Goal: Task Accomplishment & Management: Use online tool/utility

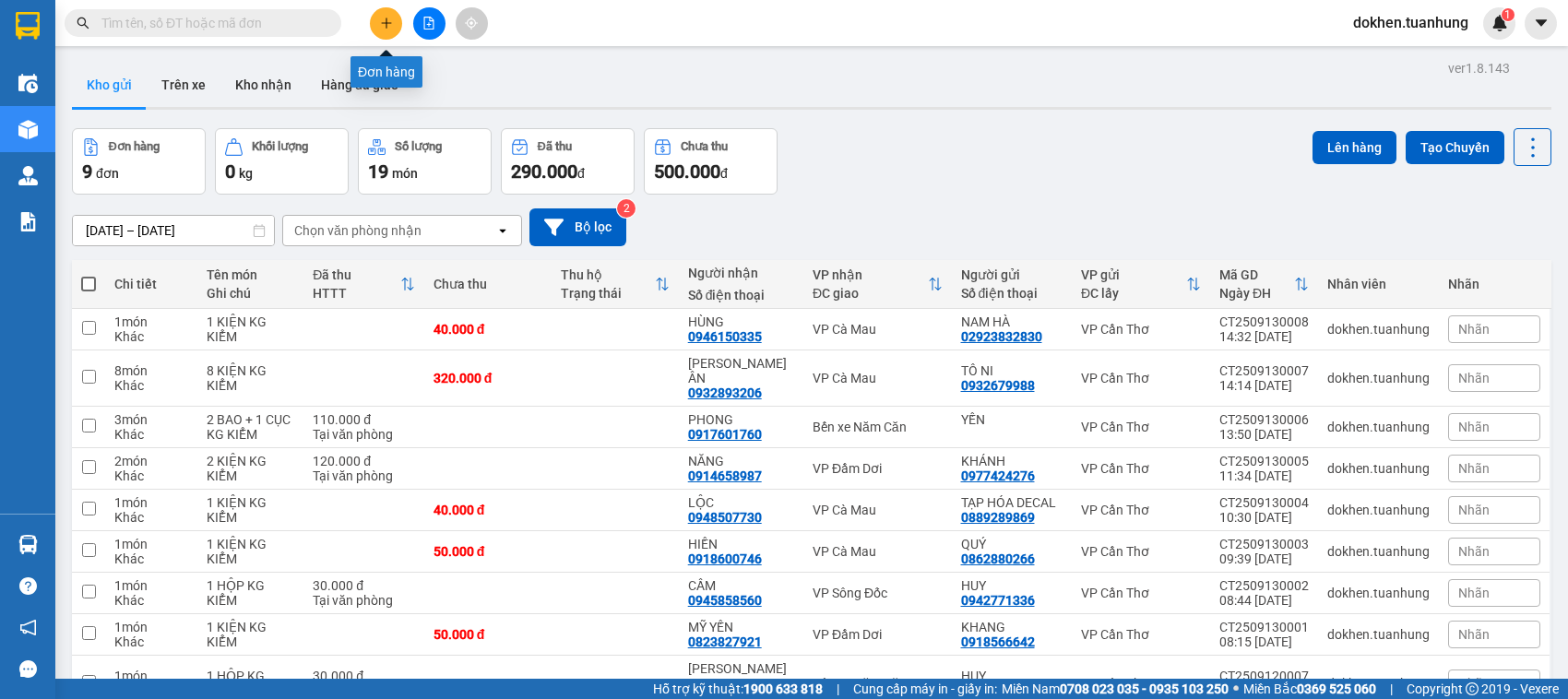
click at [387, 17] on icon "plus" at bounding box center [386, 23] width 13 height 13
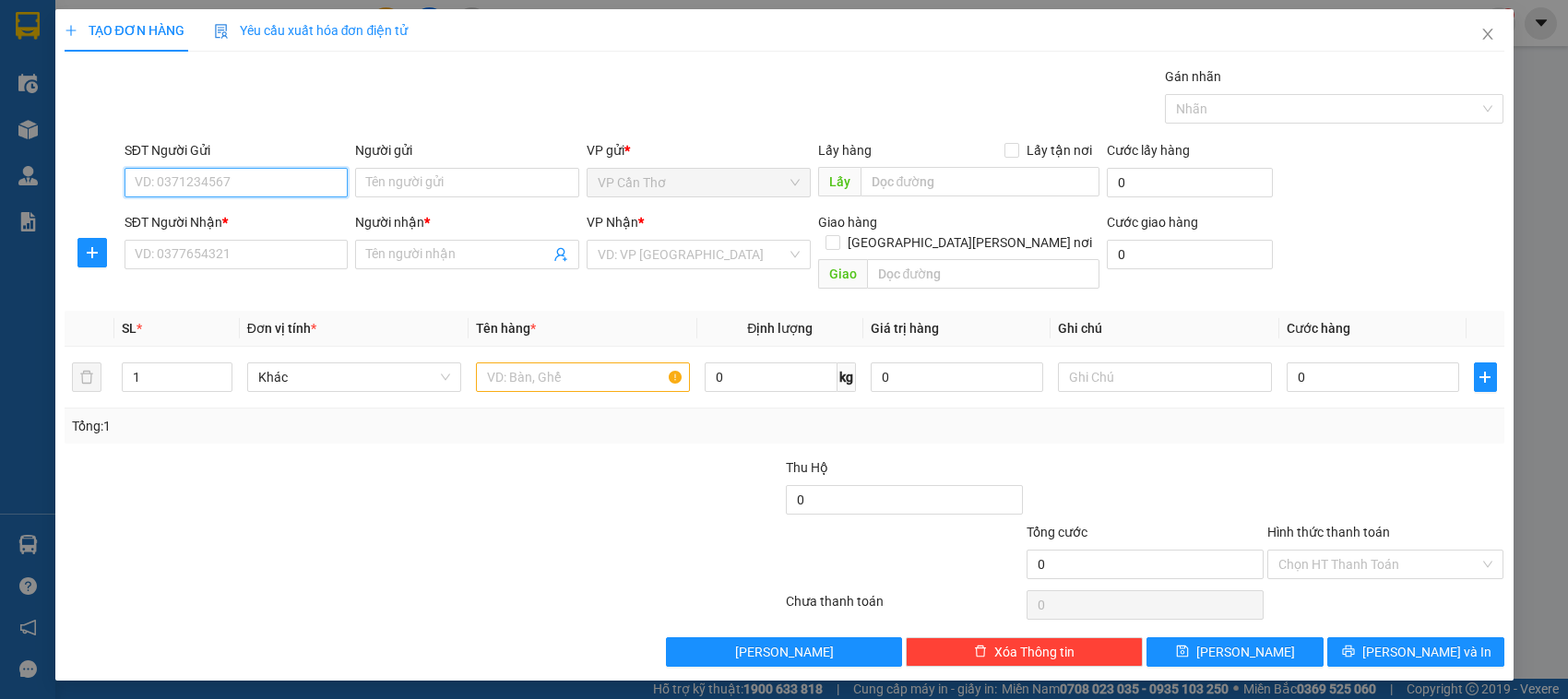
click at [291, 181] on input "SĐT Người Gửi" at bounding box center [236, 182] width 224 height 30
click at [275, 178] on input "SĐT Người Gửi" at bounding box center [236, 182] width 224 height 30
click at [279, 186] on input "SĐT Người Gửi" at bounding box center [236, 182] width 224 height 30
click at [277, 189] on input "SĐT Người Gửi" at bounding box center [236, 182] width 224 height 30
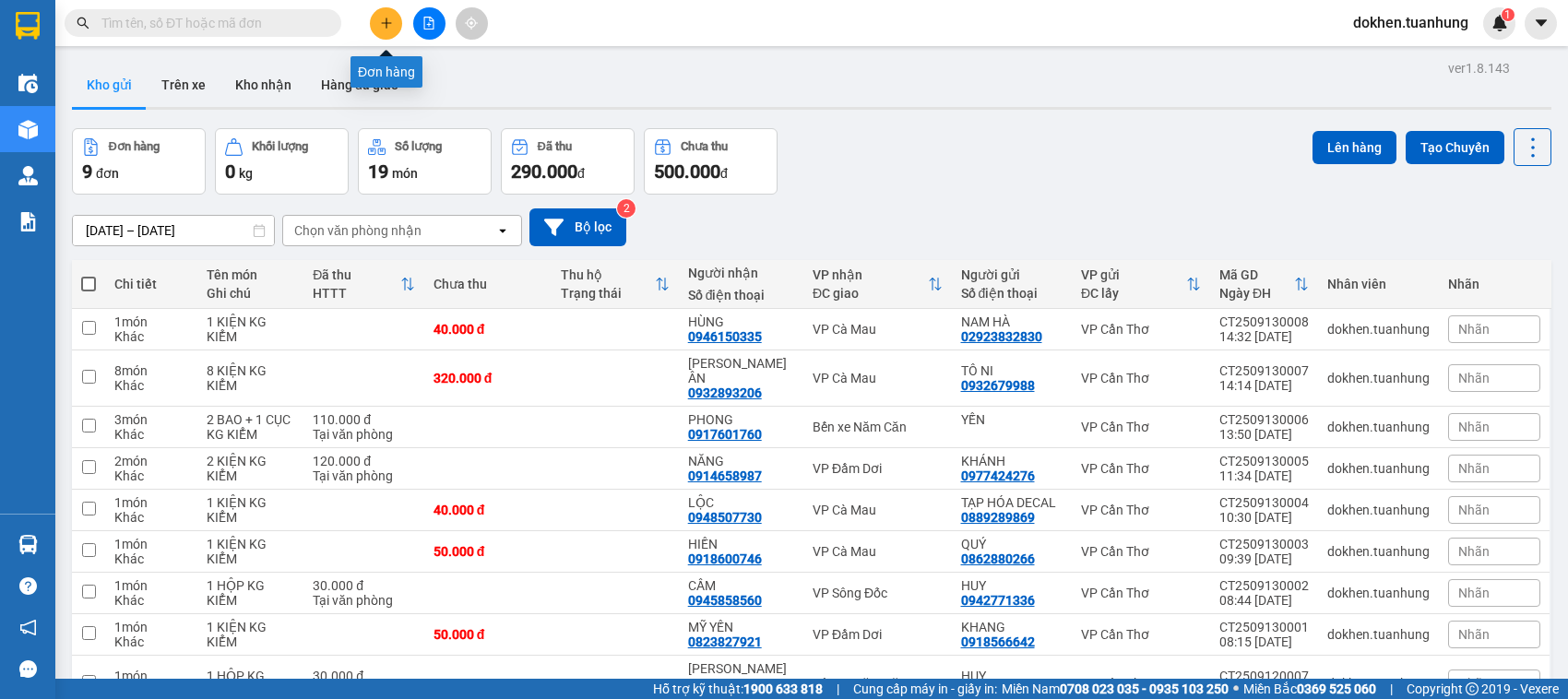
click at [381, 24] on icon "plus" at bounding box center [386, 23] width 13 height 13
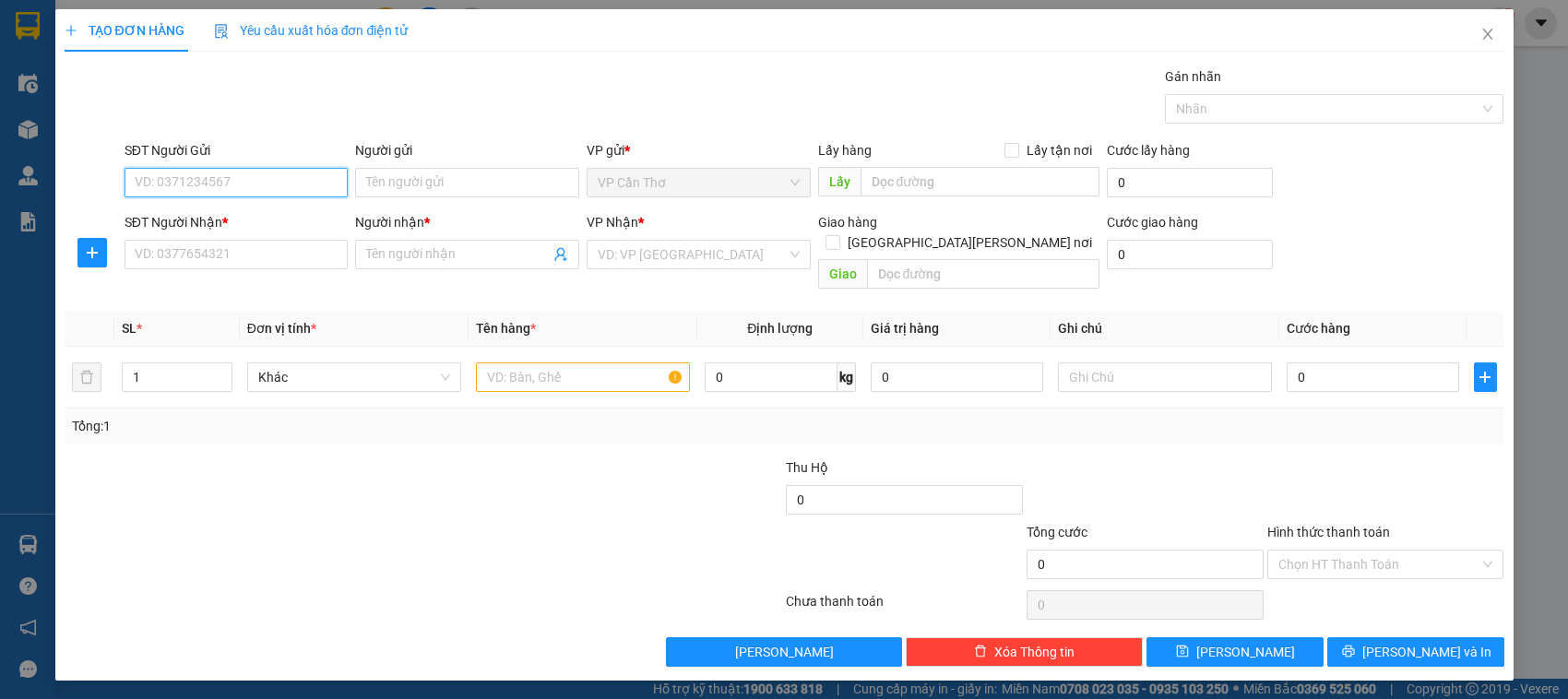
click at [184, 180] on input "SĐT Người Gửi" at bounding box center [236, 182] width 224 height 30
click at [241, 181] on input "SĐT Người Gửi" at bounding box center [236, 182] width 224 height 30
click at [224, 192] on input "SĐT Người Gửi" at bounding box center [236, 182] width 224 height 30
click at [222, 192] on input "SĐT Người Gửi" at bounding box center [236, 182] width 224 height 30
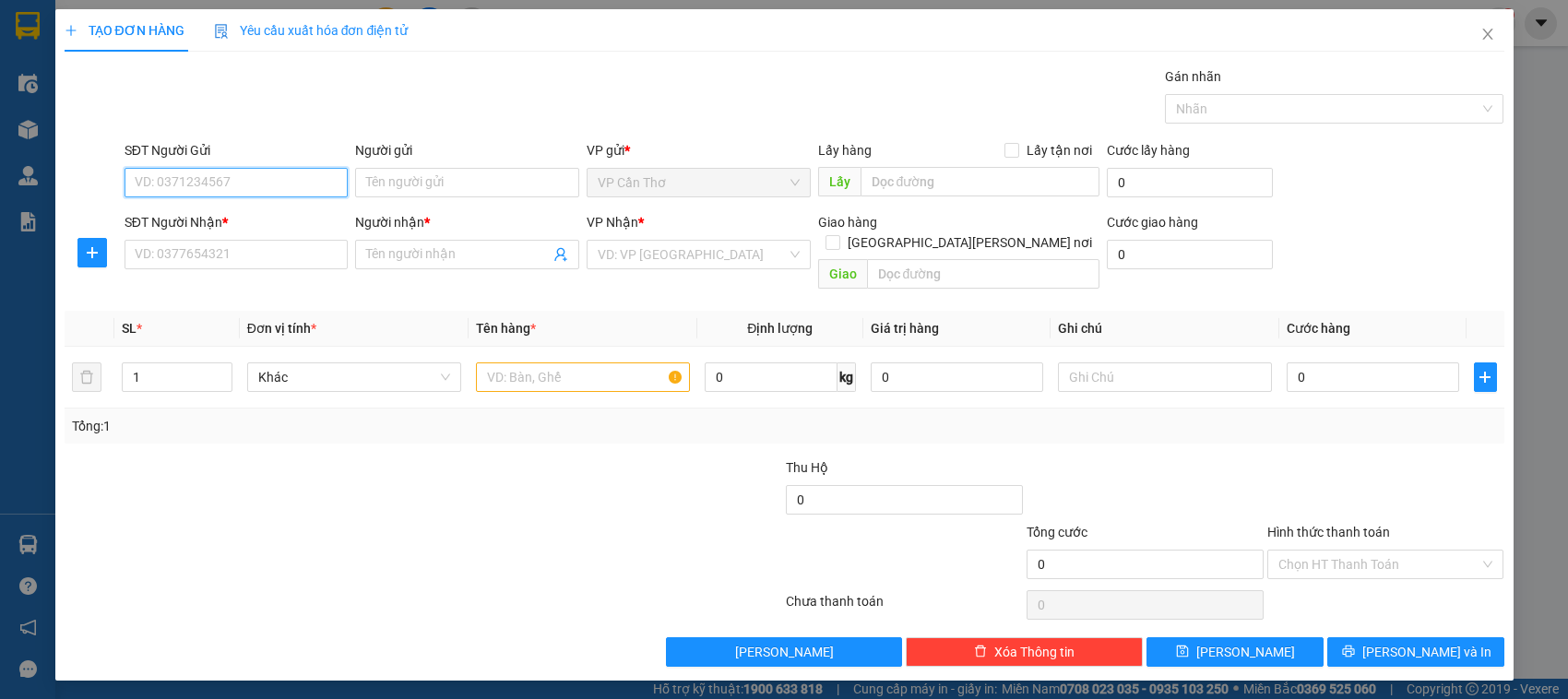
click at [221, 192] on input "SĐT Người Gửi" at bounding box center [236, 182] width 224 height 30
click at [217, 268] on input "SĐT Người Nhận *" at bounding box center [236, 255] width 224 height 30
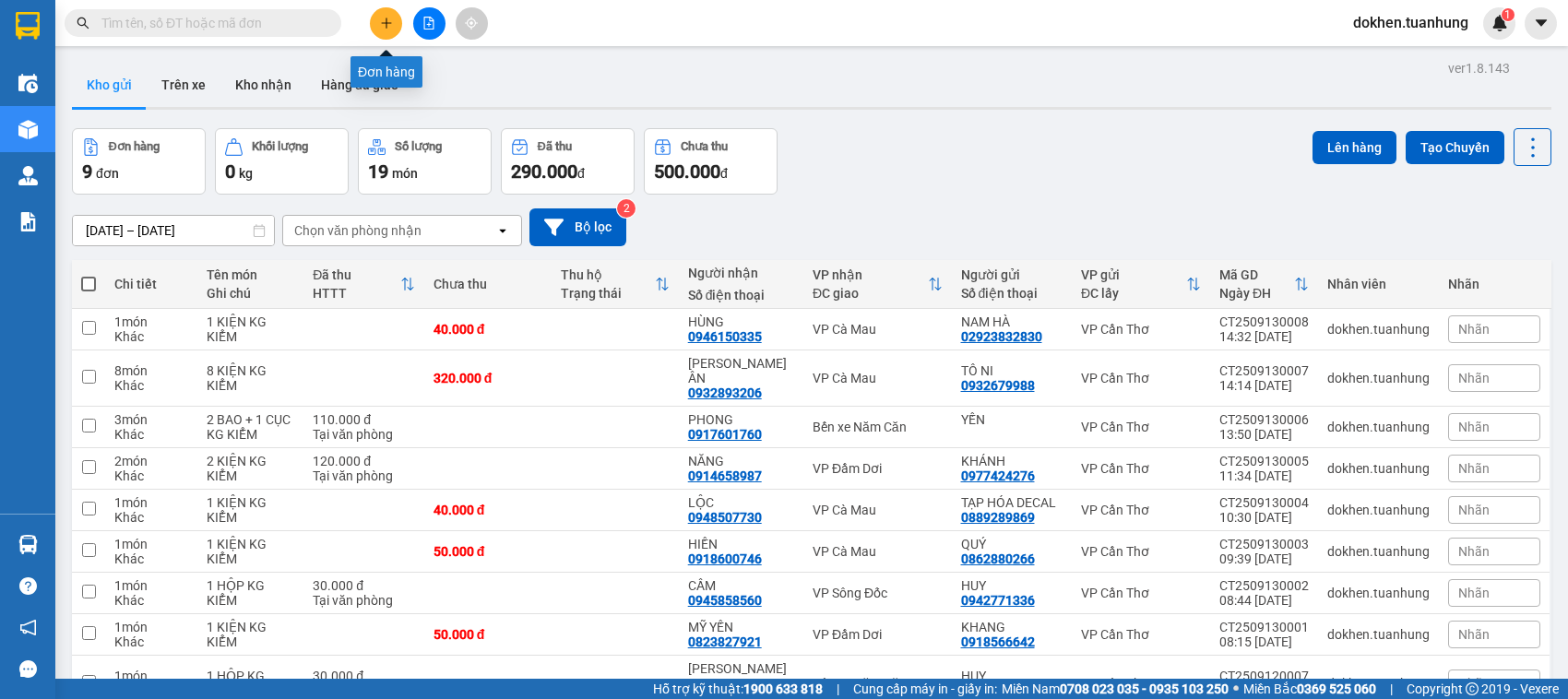
click at [390, 24] on icon "plus" at bounding box center [386, 23] width 13 height 13
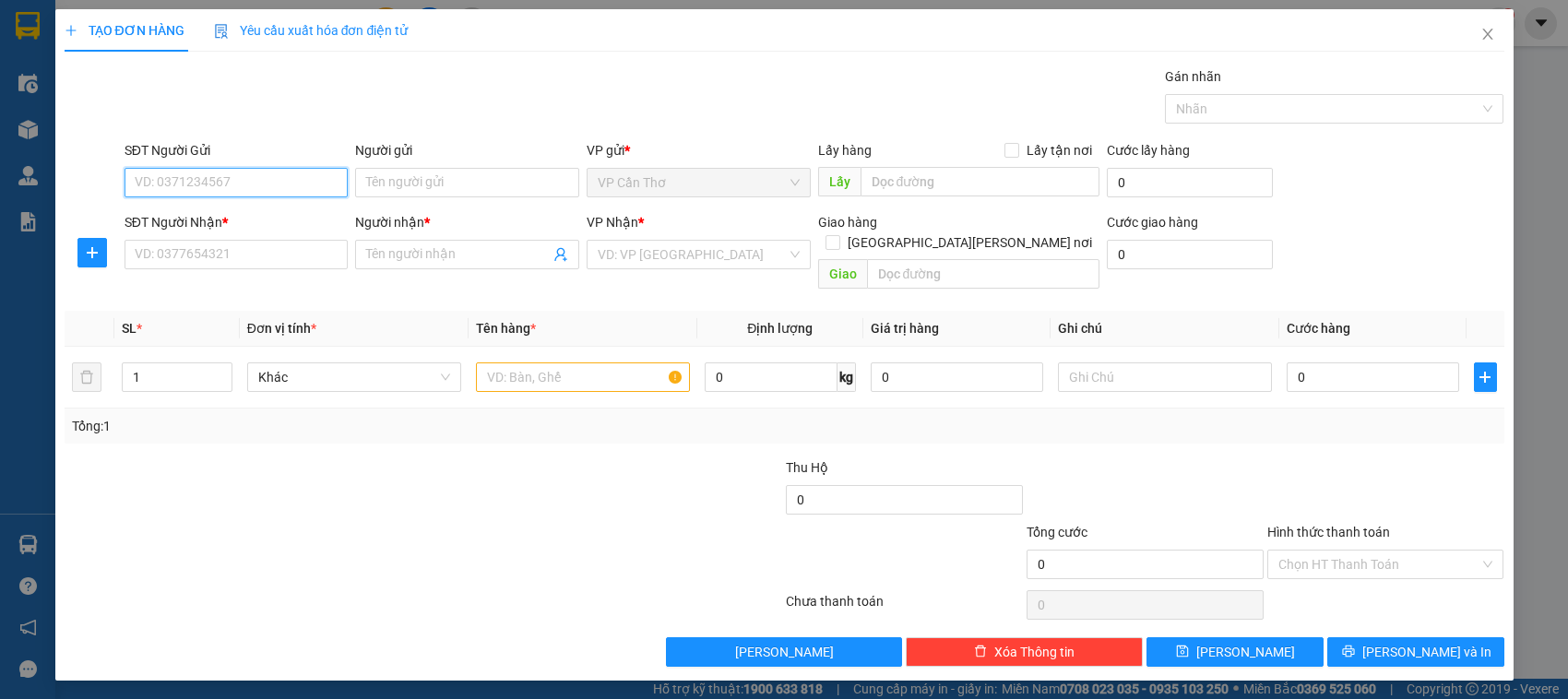
click at [341, 189] on input "SĐT Người Gửi" at bounding box center [236, 182] width 224 height 30
click at [302, 189] on input "SĐT Người Gửi" at bounding box center [236, 182] width 224 height 30
click at [1480, 39] on icon "close" at bounding box center [1487, 34] width 15 height 15
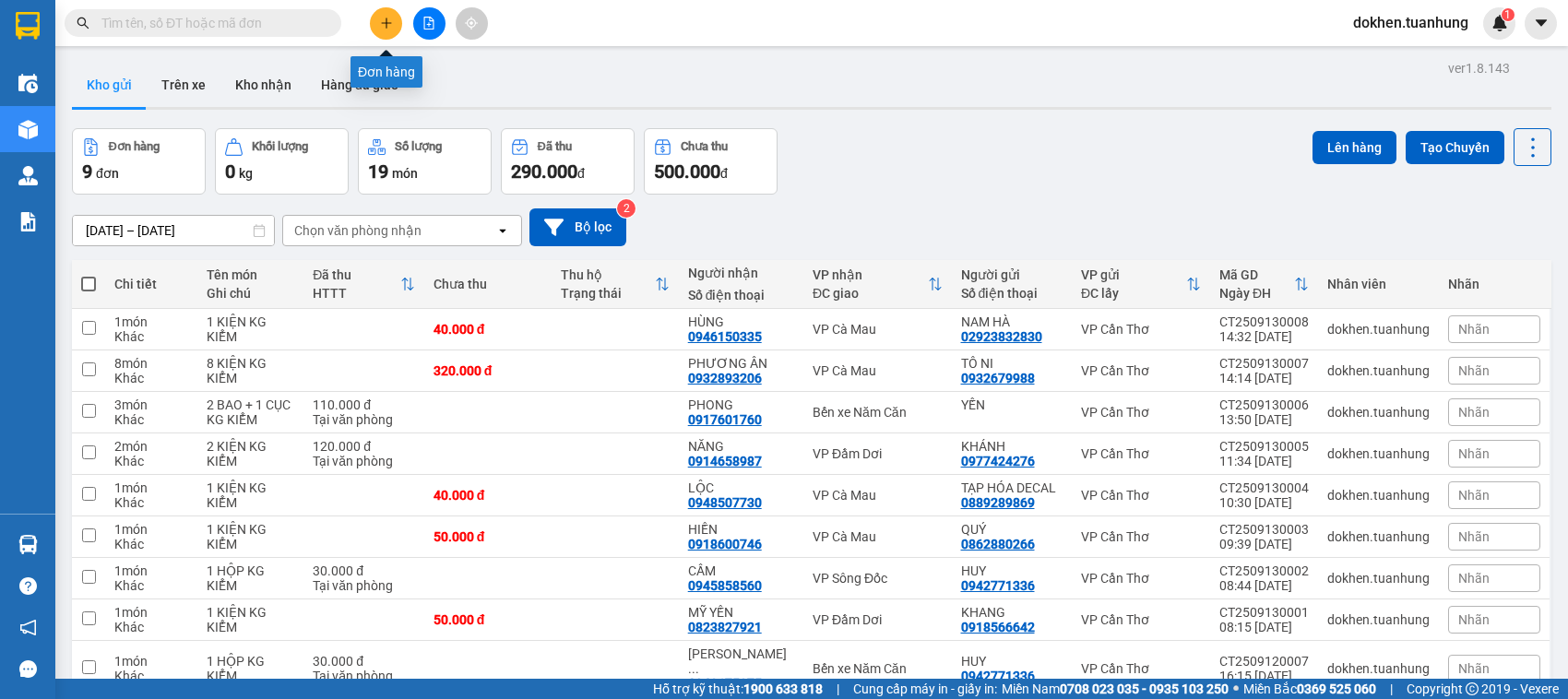
click at [381, 28] on icon "plus" at bounding box center [386, 23] width 13 height 13
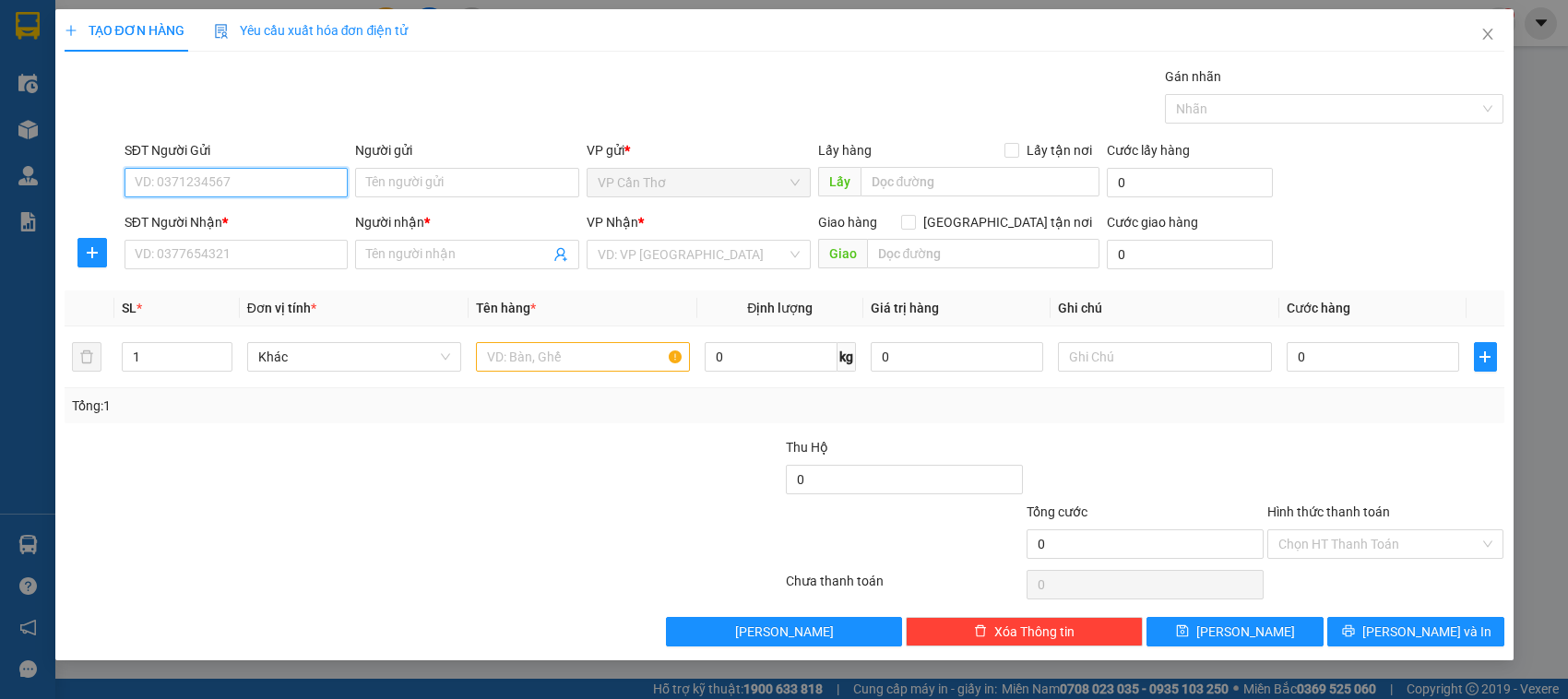
click at [297, 185] on input "SĐT Người Gửi" at bounding box center [236, 182] width 224 height 30
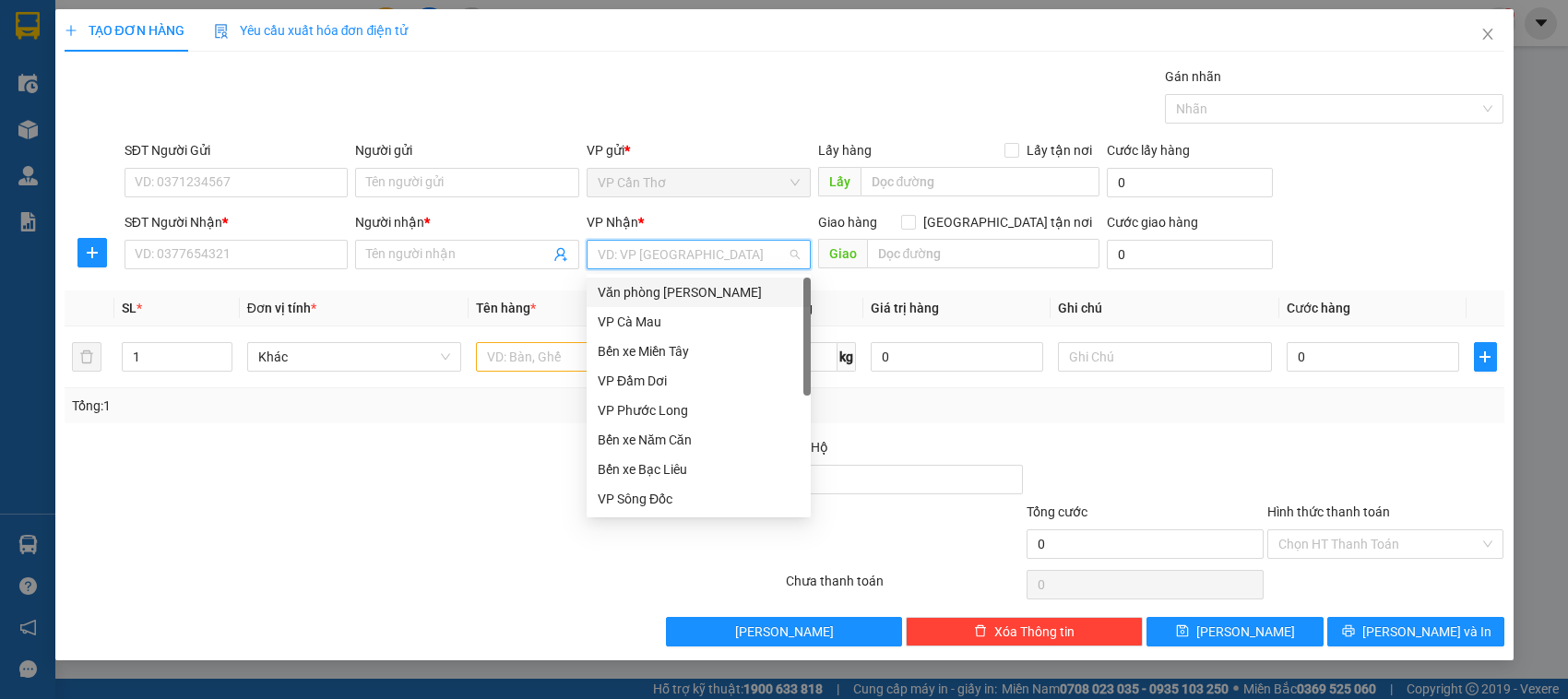
click at [646, 254] on input "search" at bounding box center [692, 255] width 189 height 28
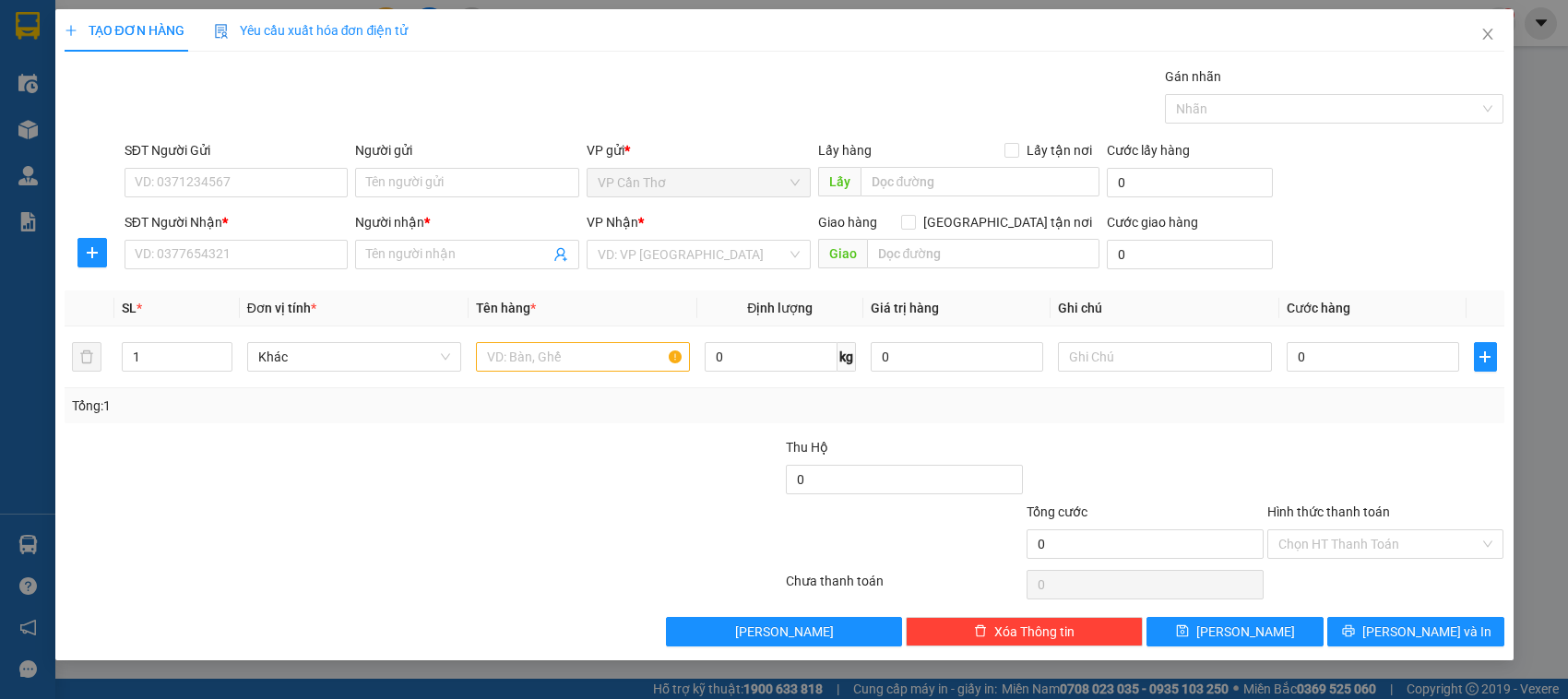
click at [307, 526] on div at bounding box center [304, 534] width 482 height 65
click at [199, 181] on input "SĐT Người Gửi" at bounding box center [236, 182] width 224 height 30
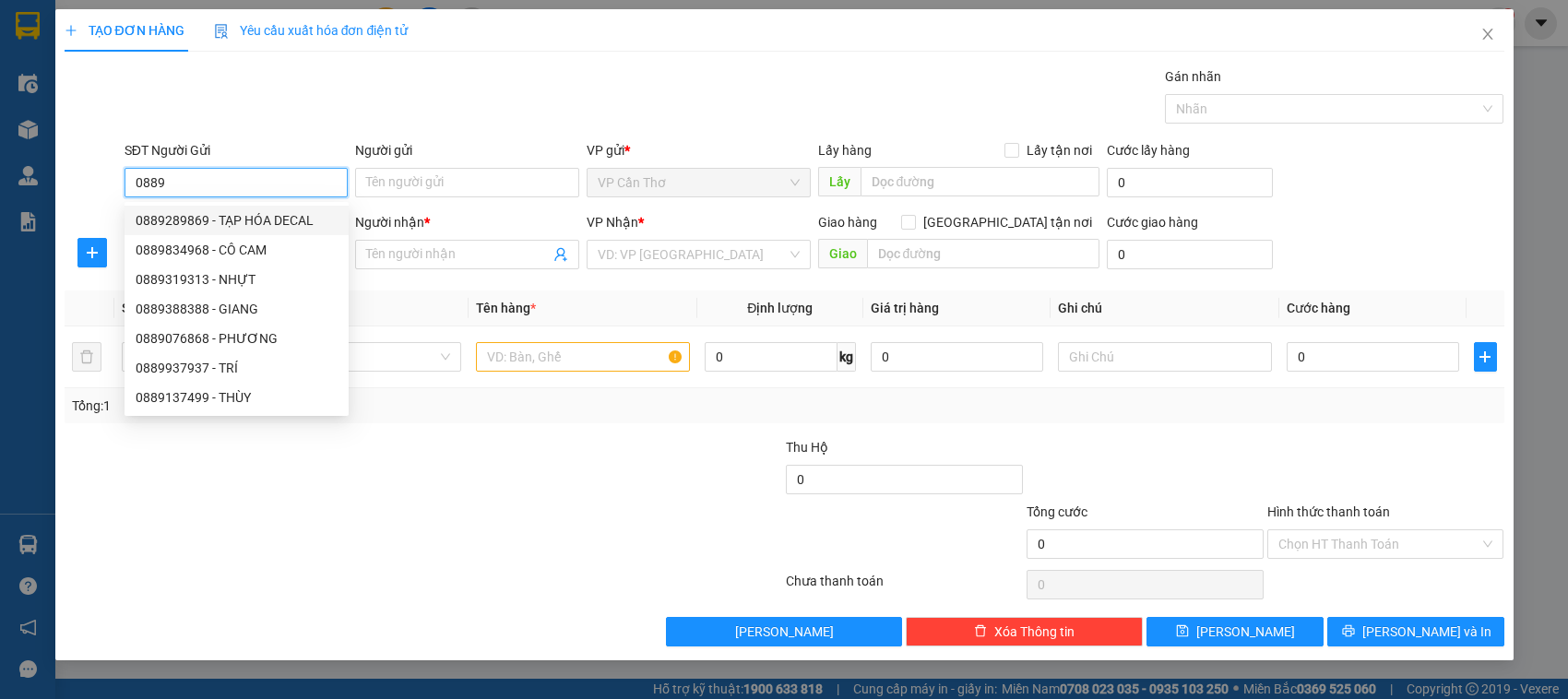
click at [217, 222] on div "0889289869 - TẠP HÓA DECAL" at bounding box center [236, 220] width 202 height 20
type input "0889289869"
type input "TẠP HÓA DECAL"
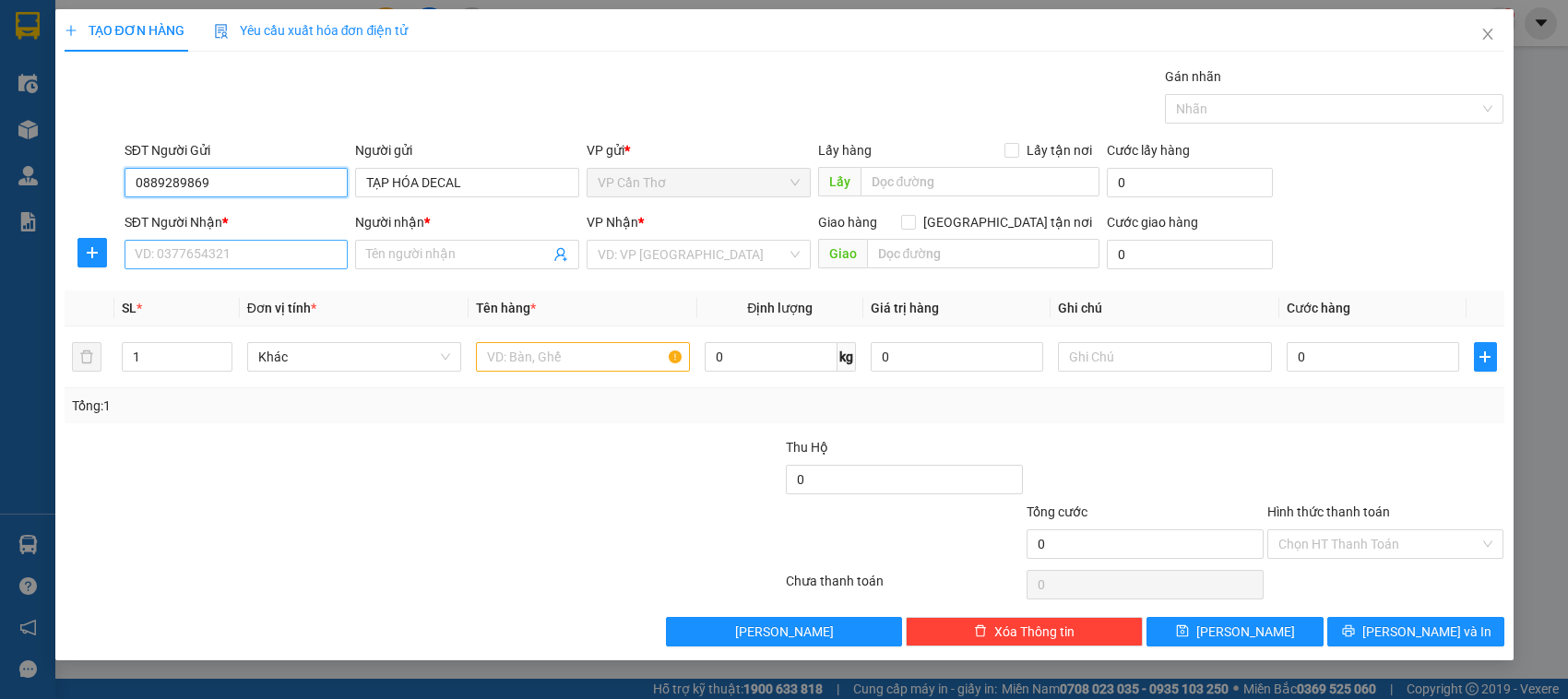
type input "0889289869"
click at [245, 258] on input "SĐT Người Nhận *" at bounding box center [236, 255] width 224 height 30
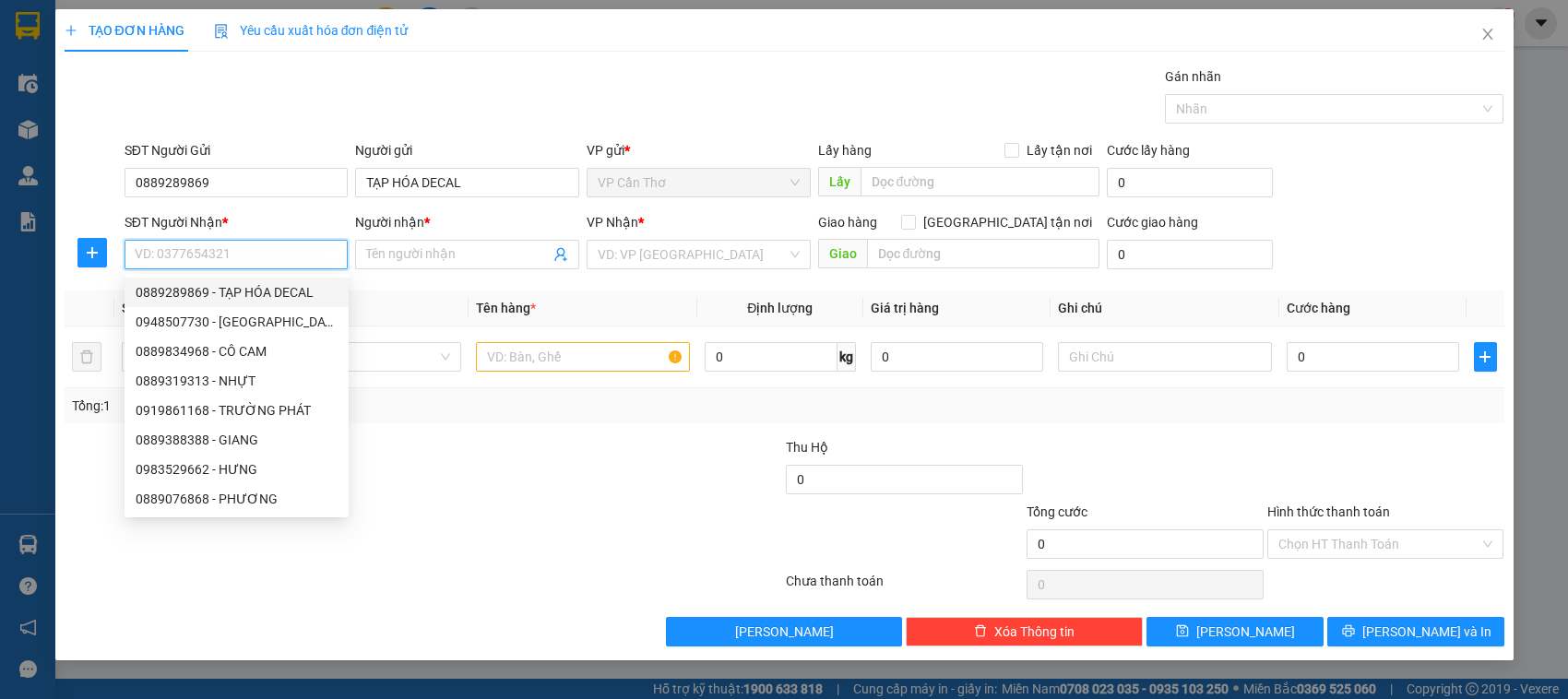
click at [291, 261] on input "SĐT Người Nhận *" at bounding box center [236, 255] width 224 height 30
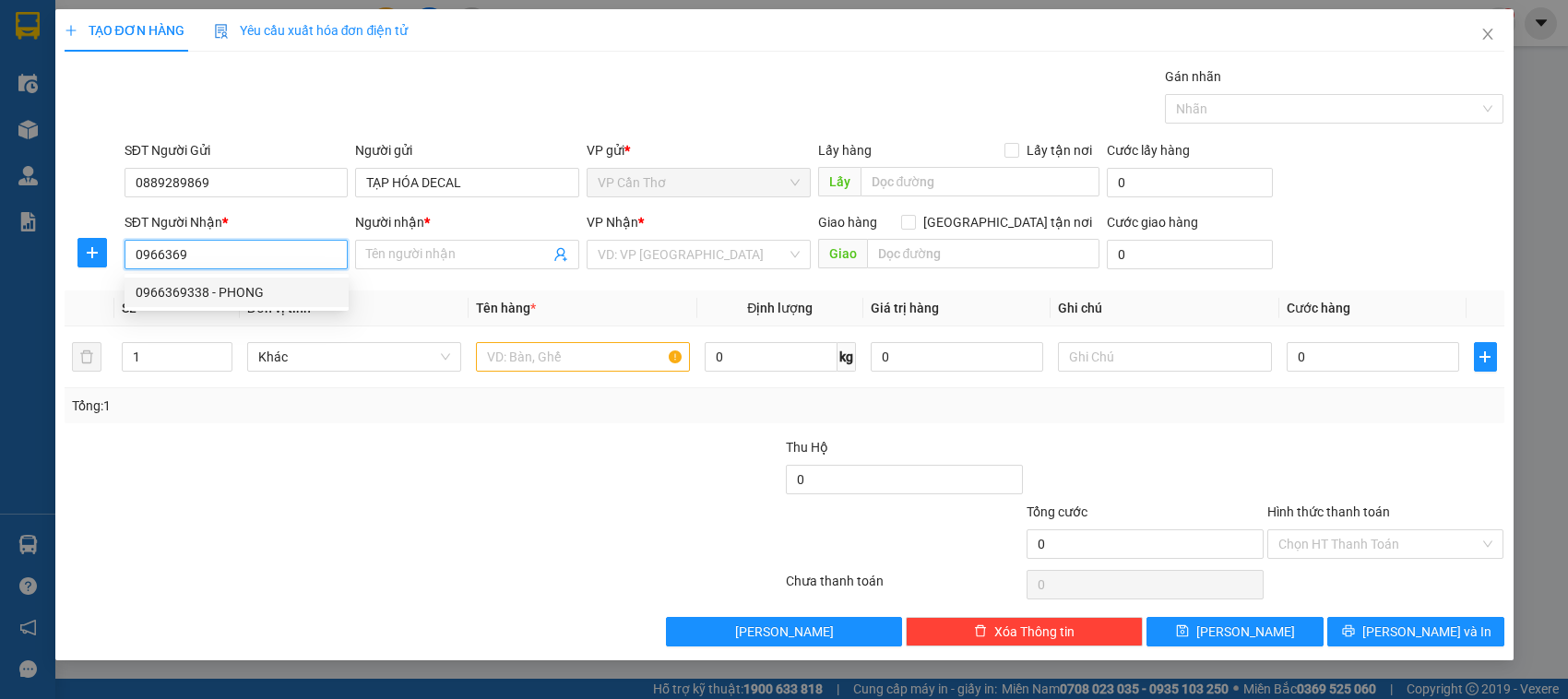
click at [235, 297] on div "0966369338 - PHONG" at bounding box center [236, 293] width 202 height 20
type input "0966369338"
type input "PHONG"
type input "0966369338"
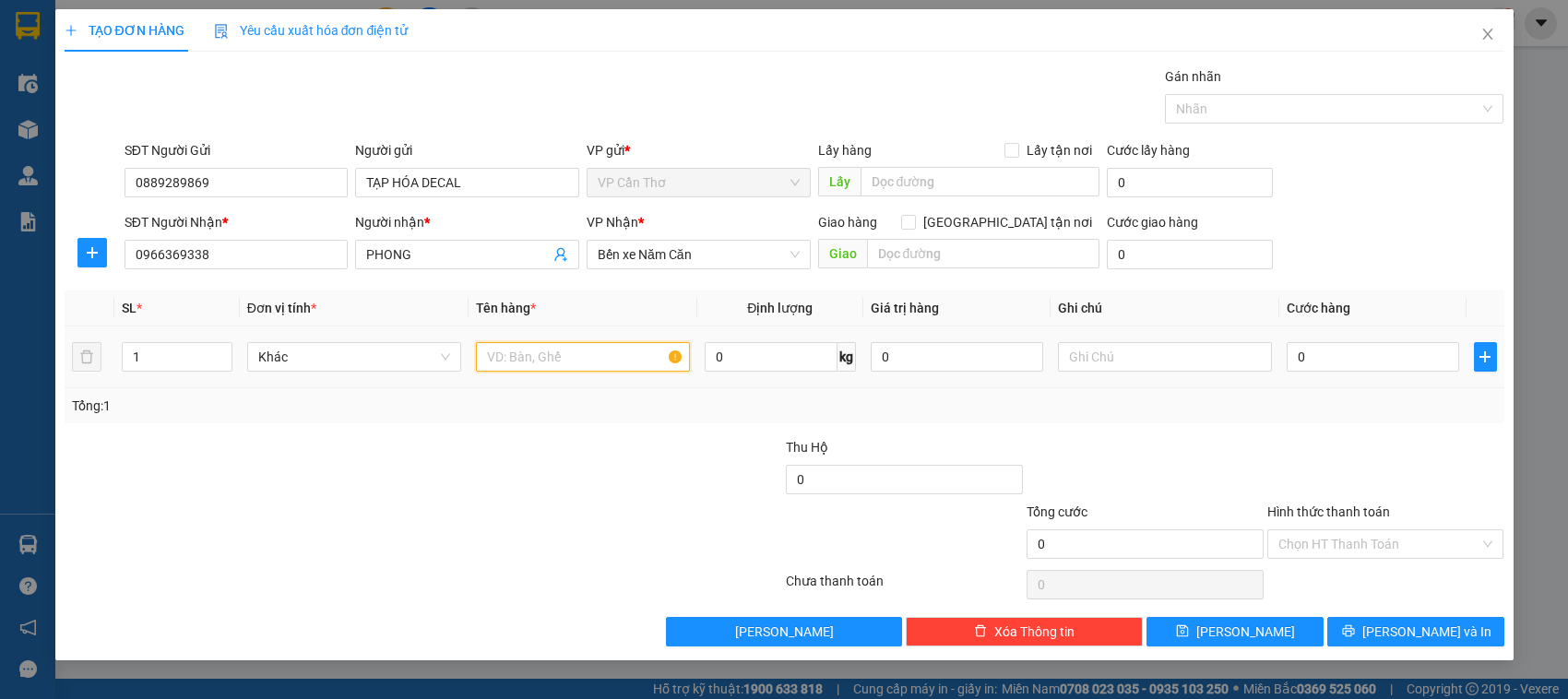
drag, startPoint x: 518, startPoint y: 362, endPoint x: 504, endPoint y: 353, distance: 16.6
click at [512, 357] on input "text" at bounding box center [583, 356] width 214 height 30
type input "1 cây giây kg kiểm"
click at [1298, 360] on input "0" at bounding box center [1373, 356] width 172 height 30
type input "4"
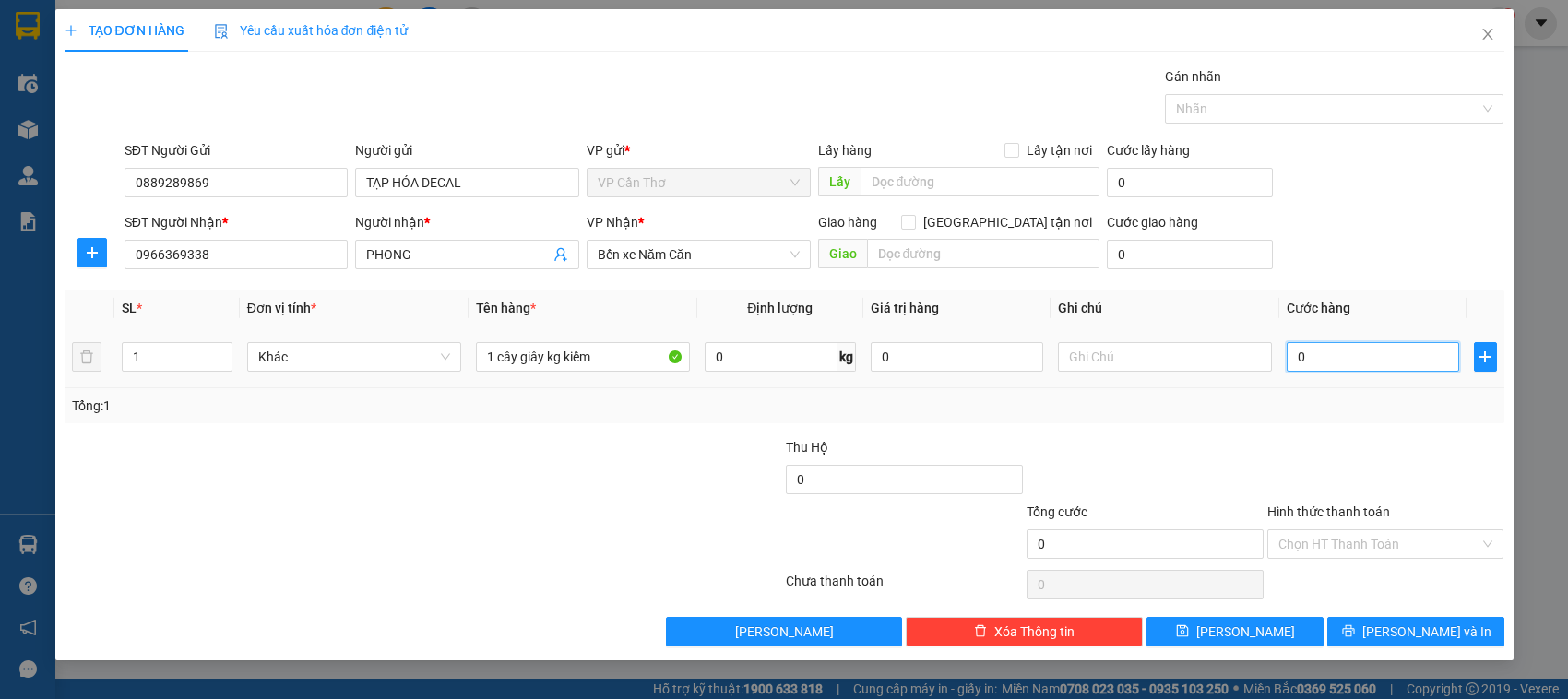
type input "4"
type input "40"
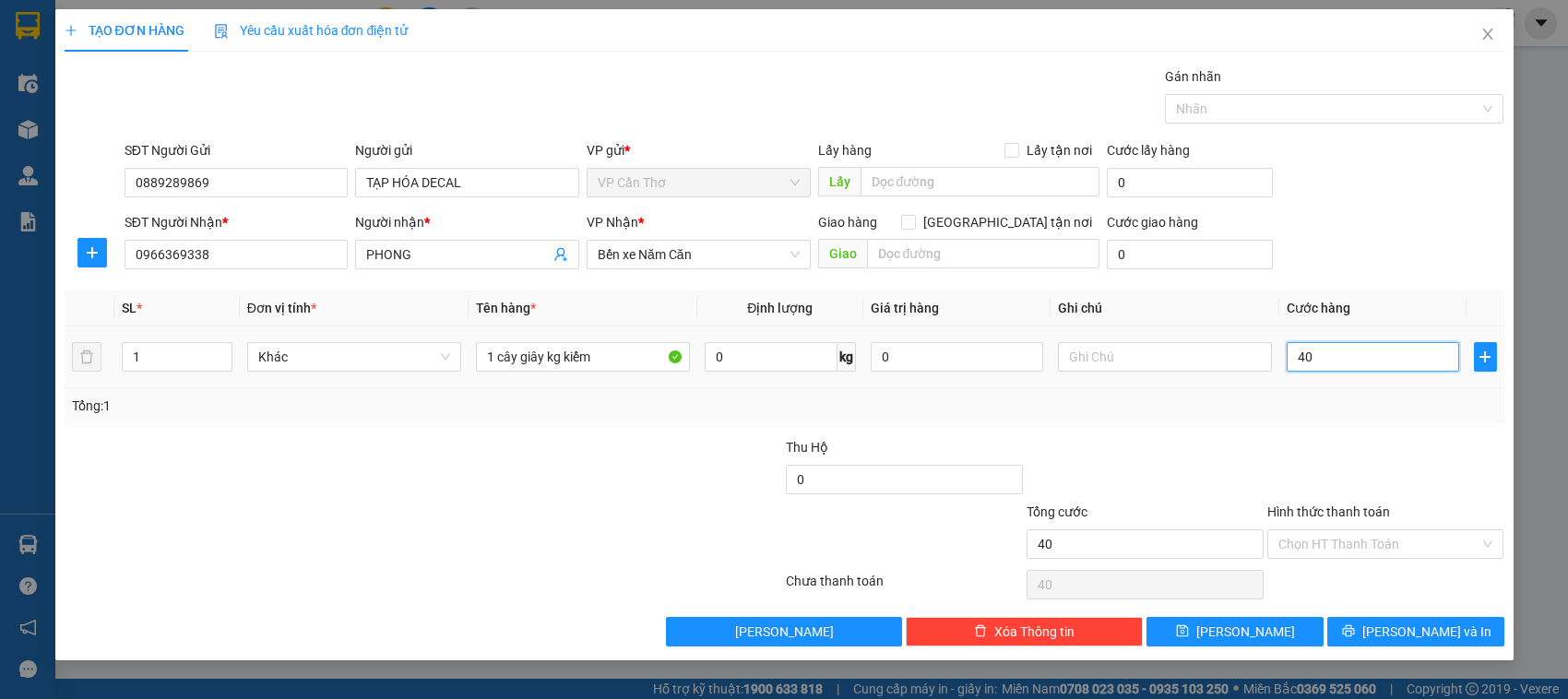
type input "400"
type input "4.000"
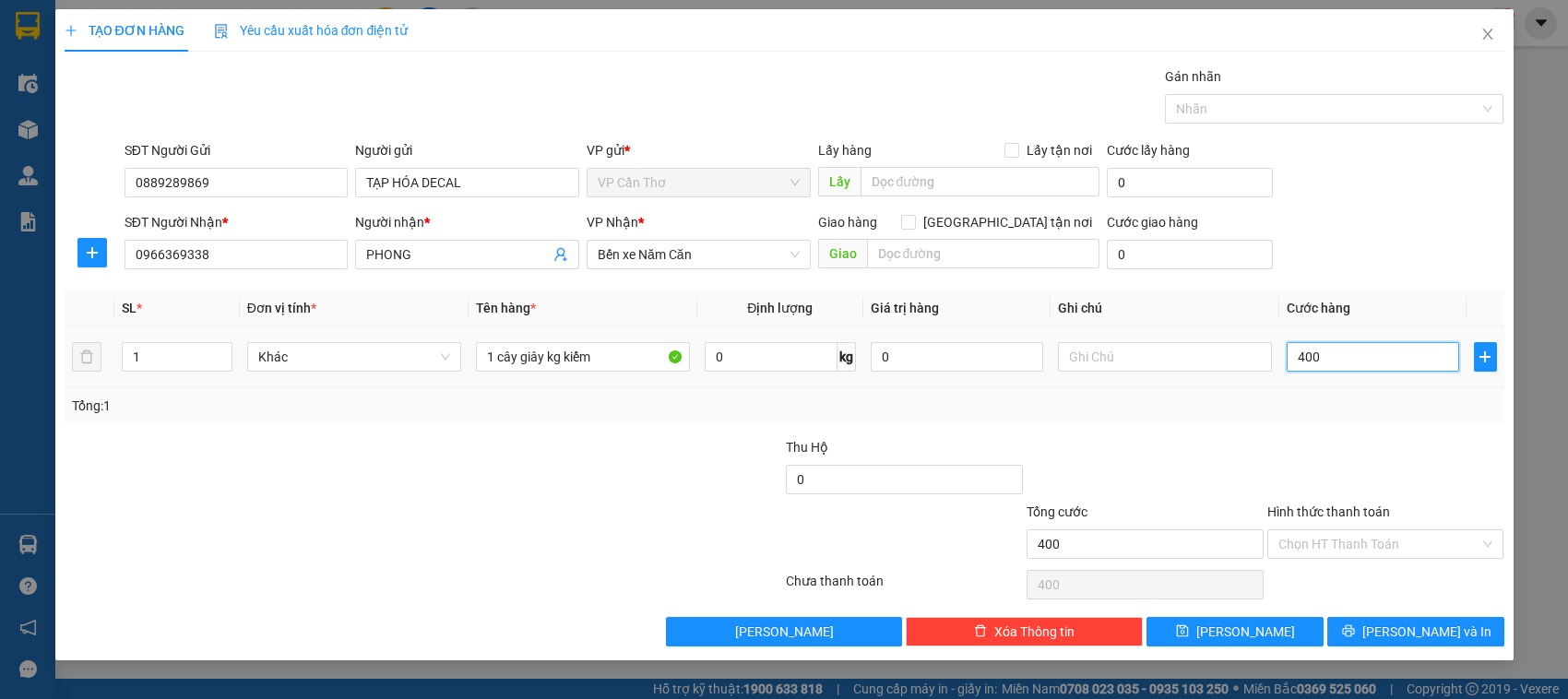
type input "4.000"
type input "40.000"
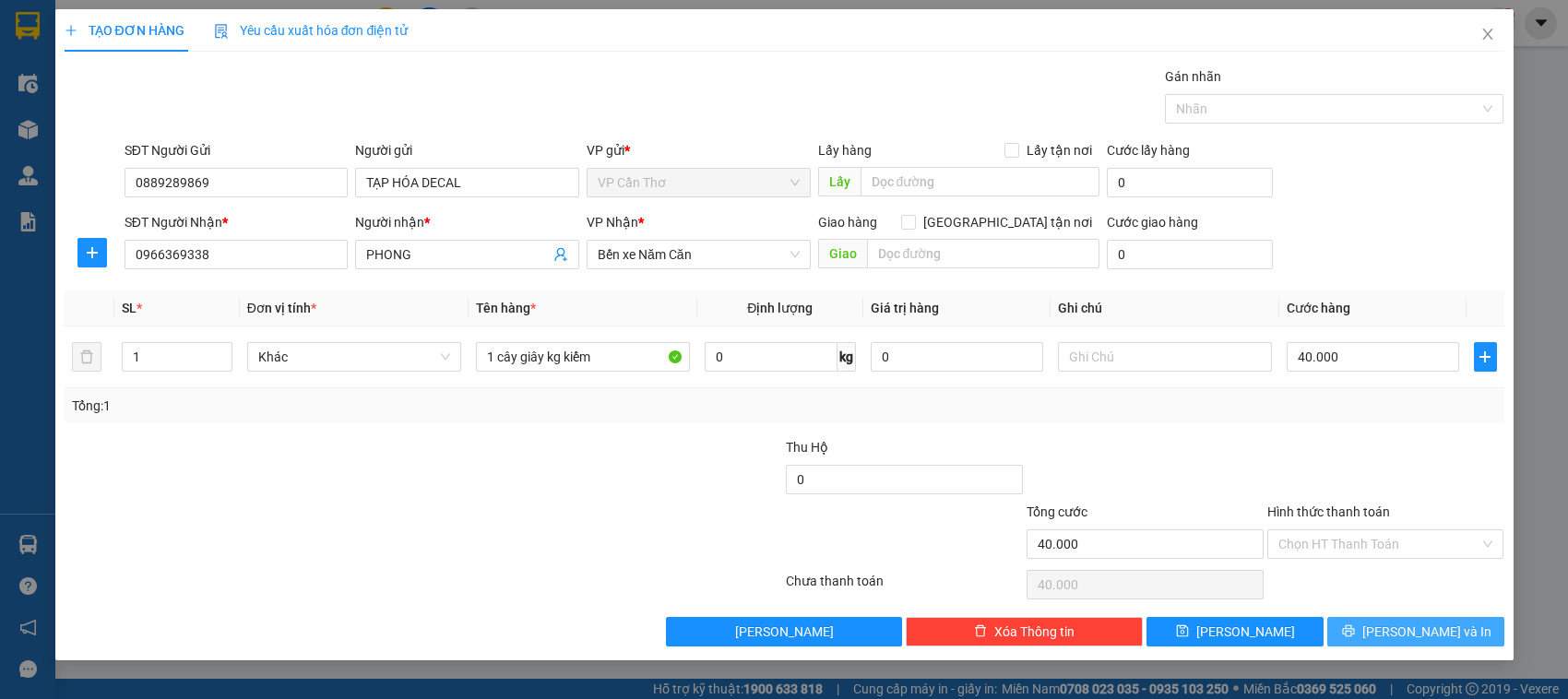
click at [1359, 628] on button "Lưu và In" at bounding box center [1415, 631] width 177 height 30
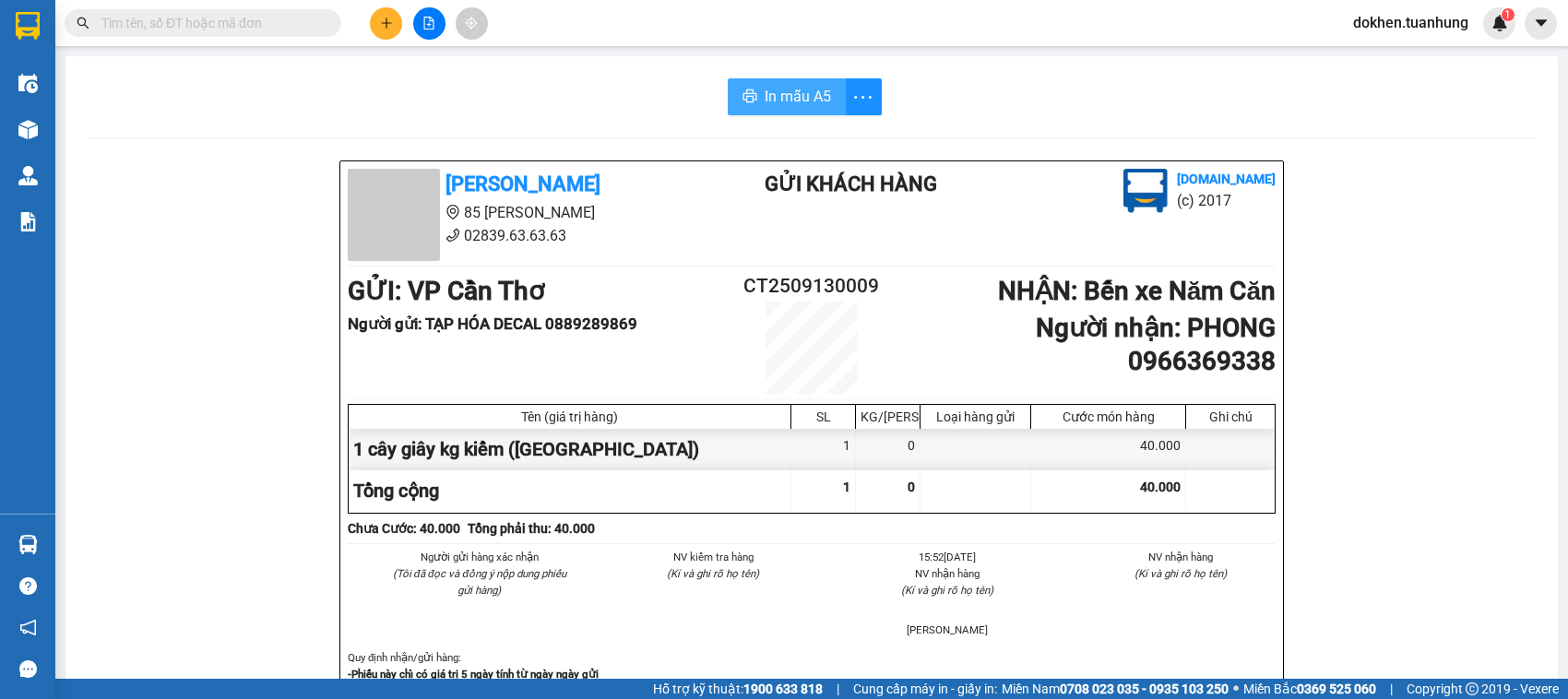
click at [793, 99] on span "In mẫu A5" at bounding box center [797, 96] width 67 height 23
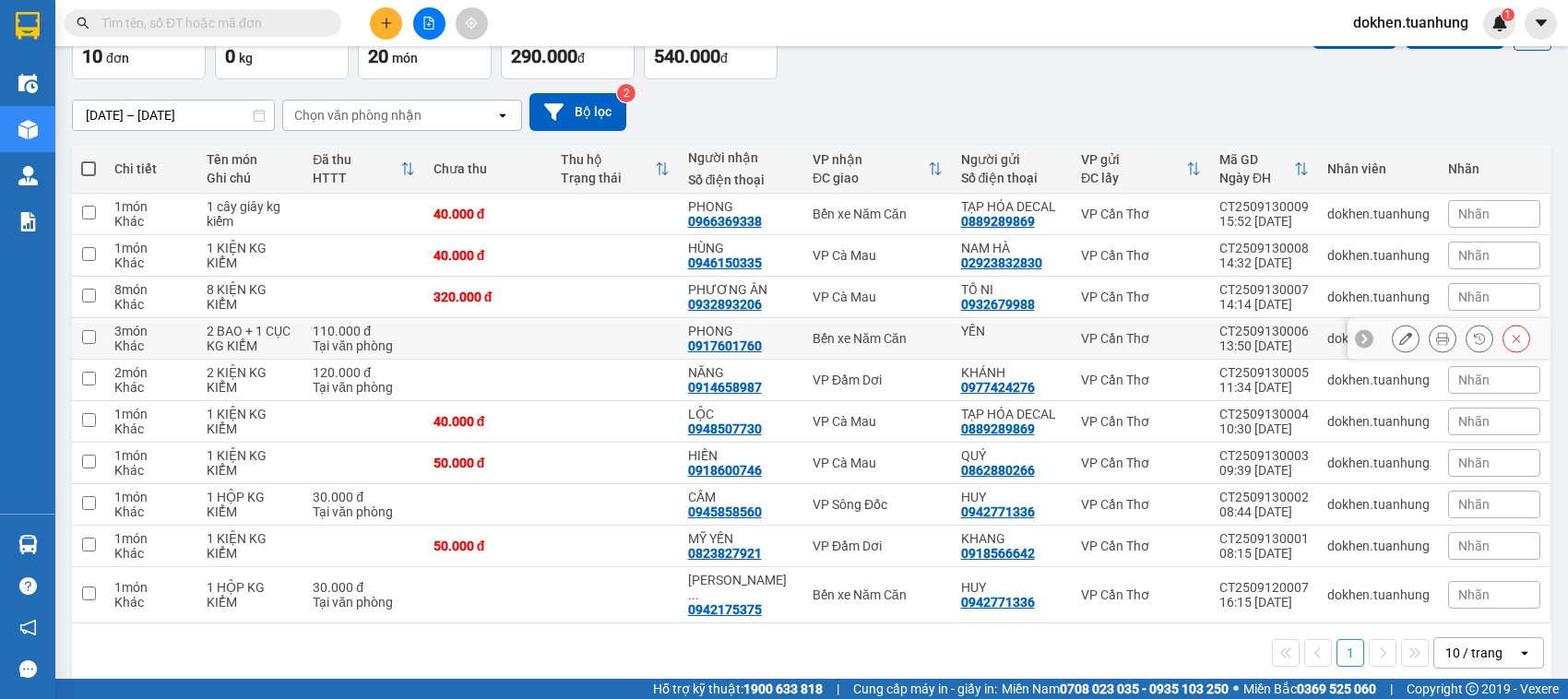
scroll to position [122, 0]
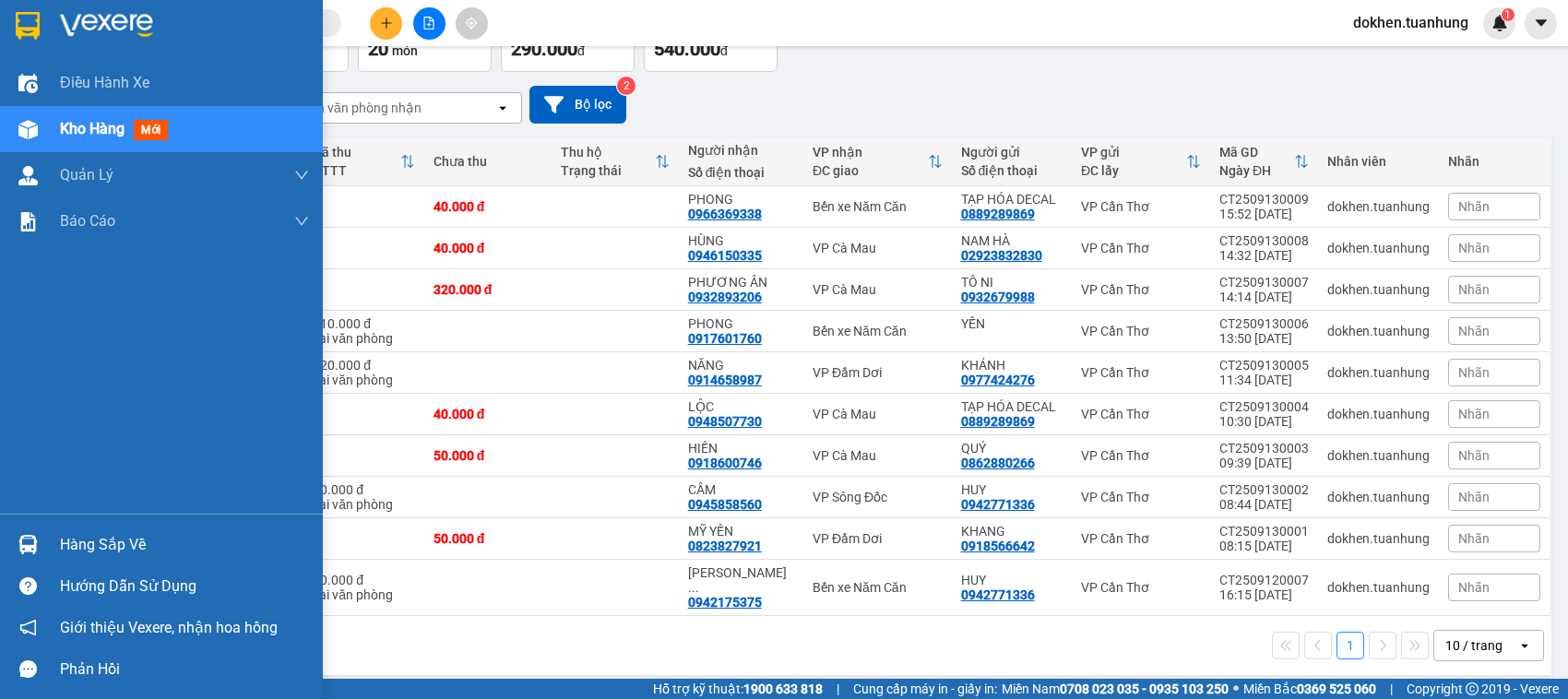
click at [77, 542] on div "Hàng sắp về" at bounding box center [184, 545] width 249 height 28
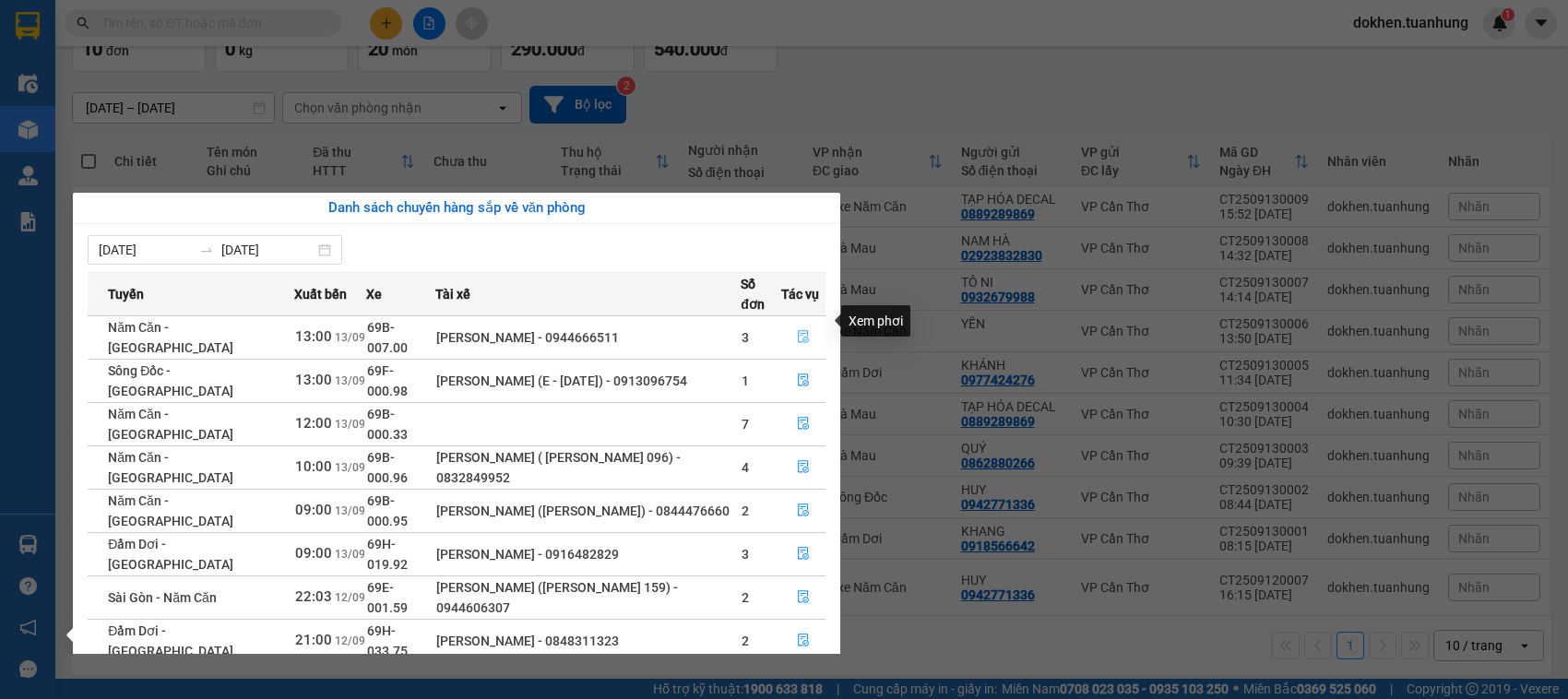
click at [797, 330] on icon "file-done" at bounding box center [803, 336] width 11 height 13
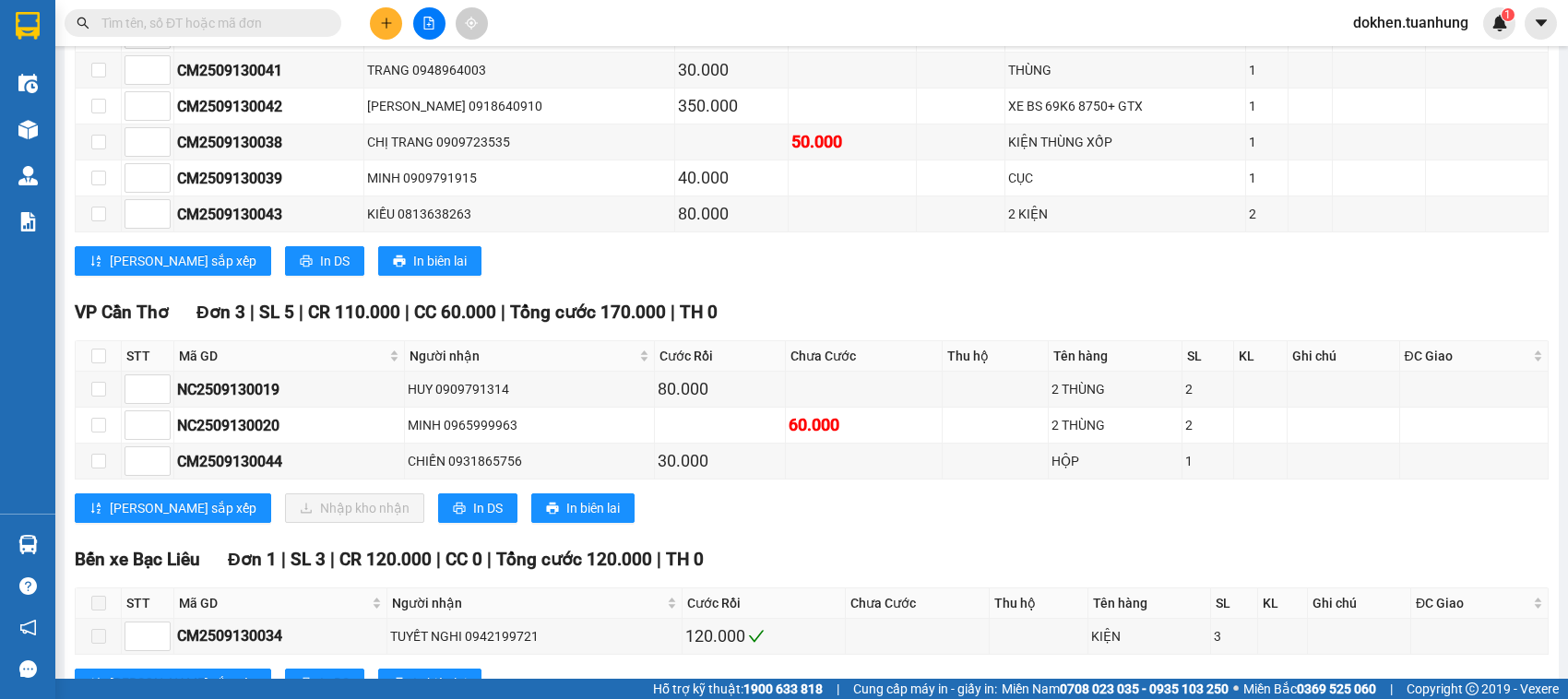
scroll to position [576, 0]
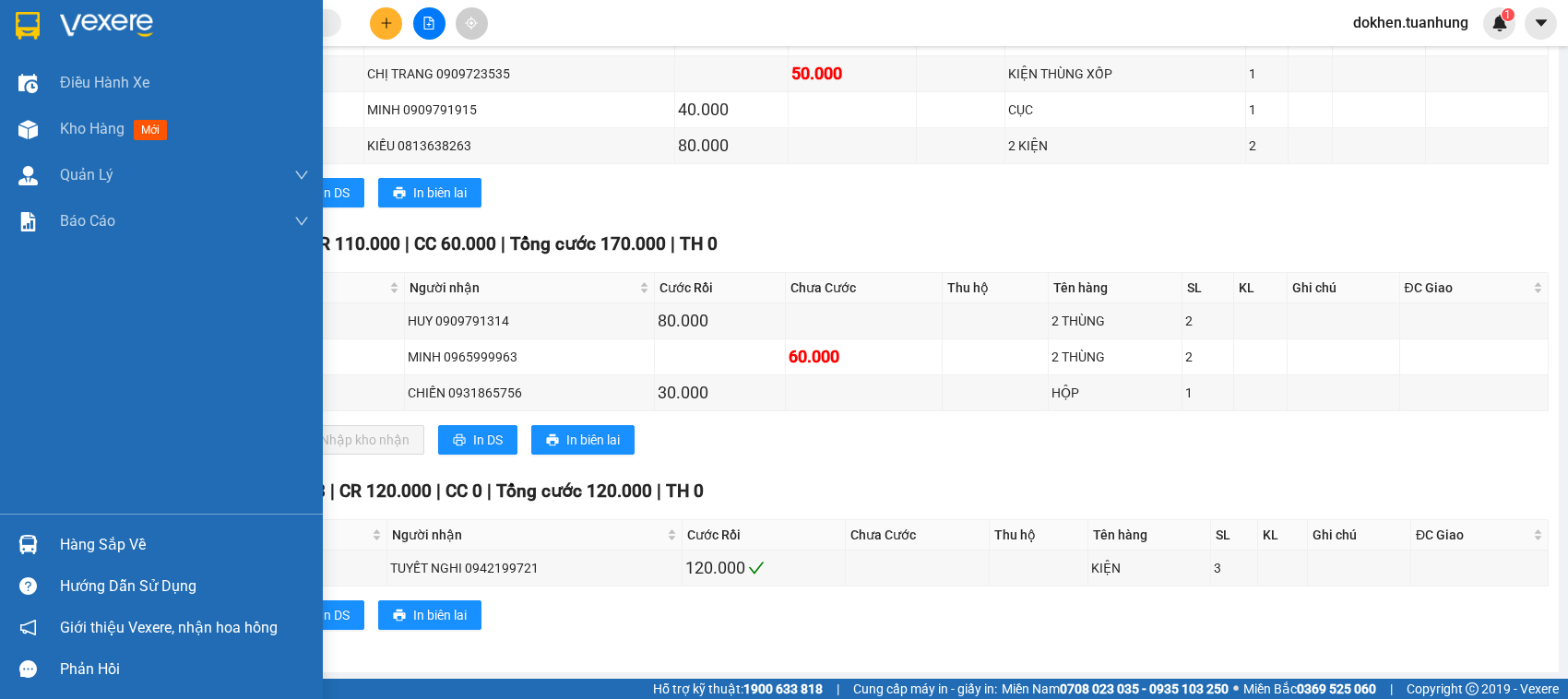
click at [68, 549] on div "Hàng sắp về" at bounding box center [184, 545] width 249 height 28
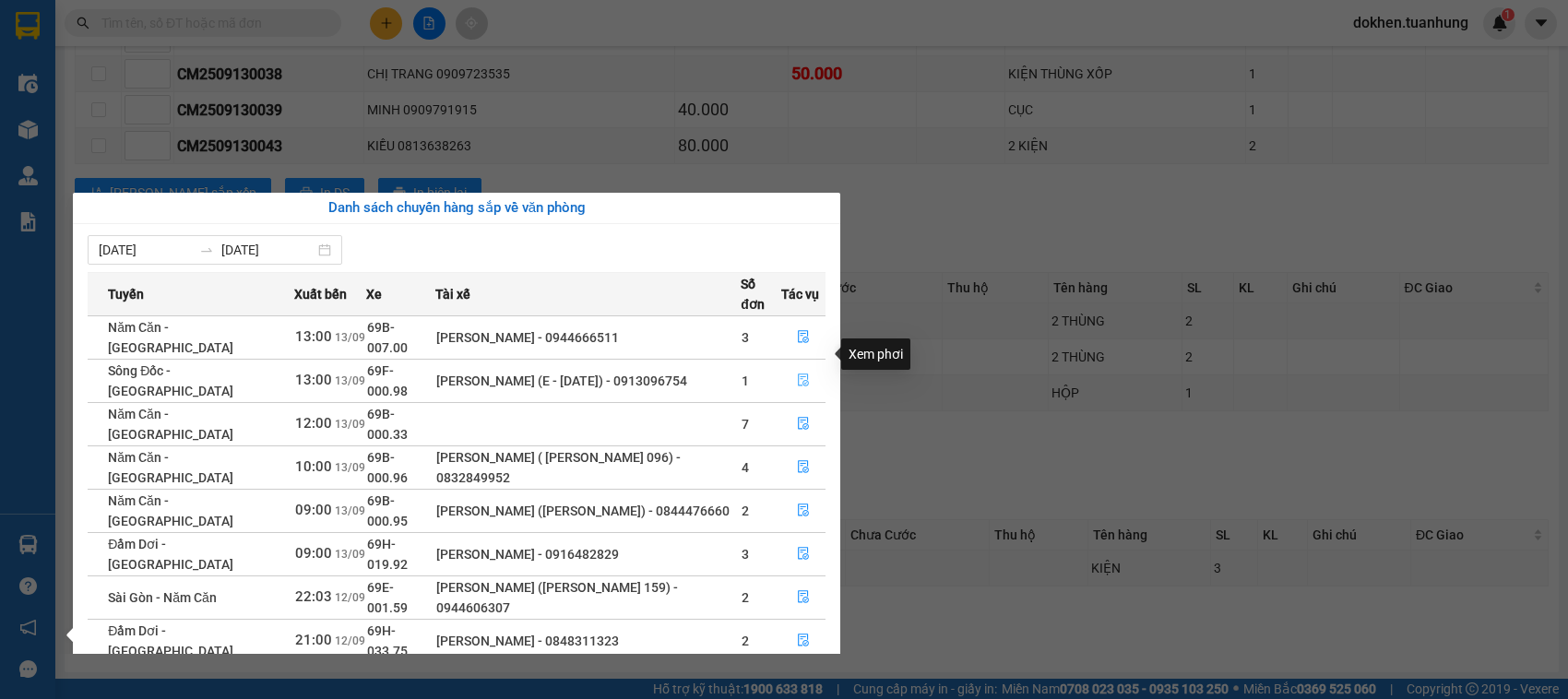
click at [797, 373] on icon "file-done" at bounding box center [803, 380] width 11 height 13
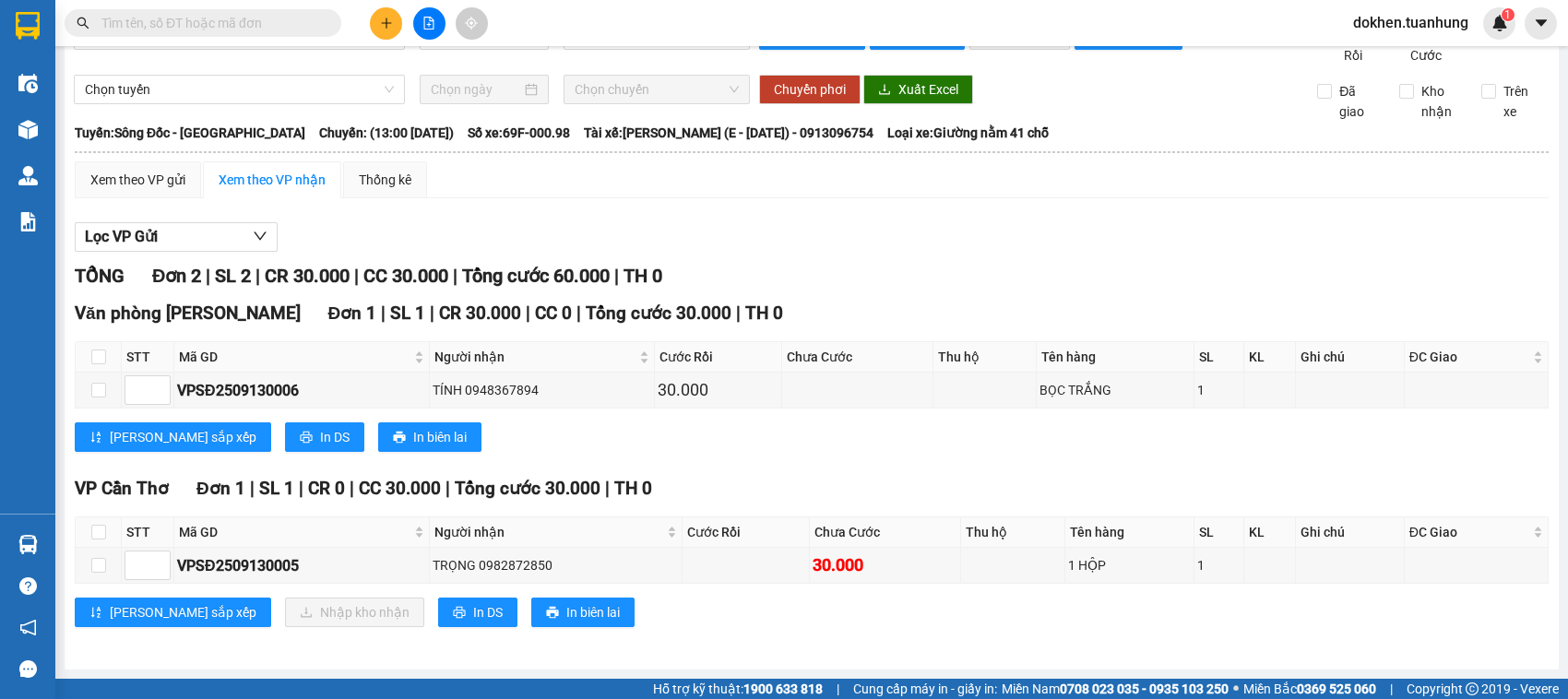
scroll to position [68, 0]
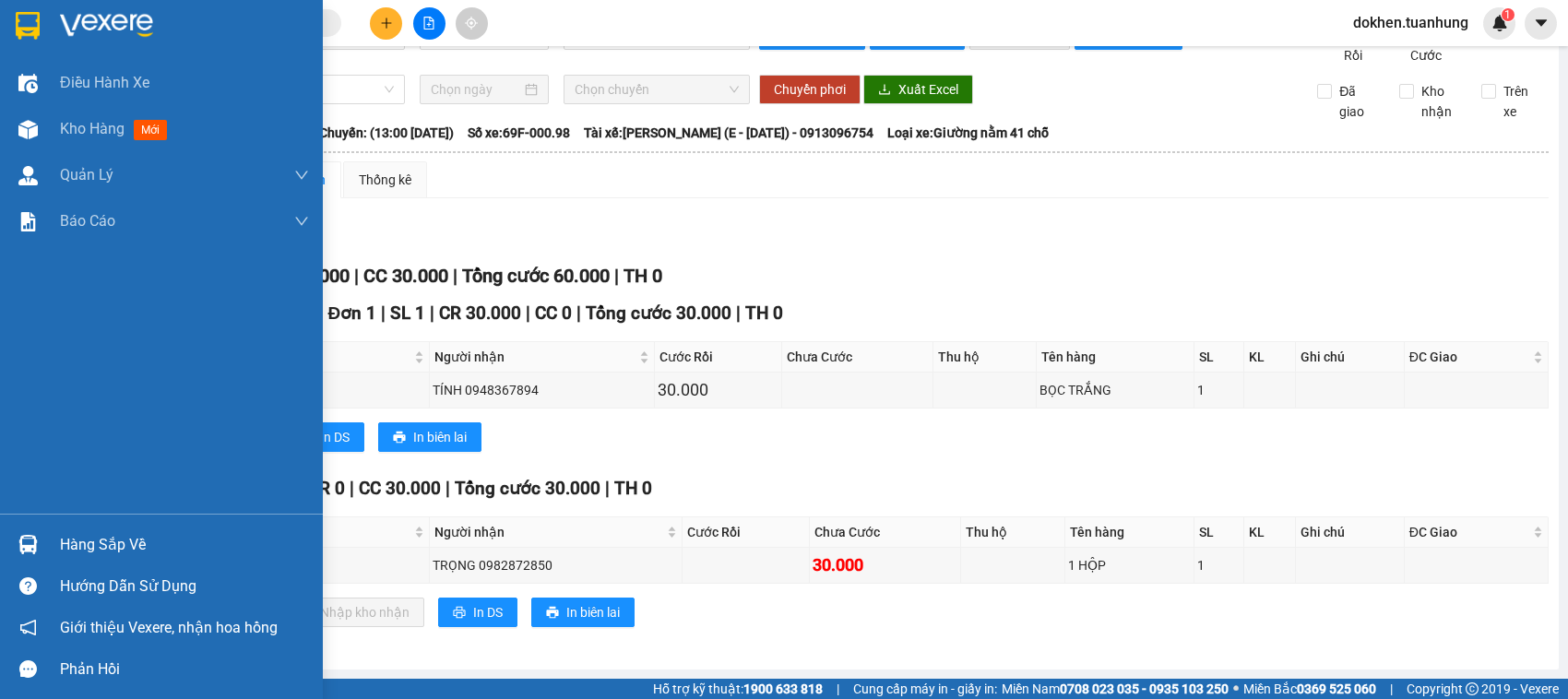
click at [76, 546] on div "Hàng sắp về" at bounding box center [184, 545] width 249 height 28
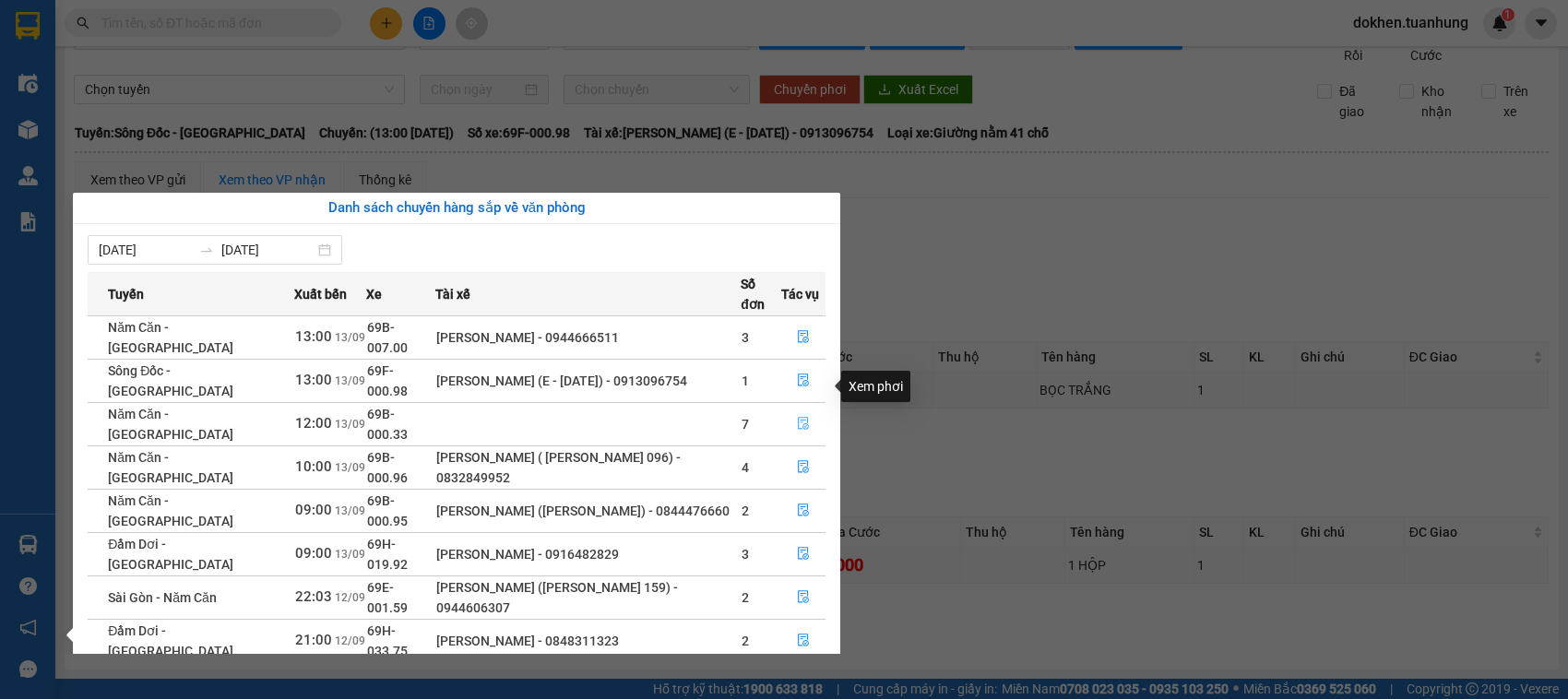
click at [797, 417] on icon "file-done" at bounding box center [803, 423] width 13 height 13
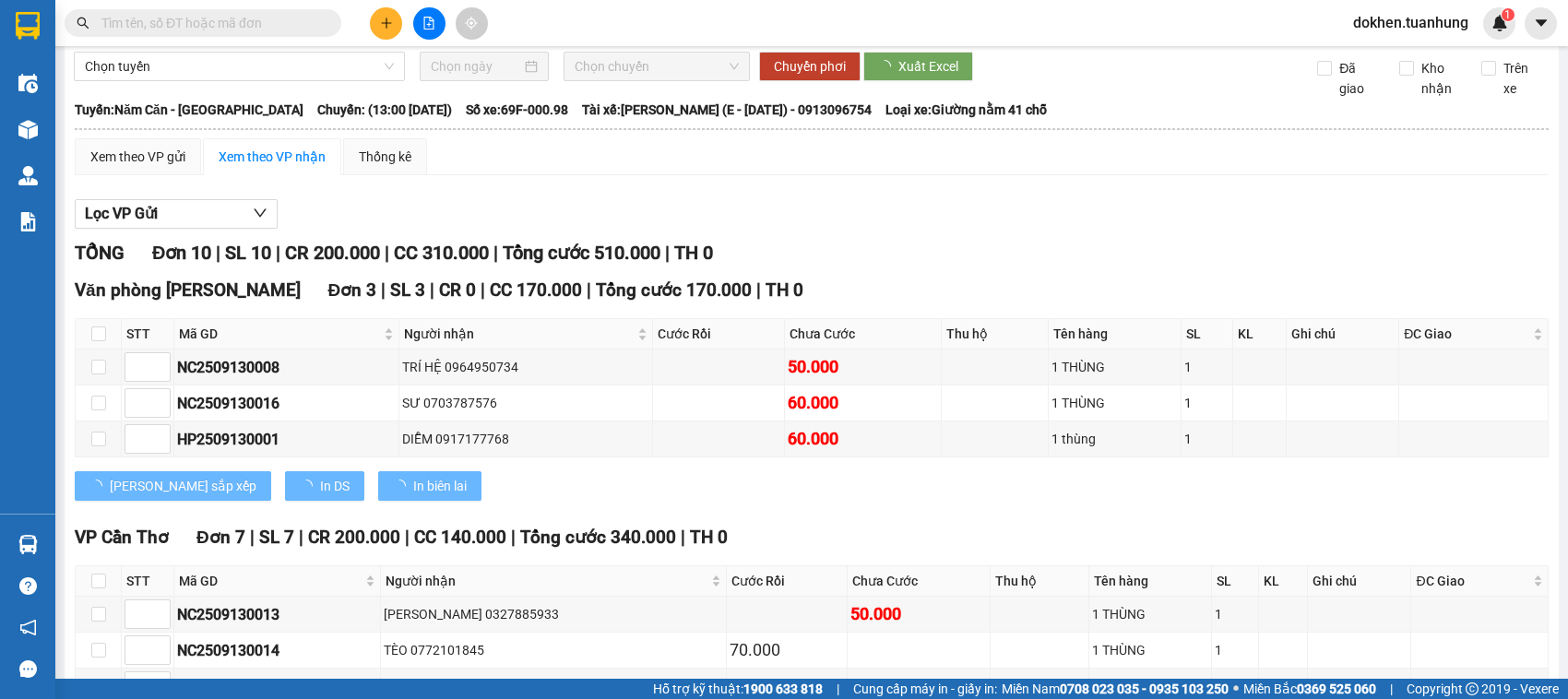
scroll to position [360, 0]
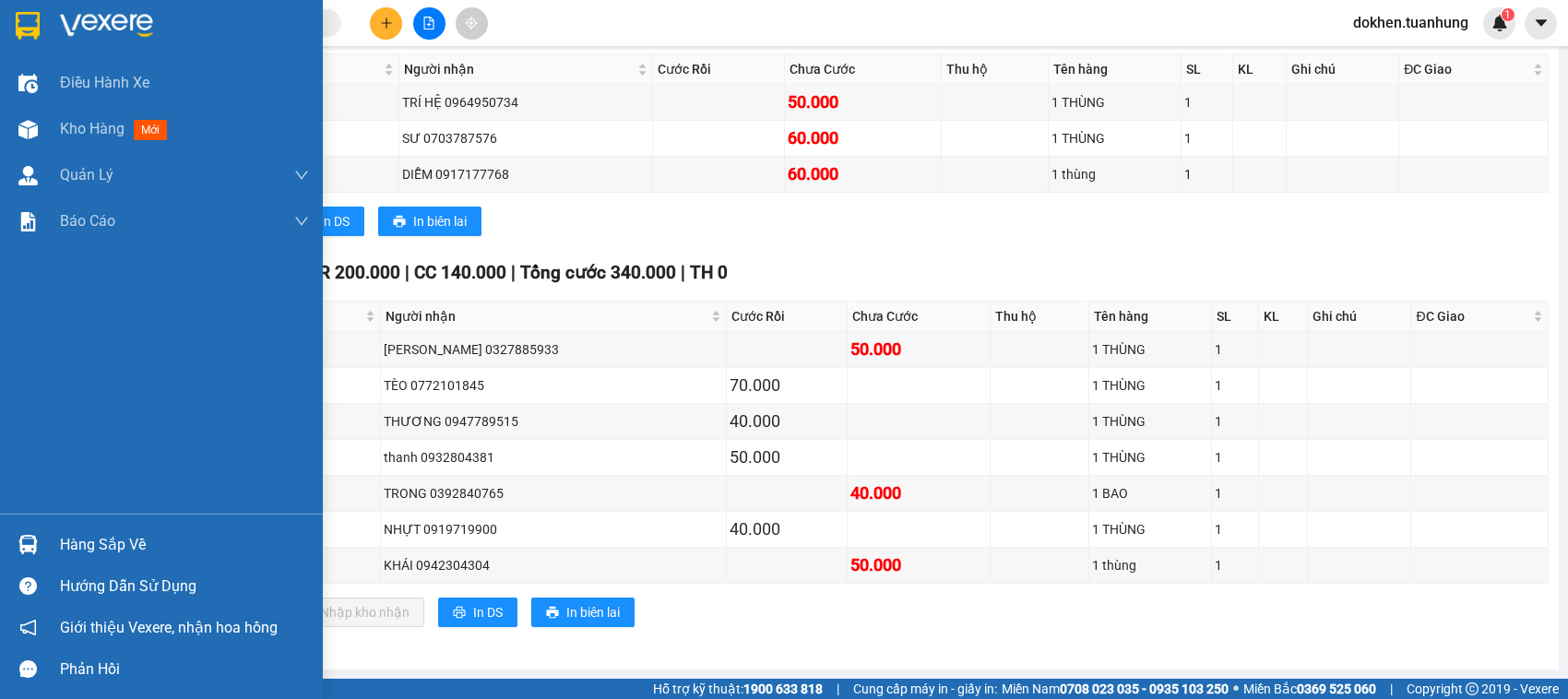
click at [82, 546] on div "Hàng sắp về" at bounding box center [184, 545] width 249 height 28
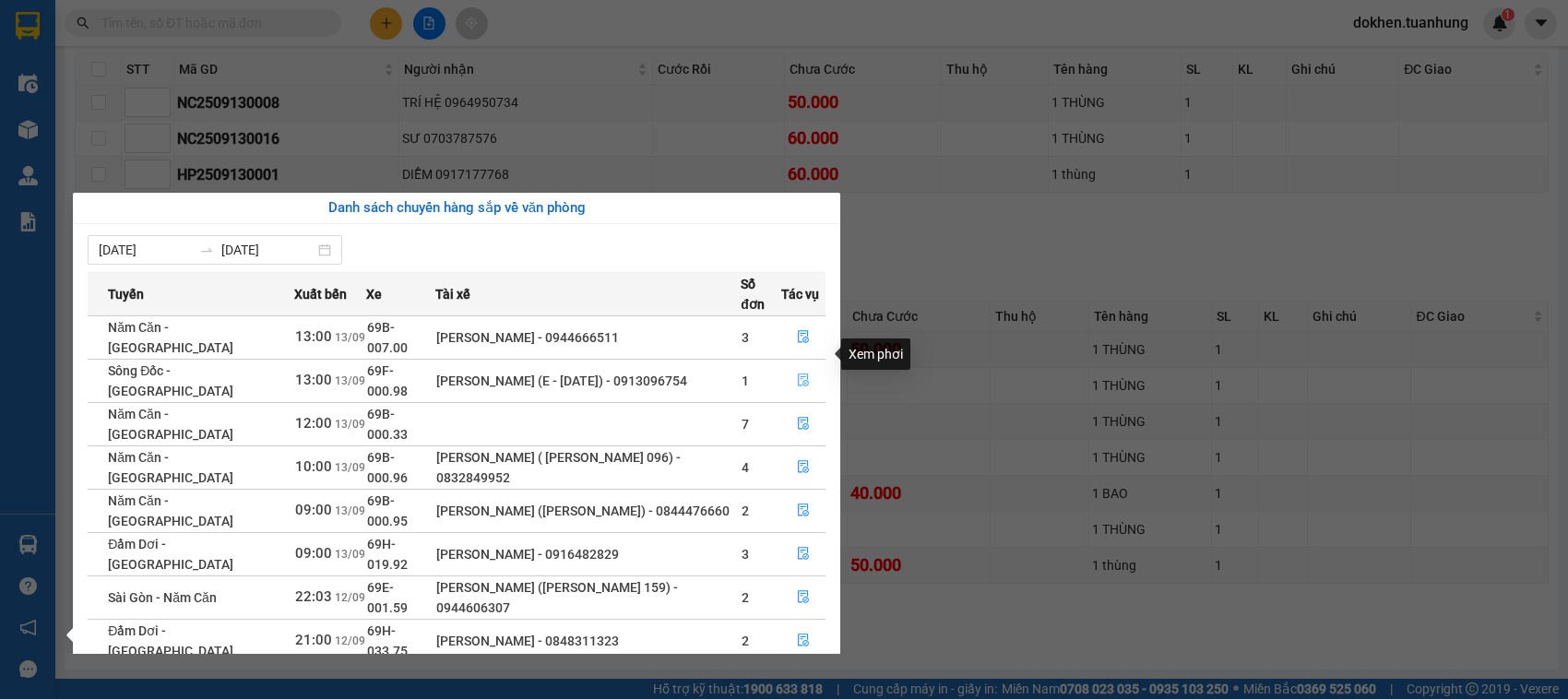
click at [802, 373] on icon "file-done" at bounding box center [803, 380] width 11 height 13
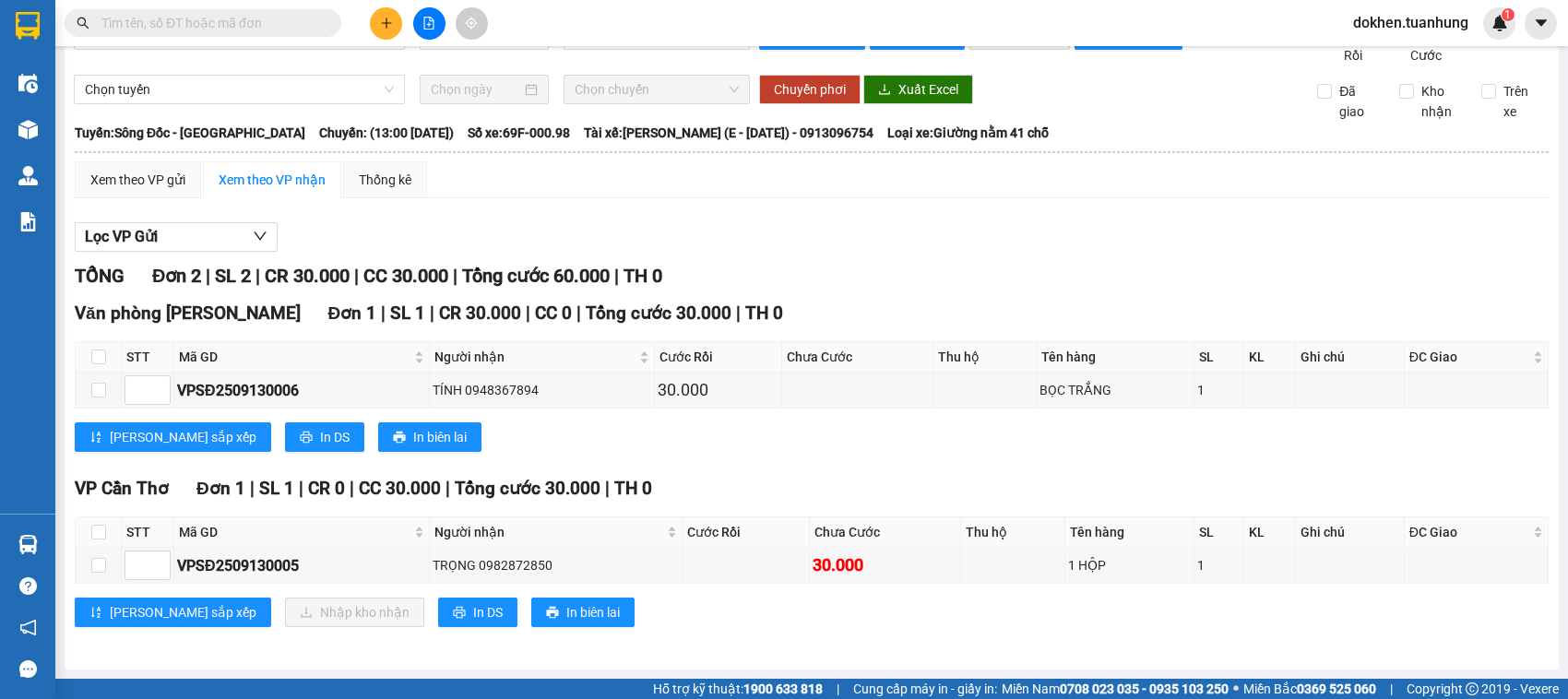
scroll to position [68, 0]
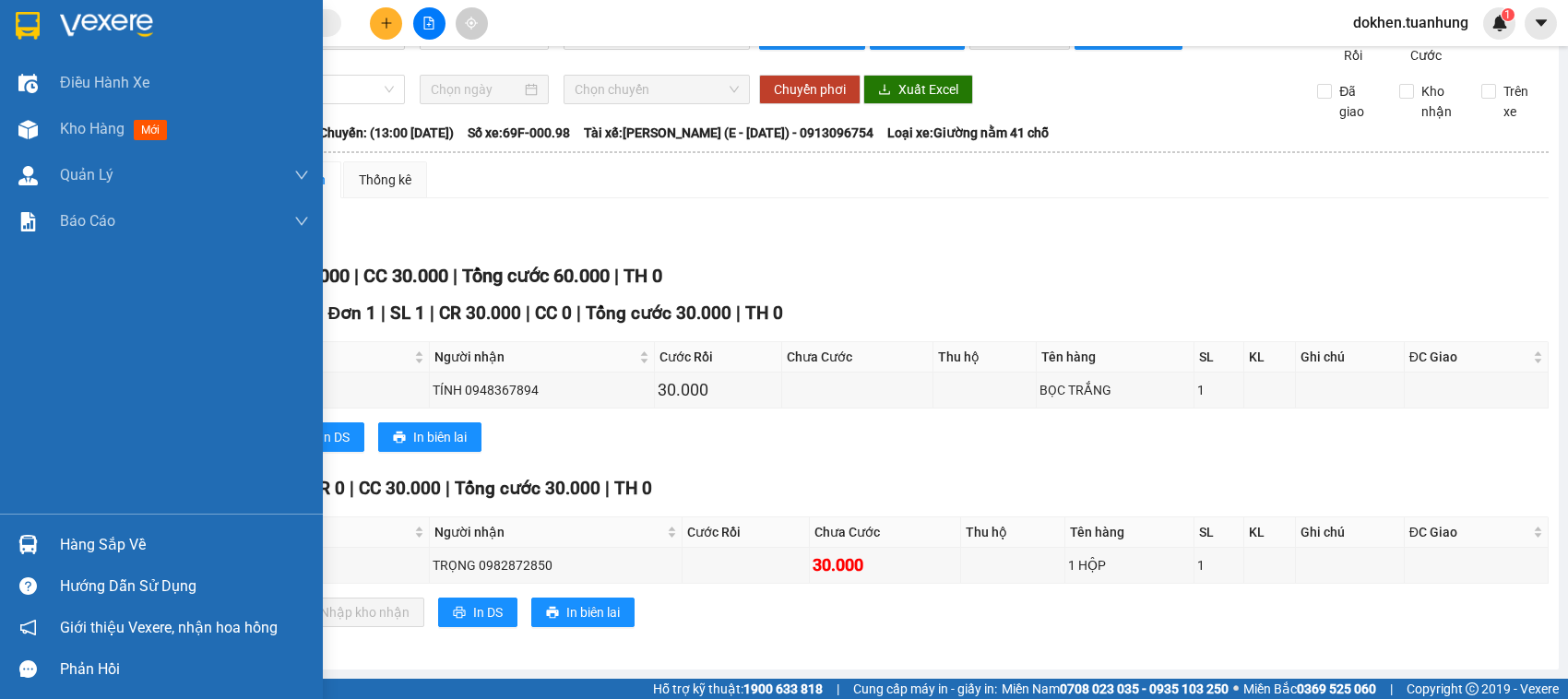
click at [69, 542] on div "Hàng sắp về" at bounding box center [184, 545] width 249 height 28
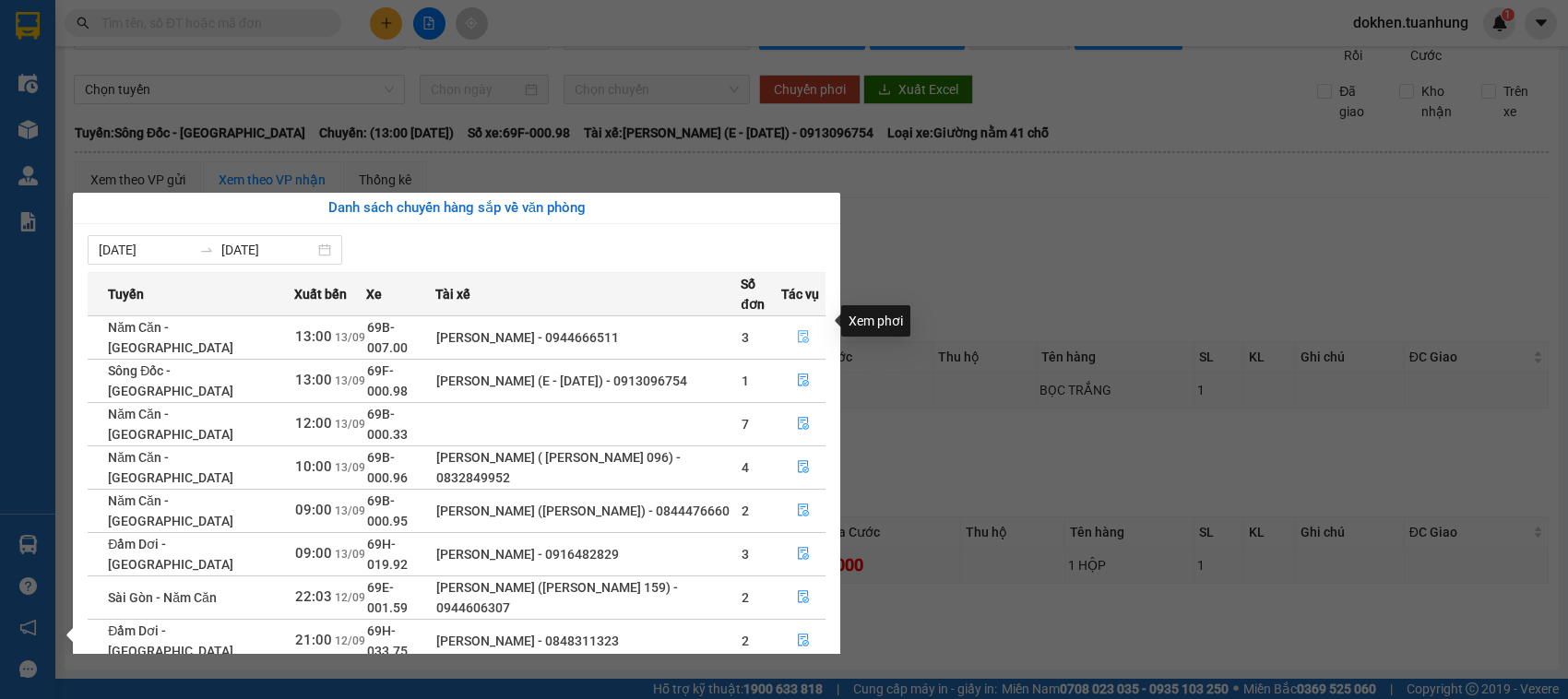
click at [803, 330] on icon "file-done" at bounding box center [803, 336] width 11 height 13
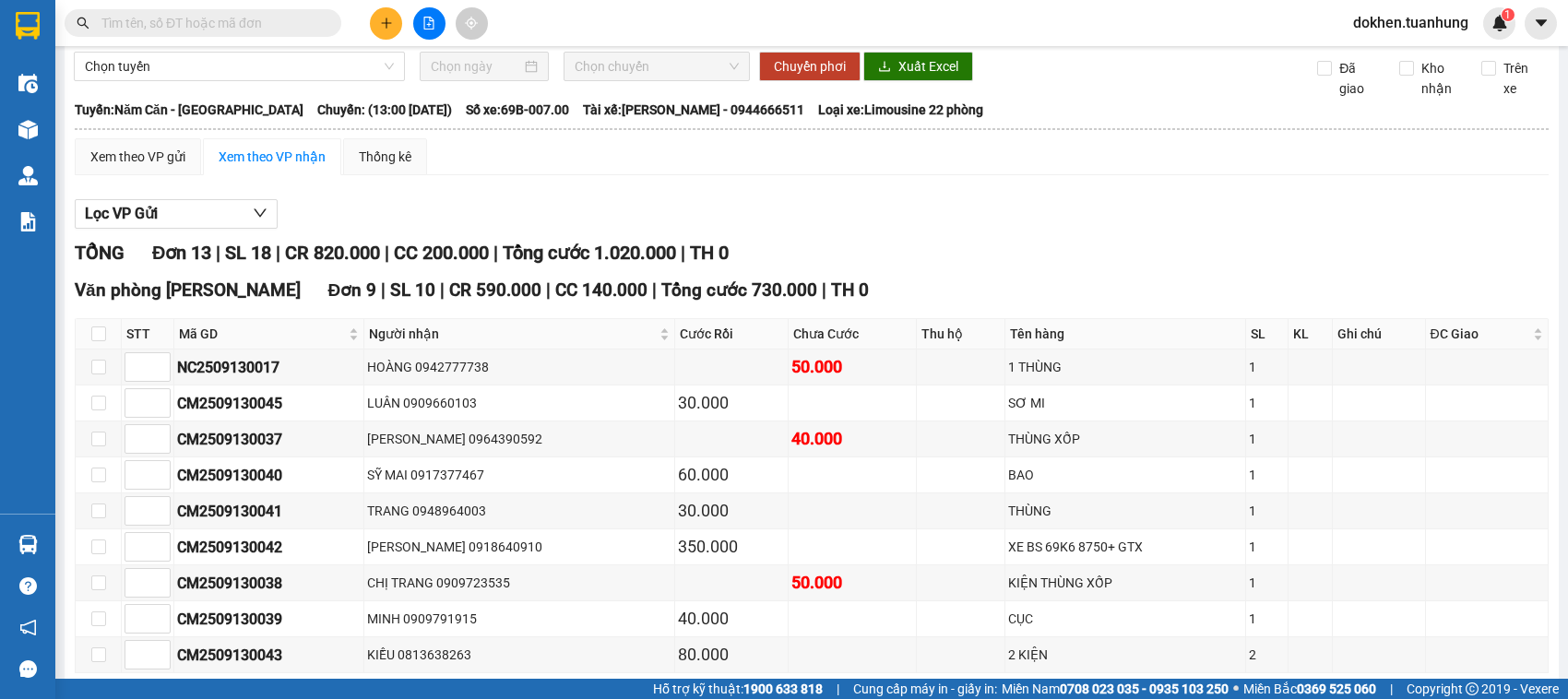
scroll to position [576, 0]
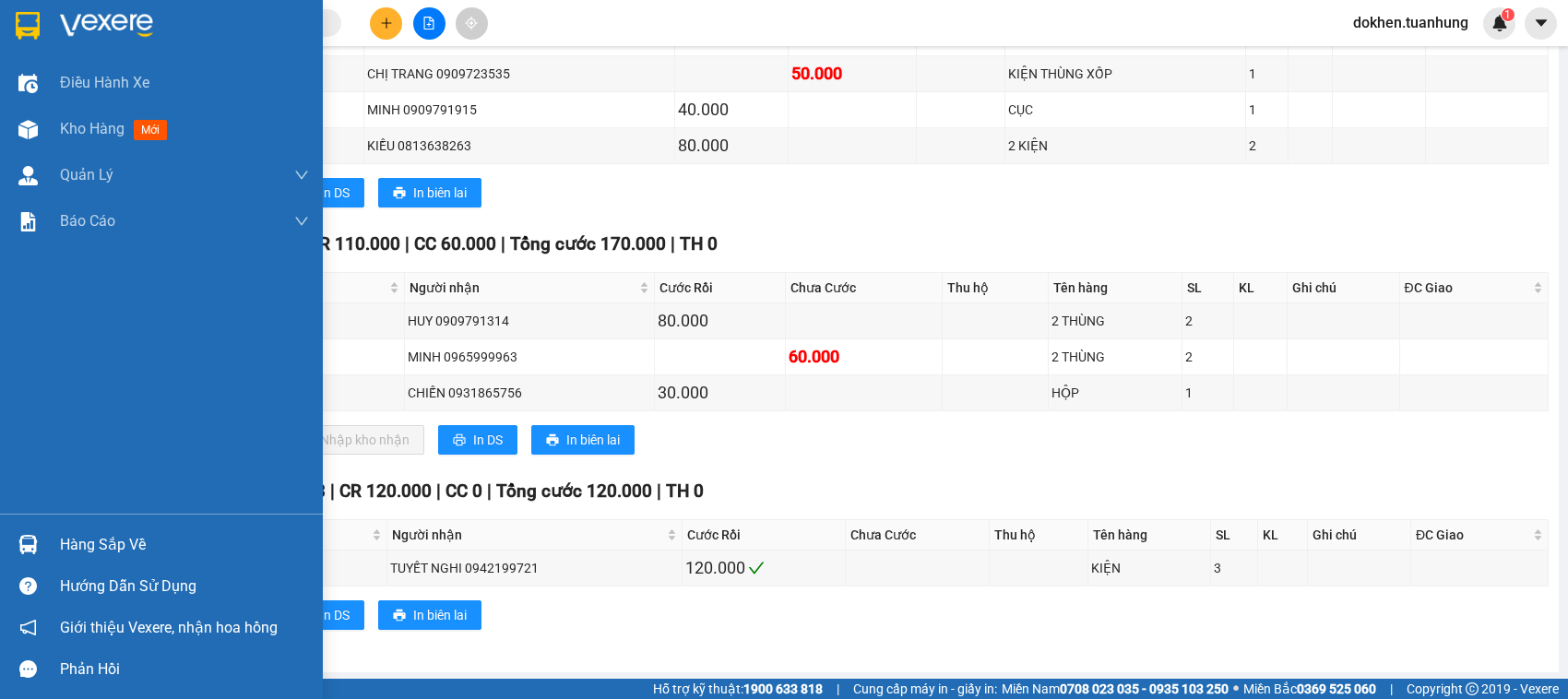
click at [74, 545] on div "Hàng sắp về" at bounding box center [184, 545] width 249 height 28
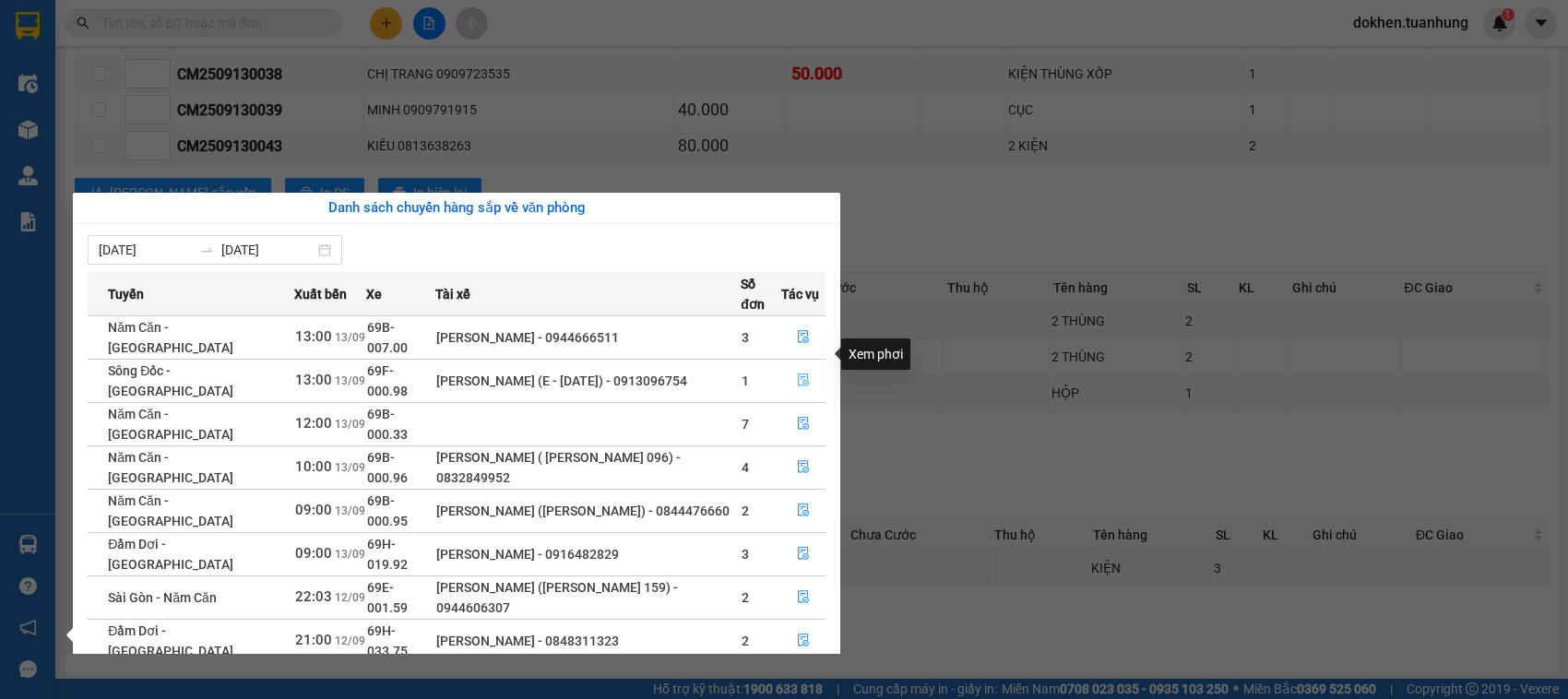
click at [797, 373] on icon "file-done" at bounding box center [803, 380] width 13 height 13
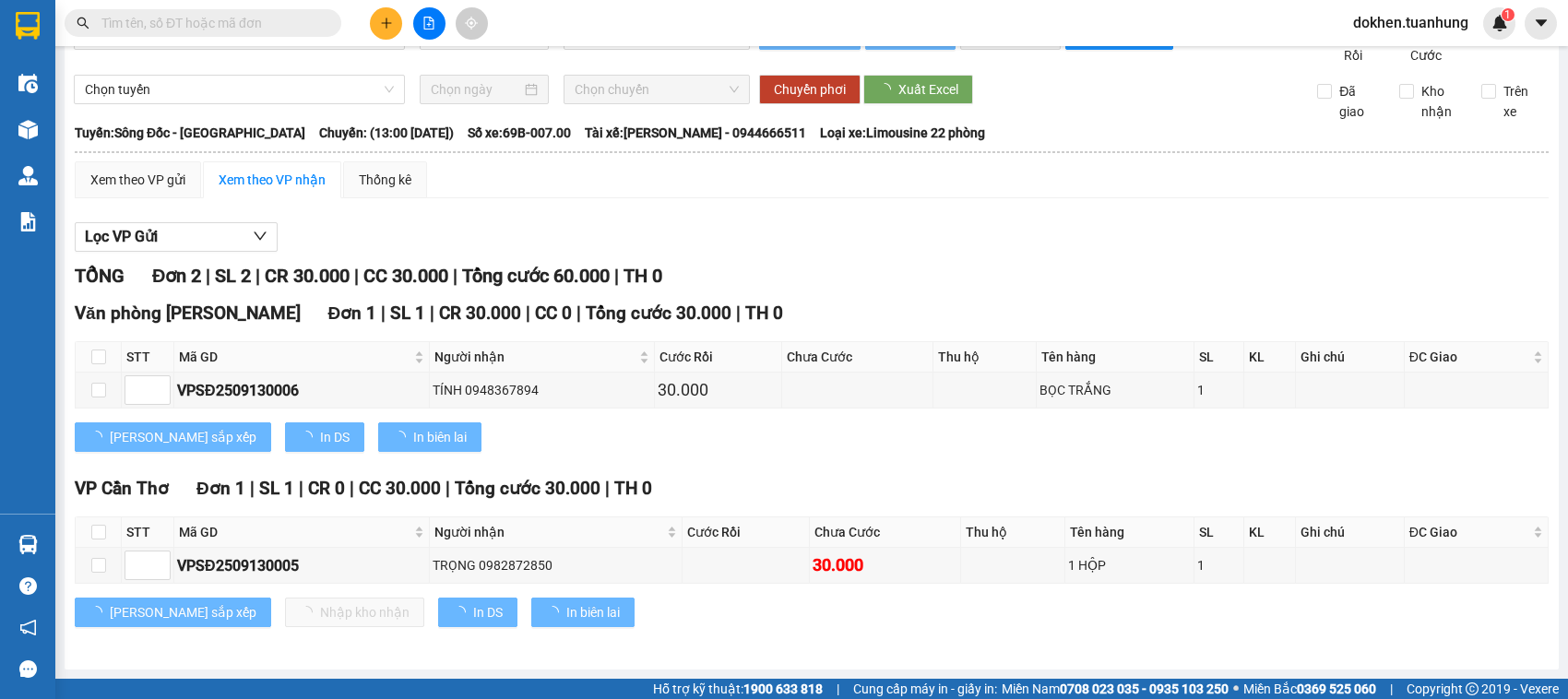
scroll to position [68, 0]
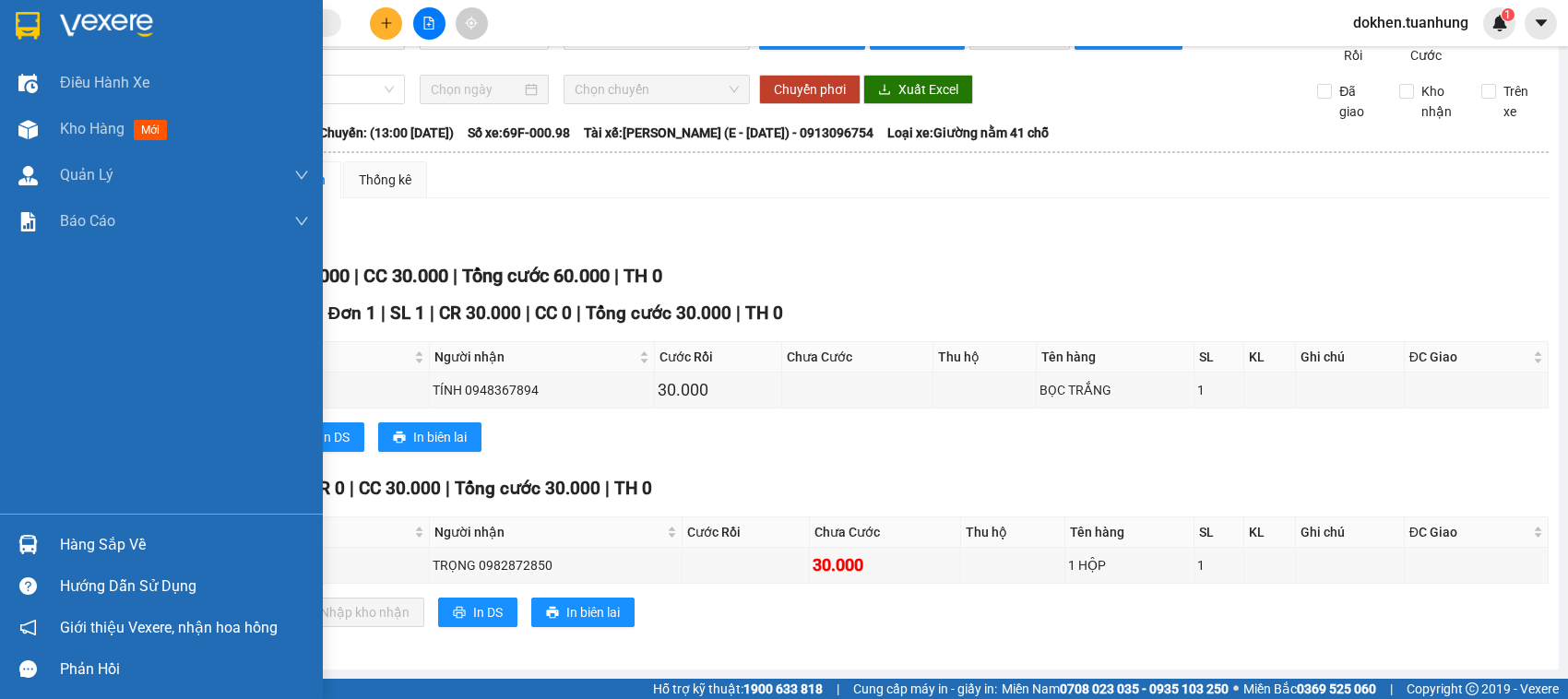
click at [72, 541] on div "Hàng sắp về" at bounding box center [184, 545] width 249 height 28
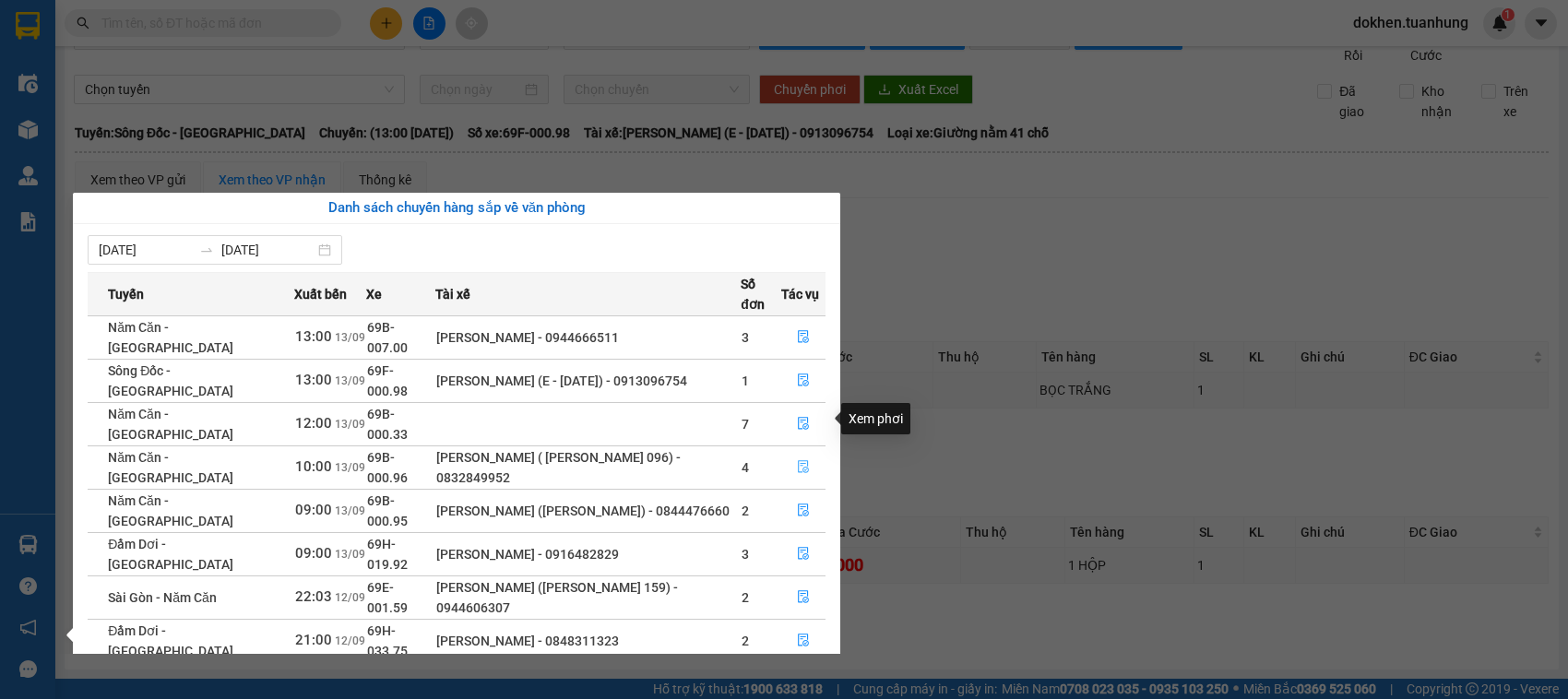
click at [799, 460] on icon "file-done" at bounding box center [803, 467] width 13 height 13
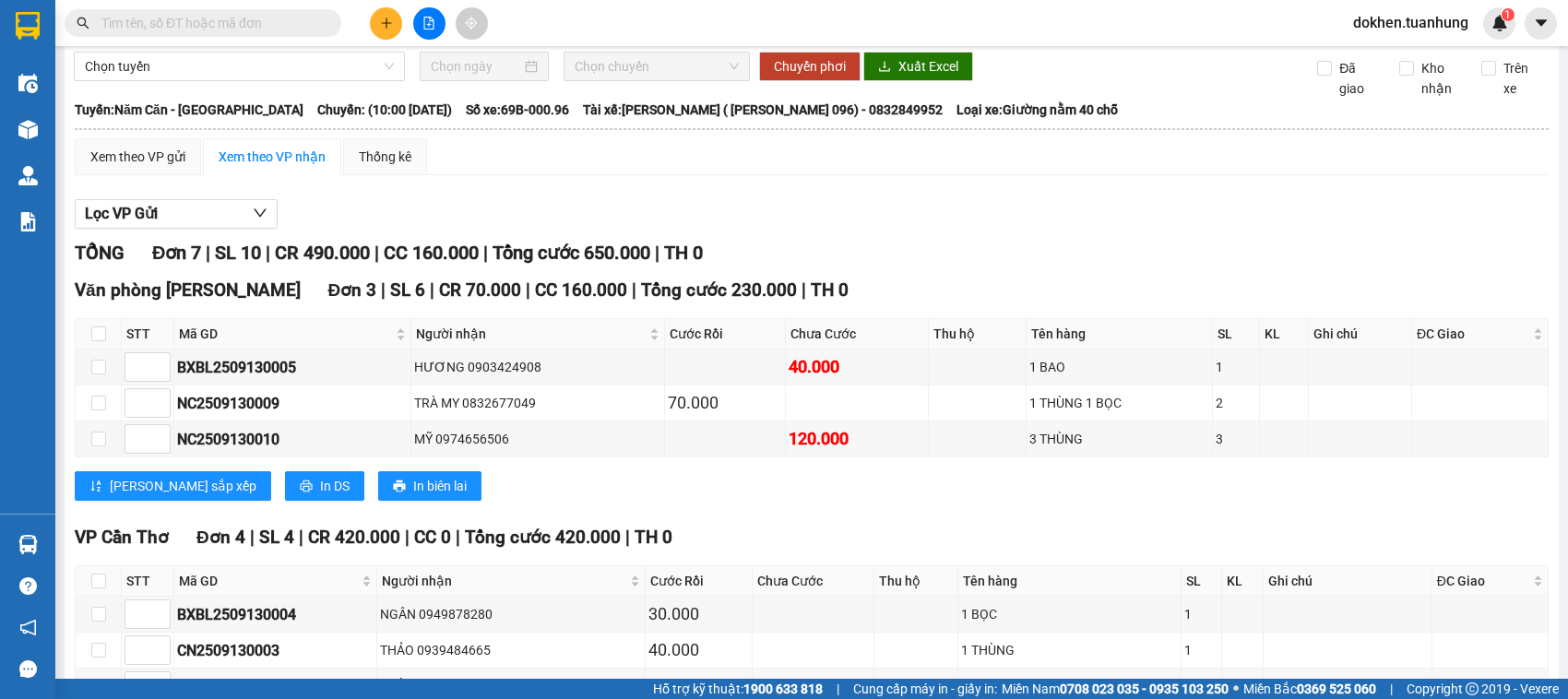
scroll to position [251, 0]
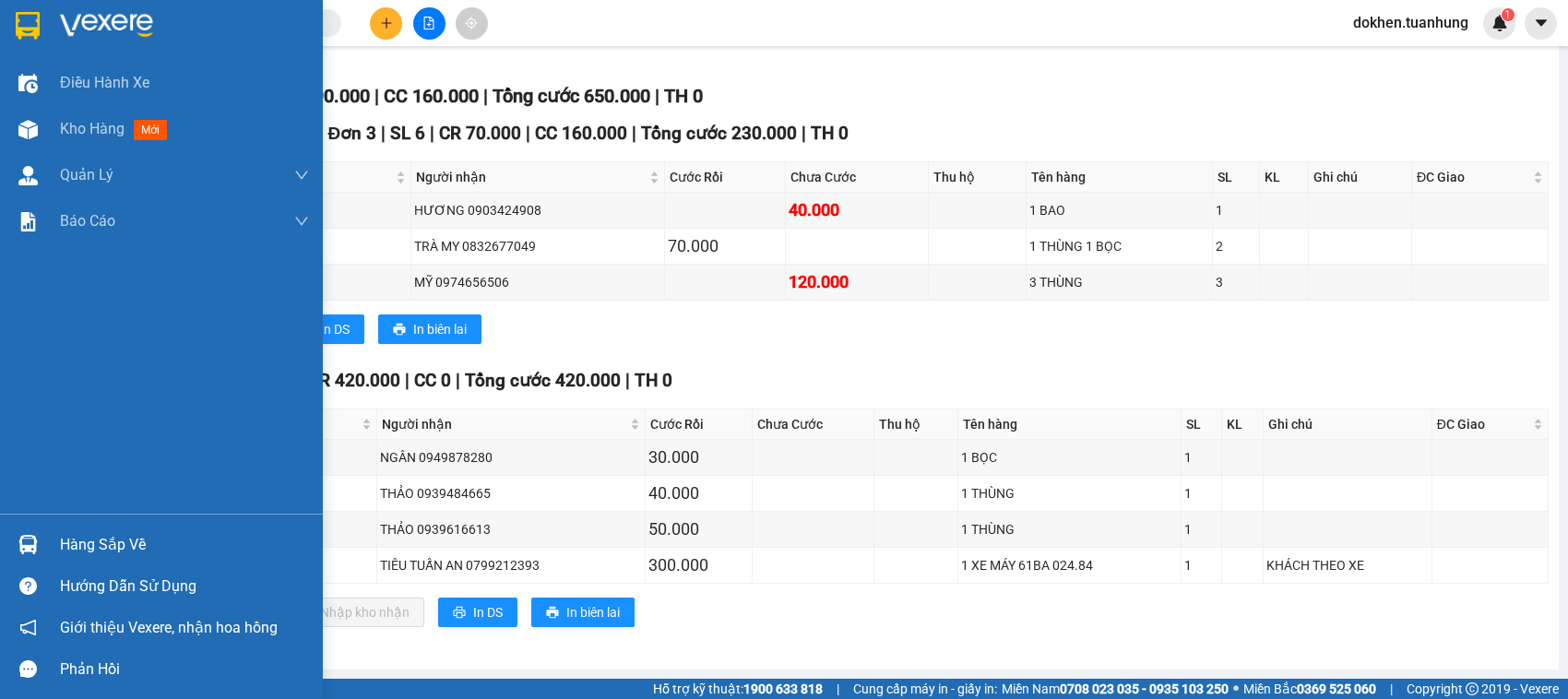
click at [81, 540] on div "Hàng sắp về" at bounding box center [184, 545] width 249 height 28
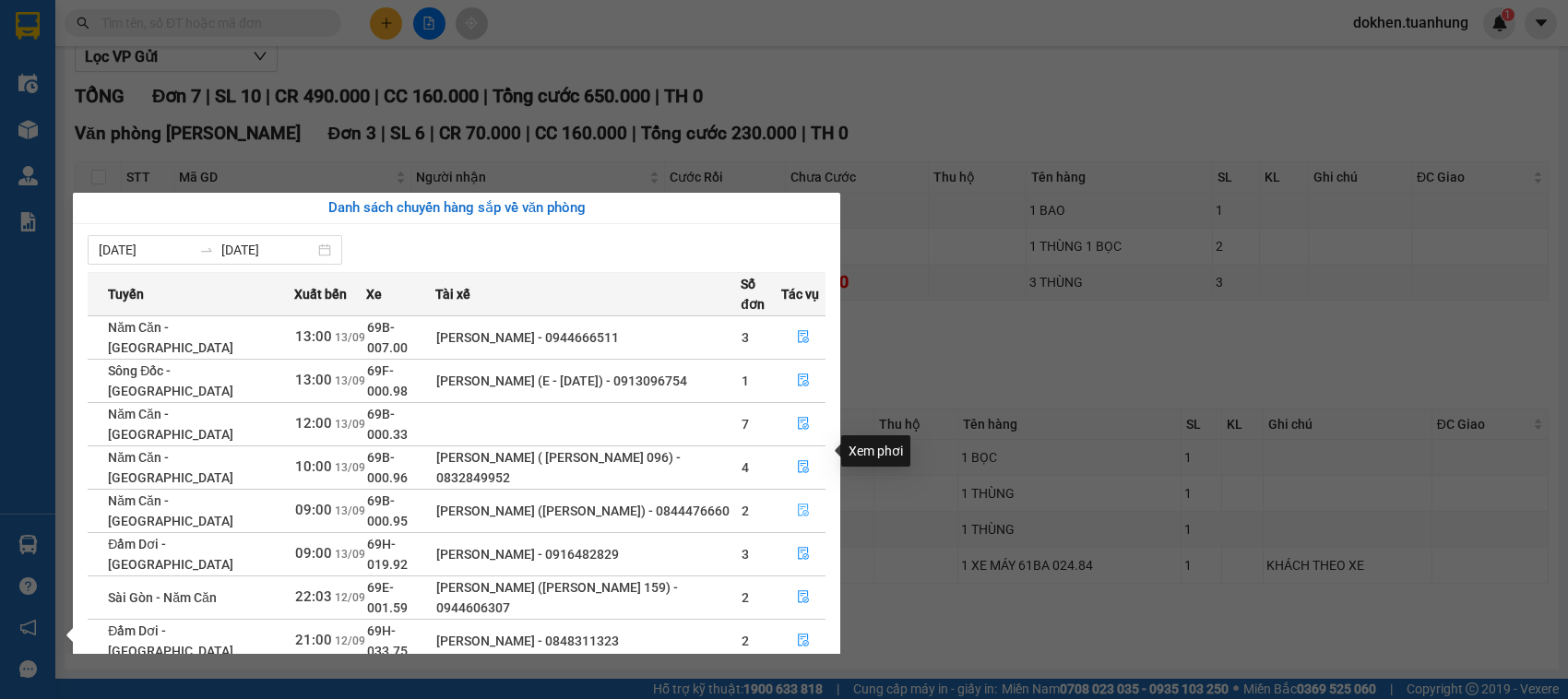
click at [797, 504] on icon "file-done" at bounding box center [803, 510] width 13 height 13
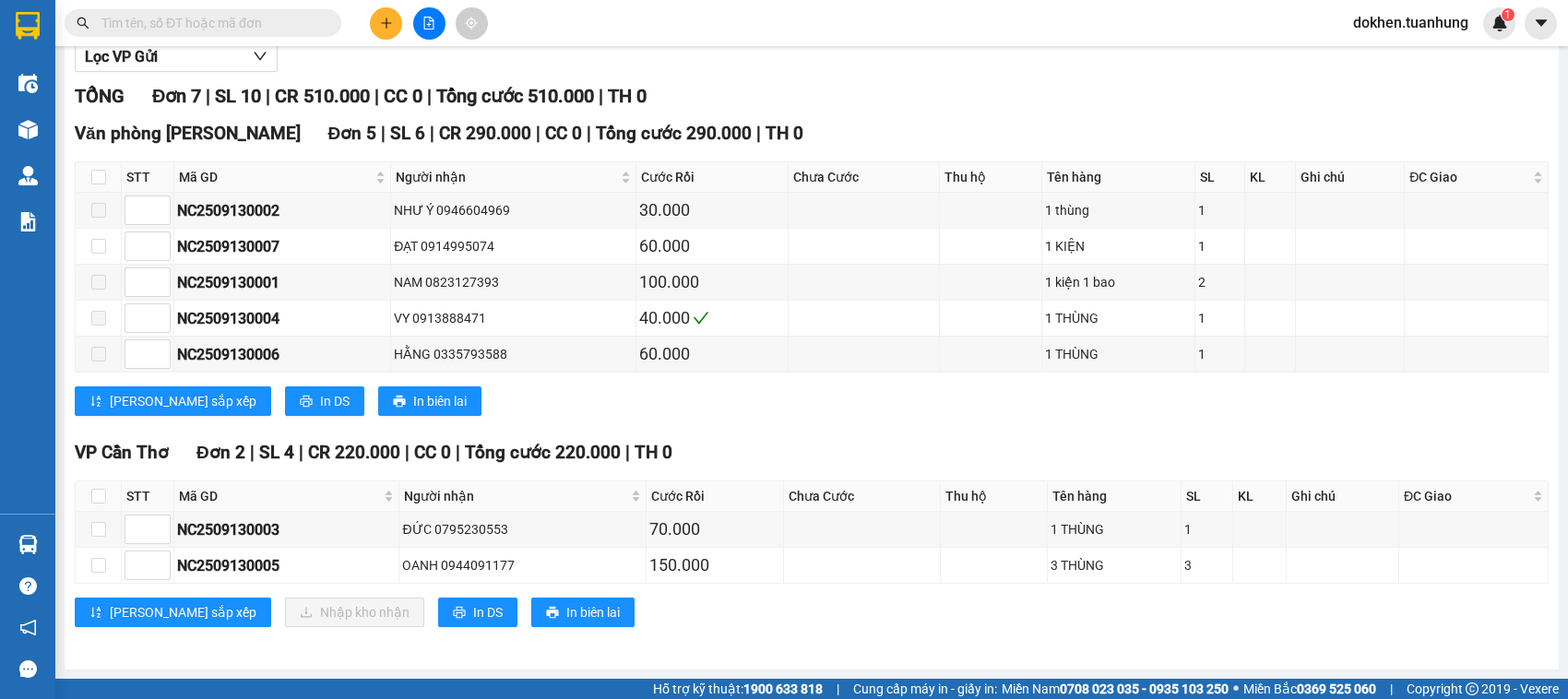
click at [191, 378] on div "Văn phòng Hồ Chí Minh Đơn 5 | SL 6 | CR 290.000 | CC 0 | Tổng cước 290.000 | TH…" at bounding box center [811, 274] width 1474 height 310
type input "1"
click at [164, 348] on span "up" at bounding box center [160, 349] width 11 height 11
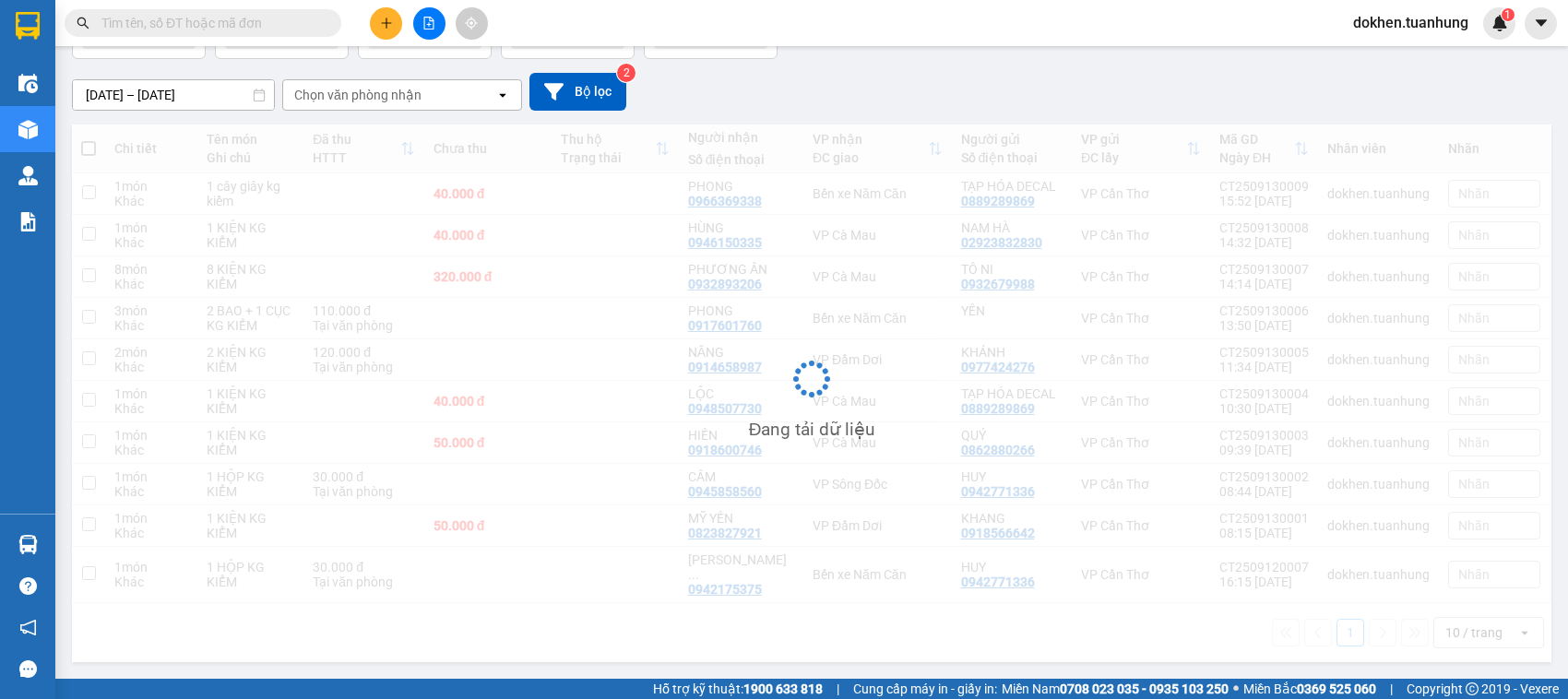
scroll to position [120, 0]
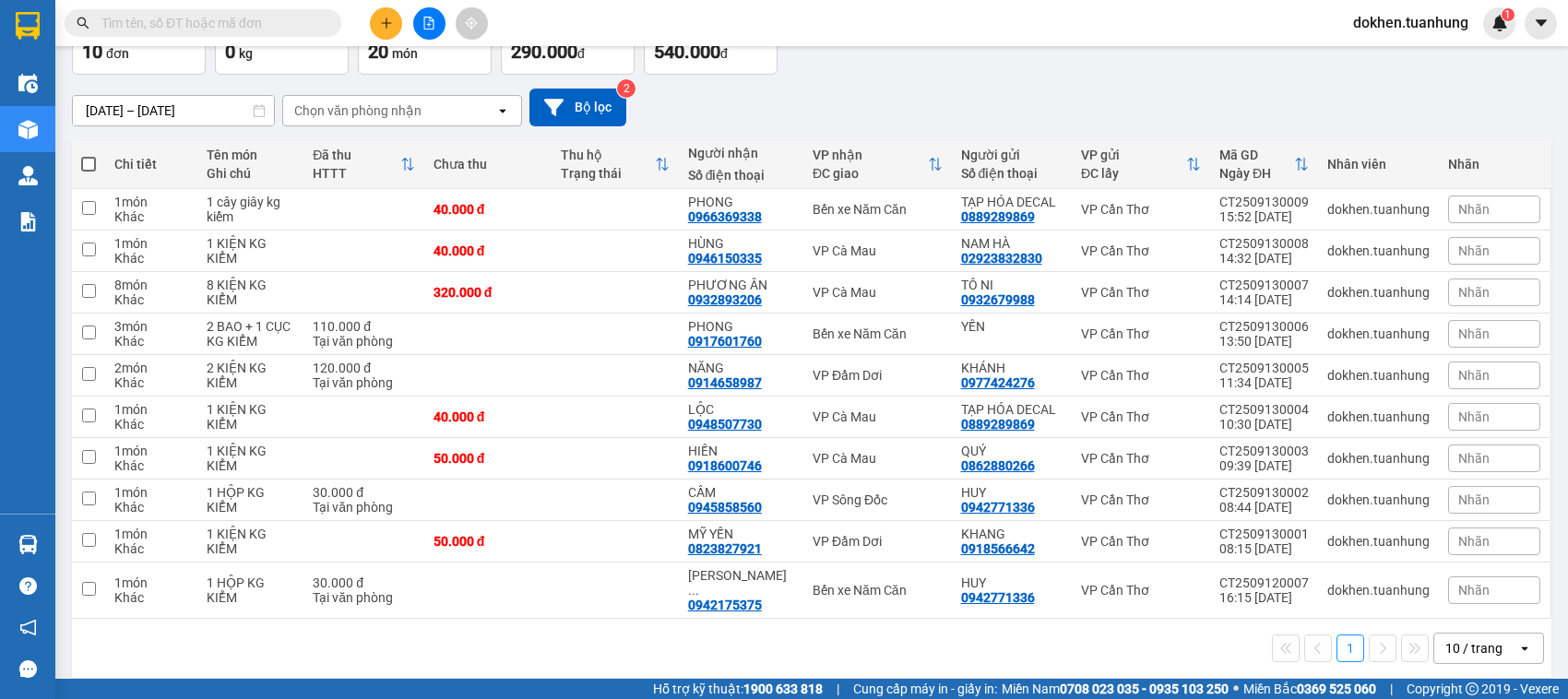
scroll to position [122, 0]
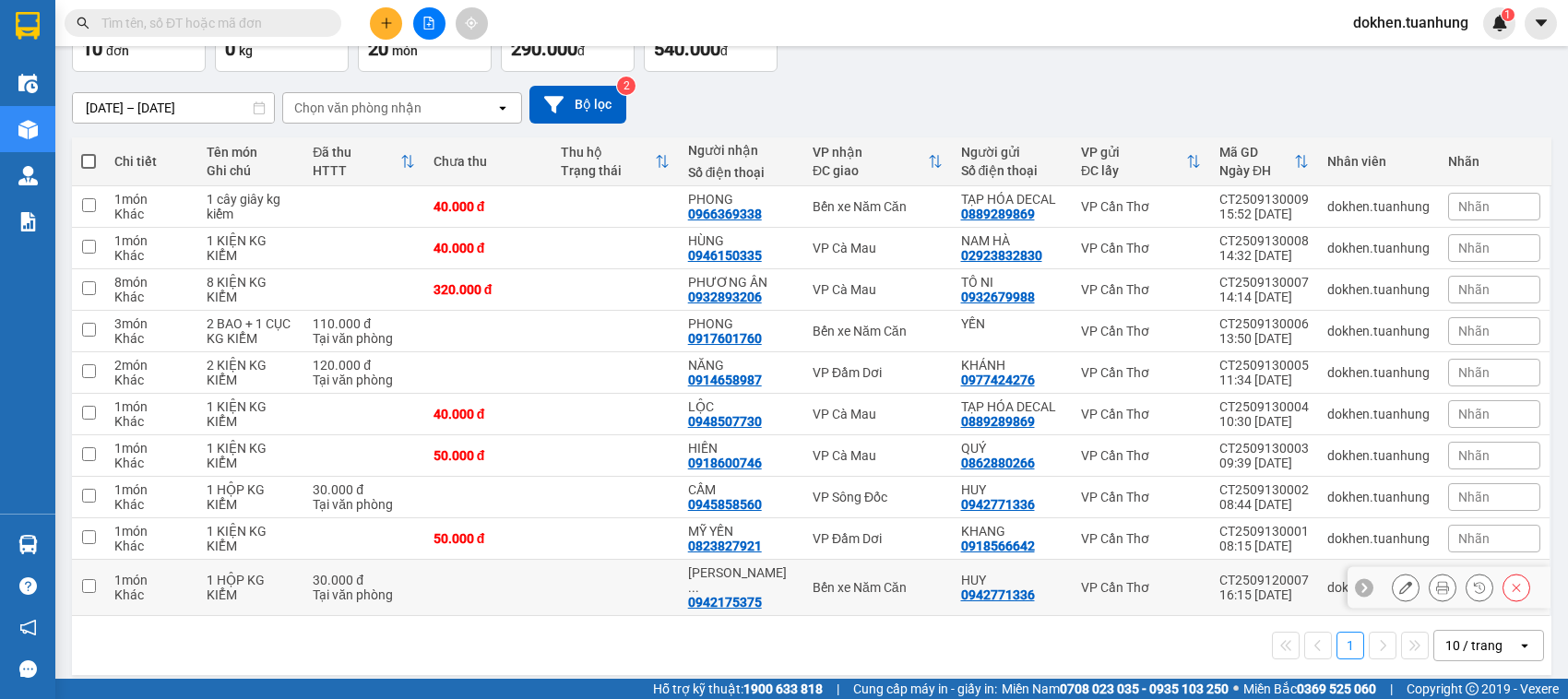
click at [86, 579] on input "checkbox" at bounding box center [89, 585] width 14 height 14
checkbox input "true"
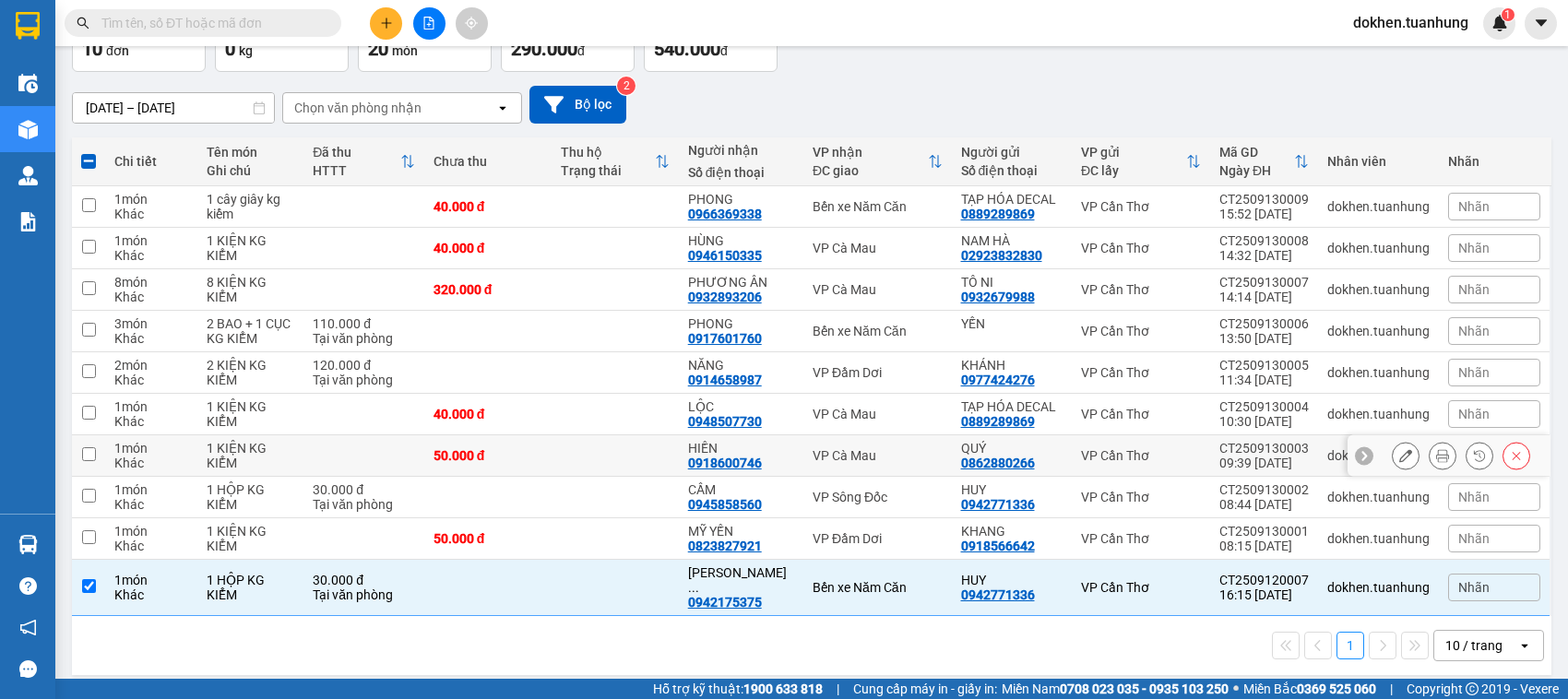
click at [86, 456] on input "checkbox" at bounding box center [89, 454] width 14 height 14
checkbox input "true"
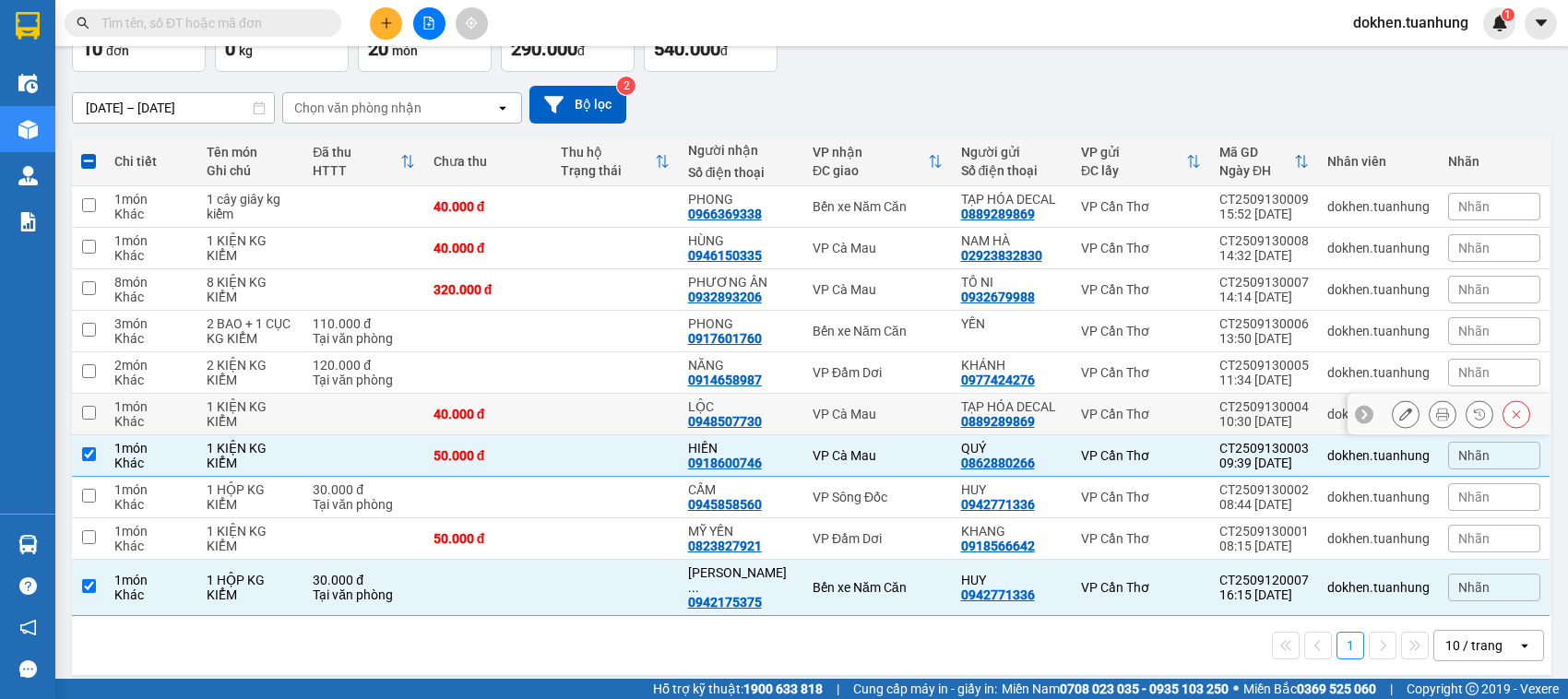
click at [86, 413] on input "checkbox" at bounding box center [89, 412] width 14 height 14
checkbox input "true"
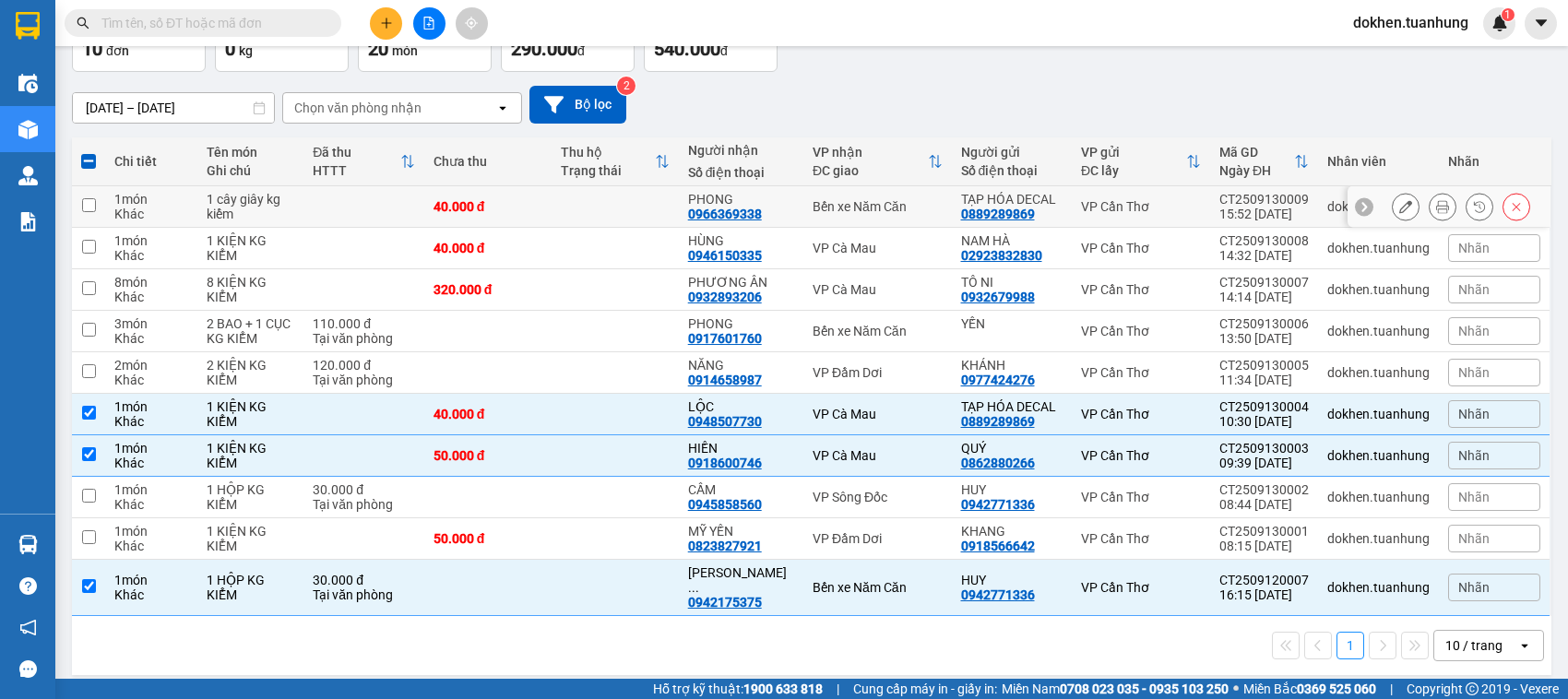
scroll to position [0, 0]
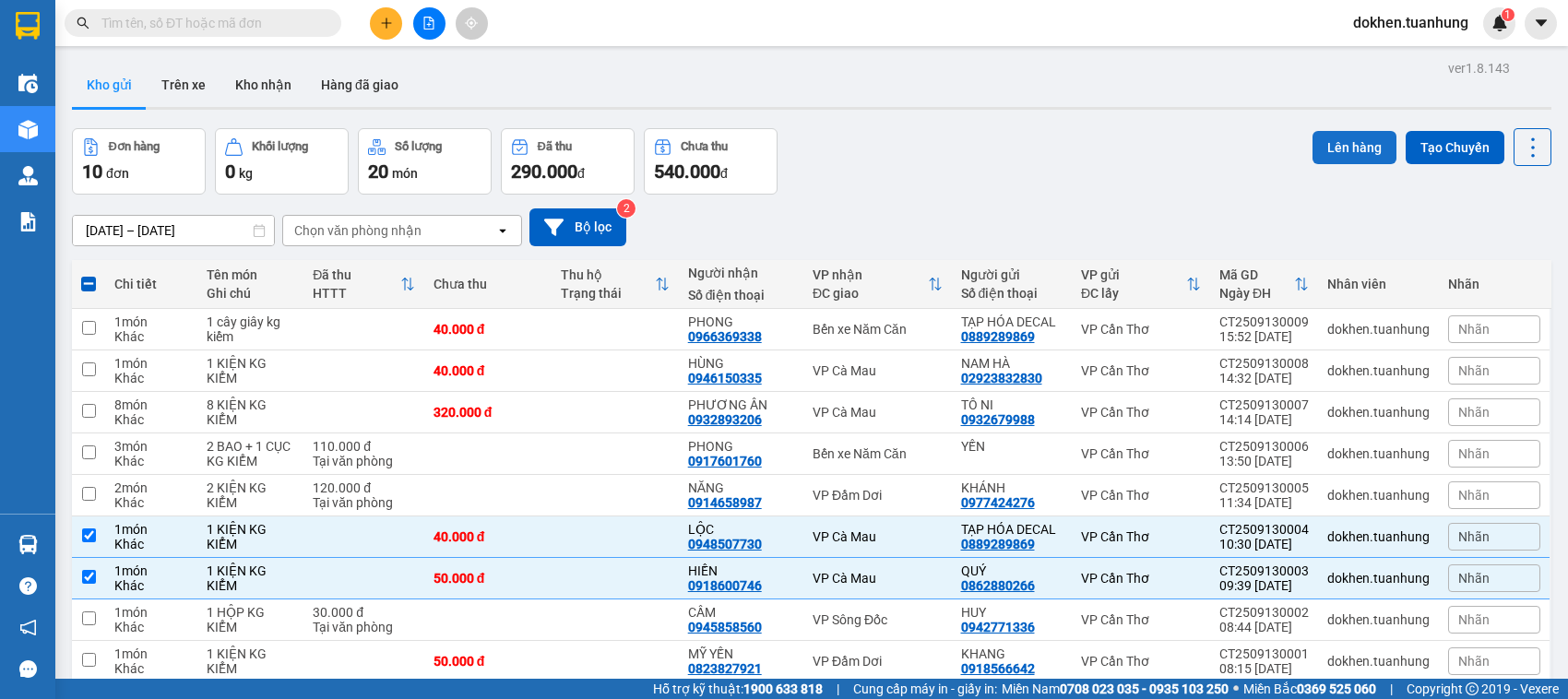
click at [1328, 141] on button "Lên hàng" at bounding box center [1354, 147] width 84 height 33
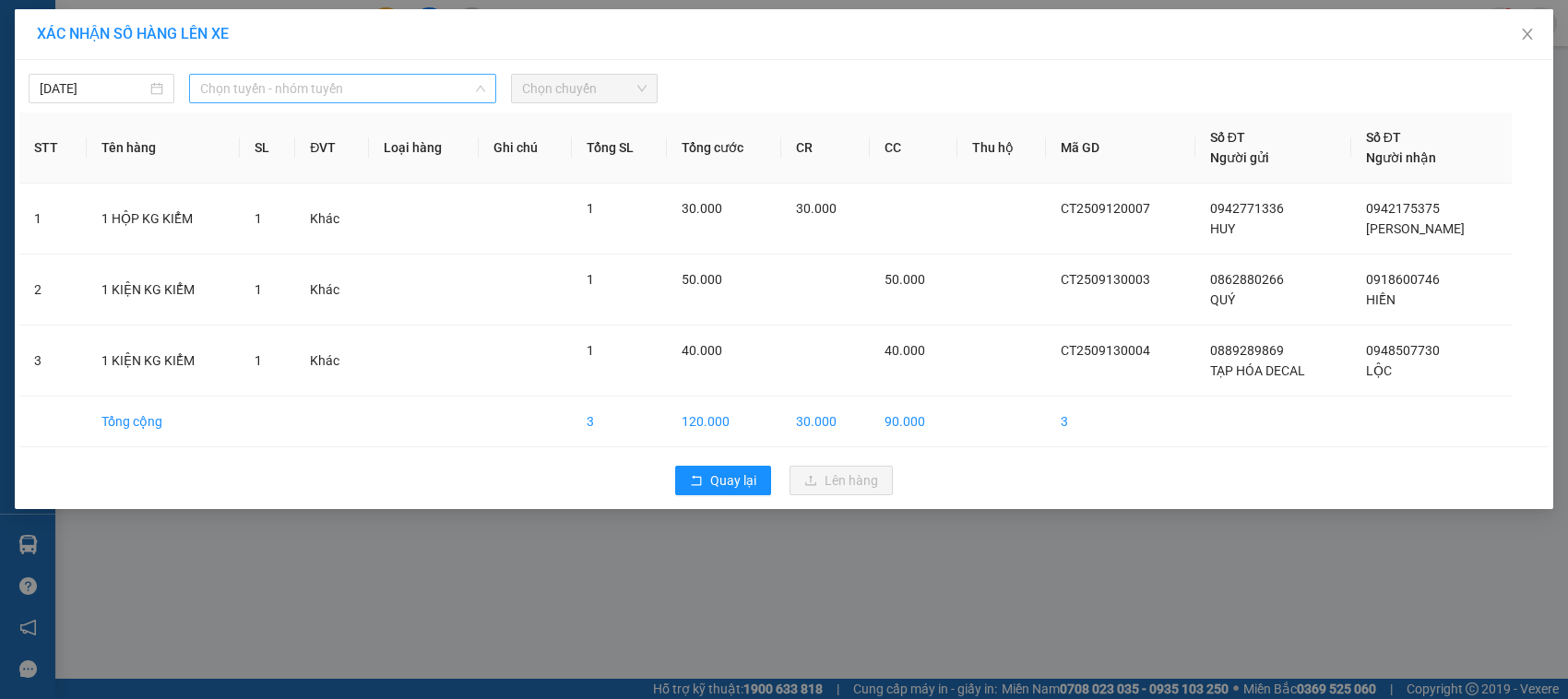
click at [279, 77] on span "Chọn tuyến - nhóm tuyến" at bounding box center [343, 89] width 285 height 28
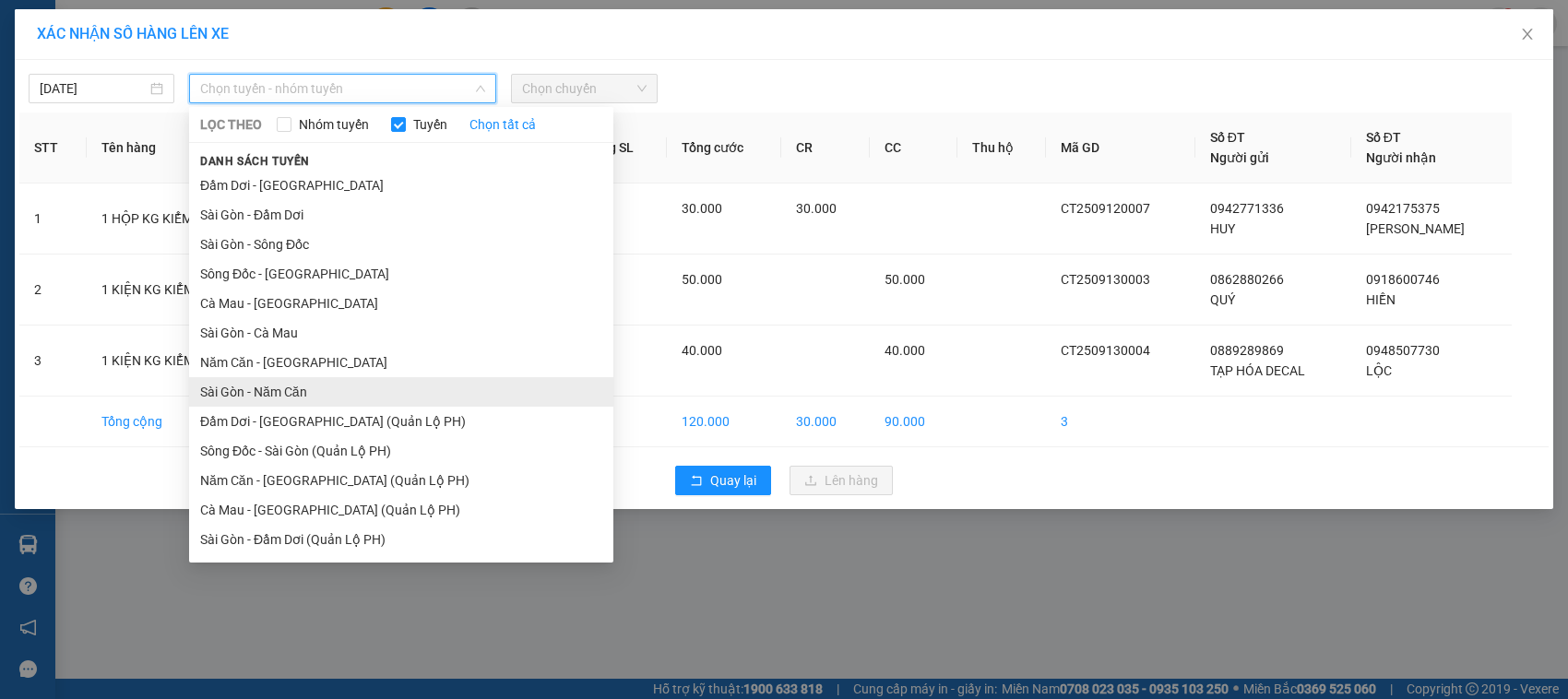
click at [268, 394] on li "Sài Gòn - Năm Căn" at bounding box center [401, 392] width 424 height 30
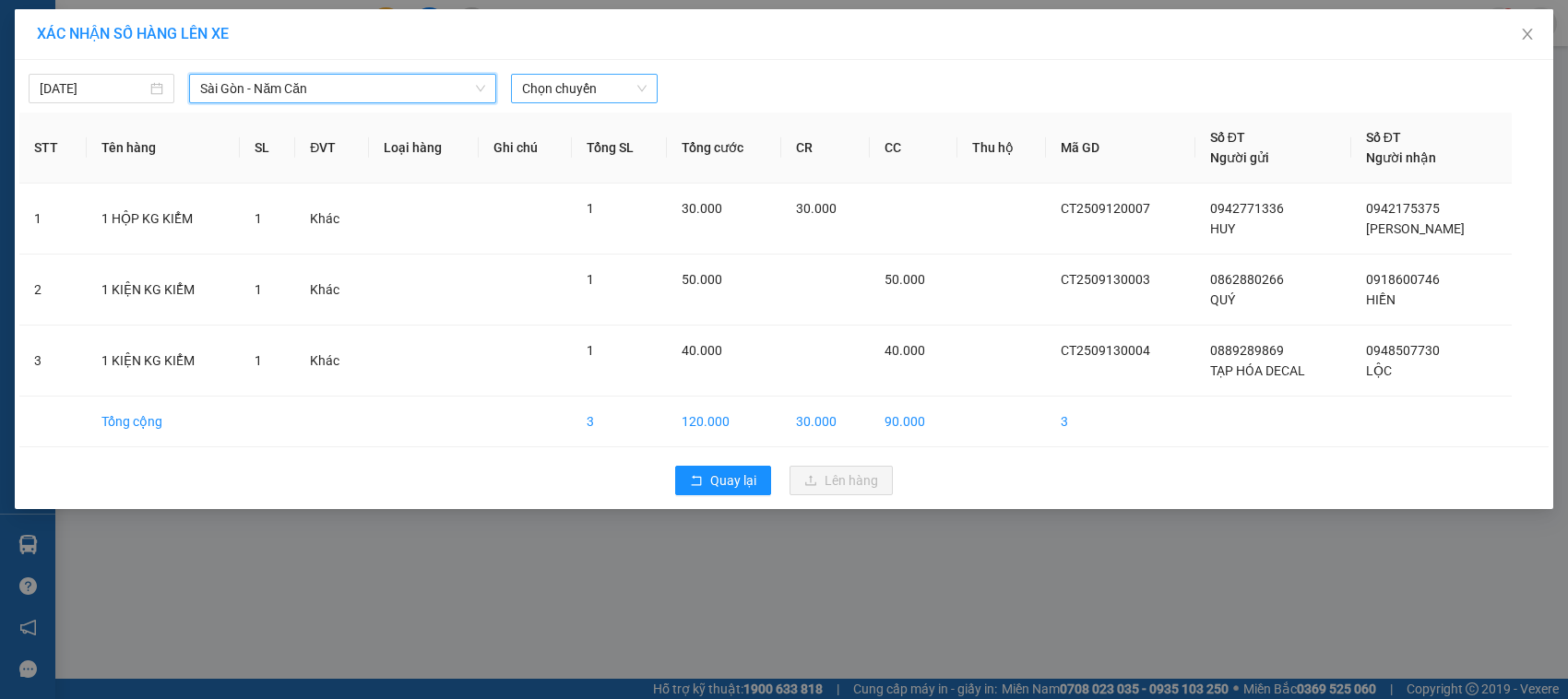
click at [605, 79] on span "Chọn chuyến" at bounding box center [583, 89] width 123 height 28
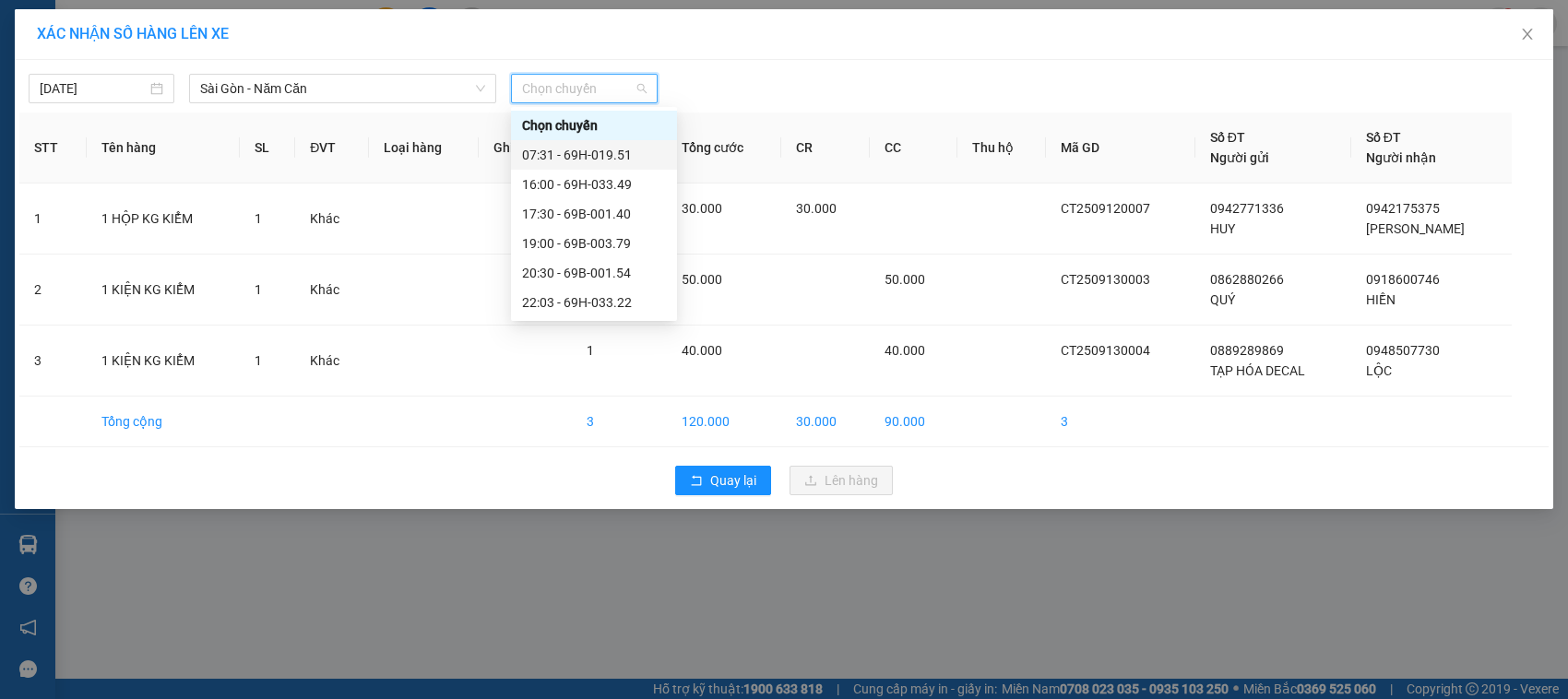
click at [604, 152] on div "07:31 - 69H-019.51" at bounding box center [594, 155] width 144 height 20
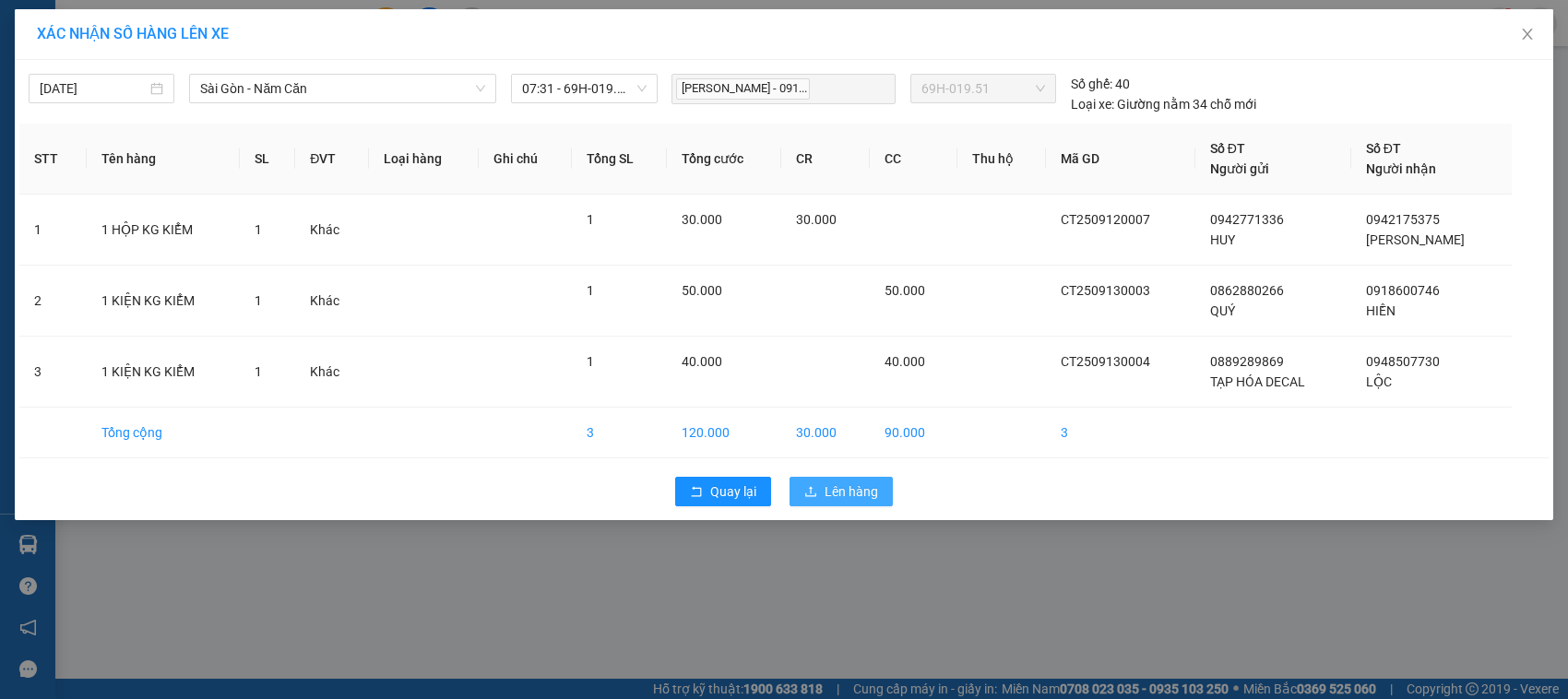
click at [835, 505] on button "Lên hàng" at bounding box center [841, 492] width 104 height 30
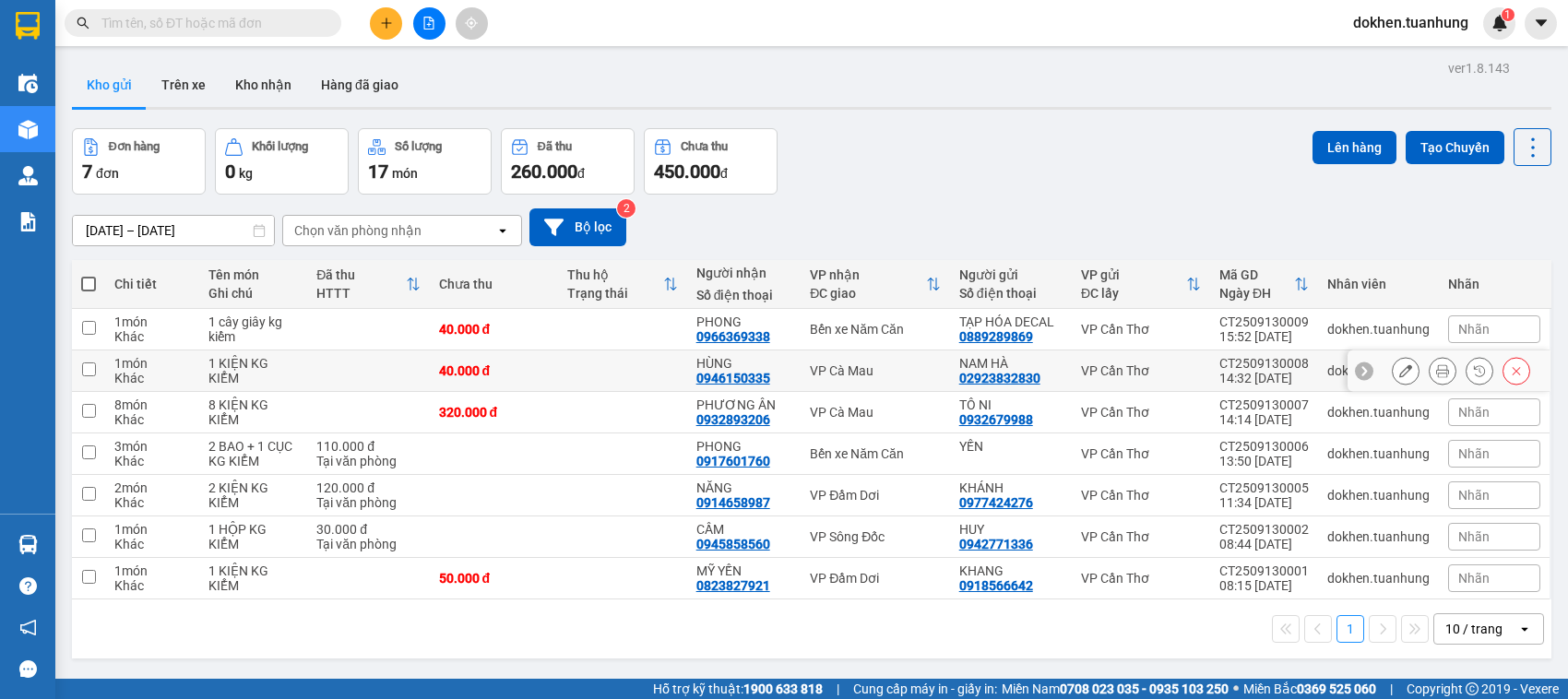
click at [91, 369] on input "checkbox" at bounding box center [89, 368] width 14 height 14
checkbox input "true"
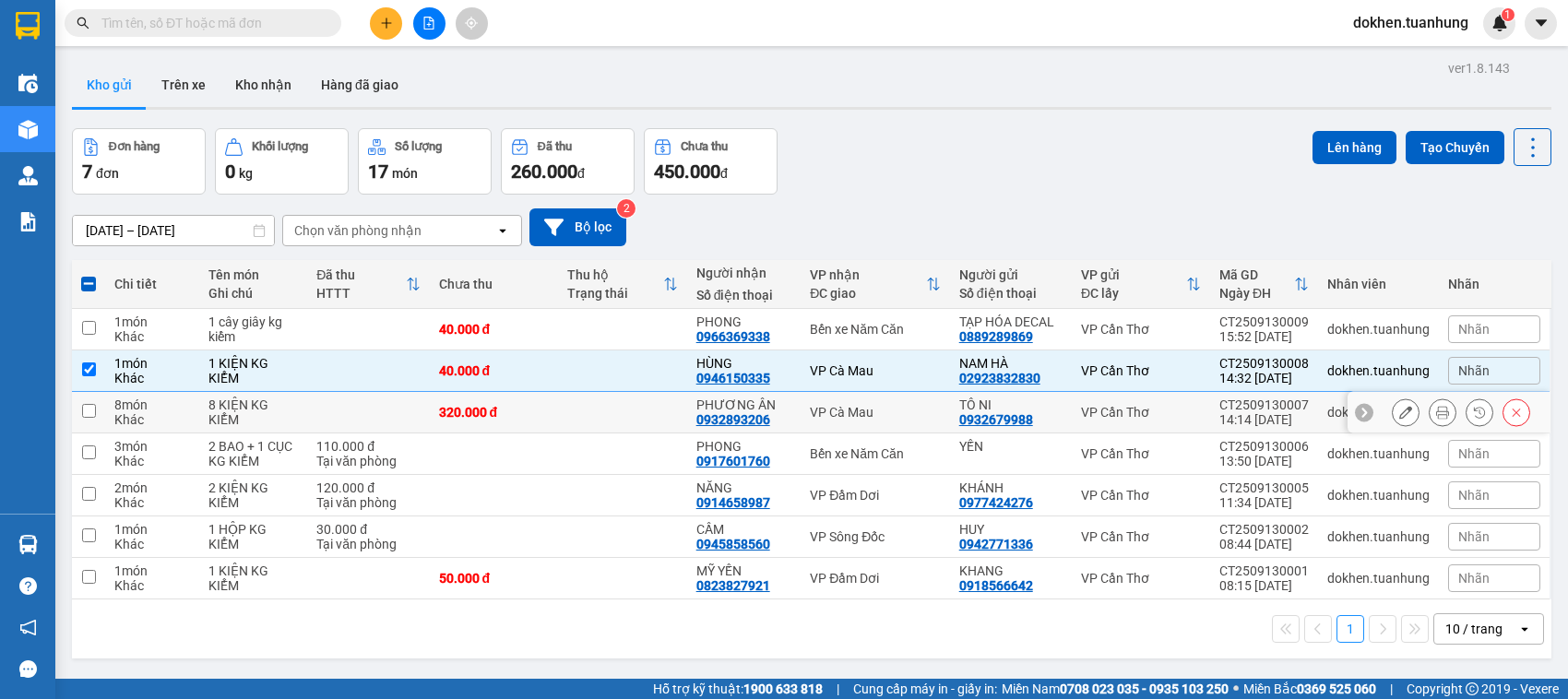
click at [88, 411] on input "checkbox" at bounding box center [89, 410] width 14 height 14
checkbox input "true"
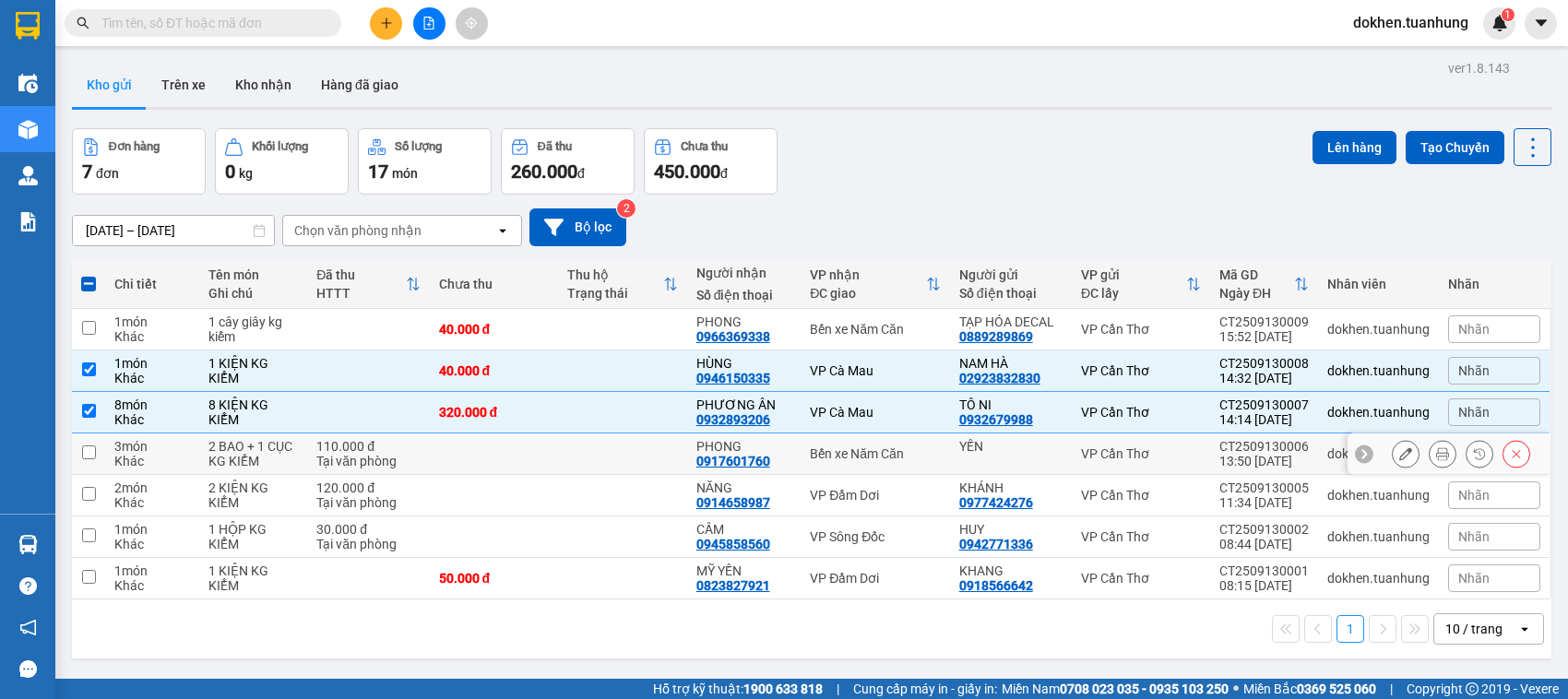
click at [88, 456] on input "checkbox" at bounding box center [89, 452] width 14 height 14
checkbox input "true"
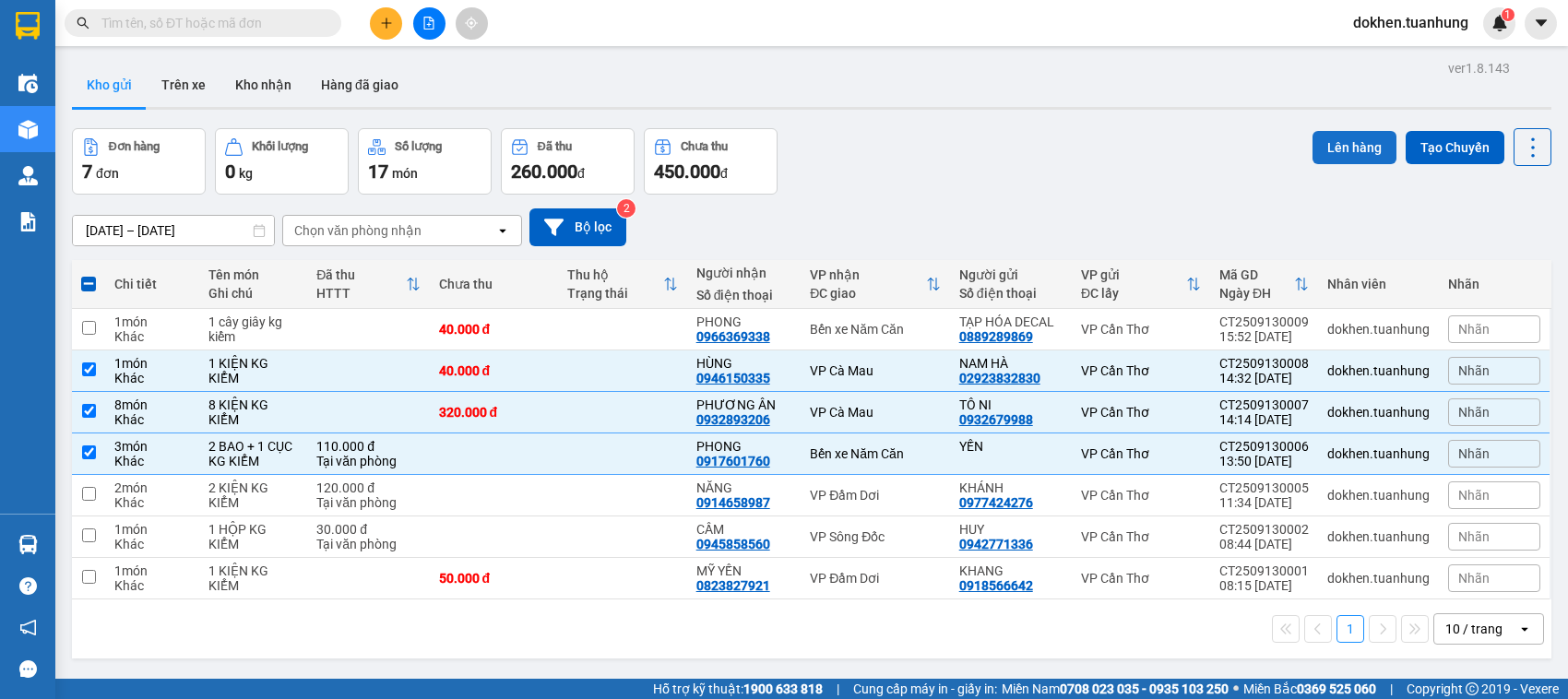
click at [1337, 139] on button "Lên hàng" at bounding box center [1354, 147] width 84 height 33
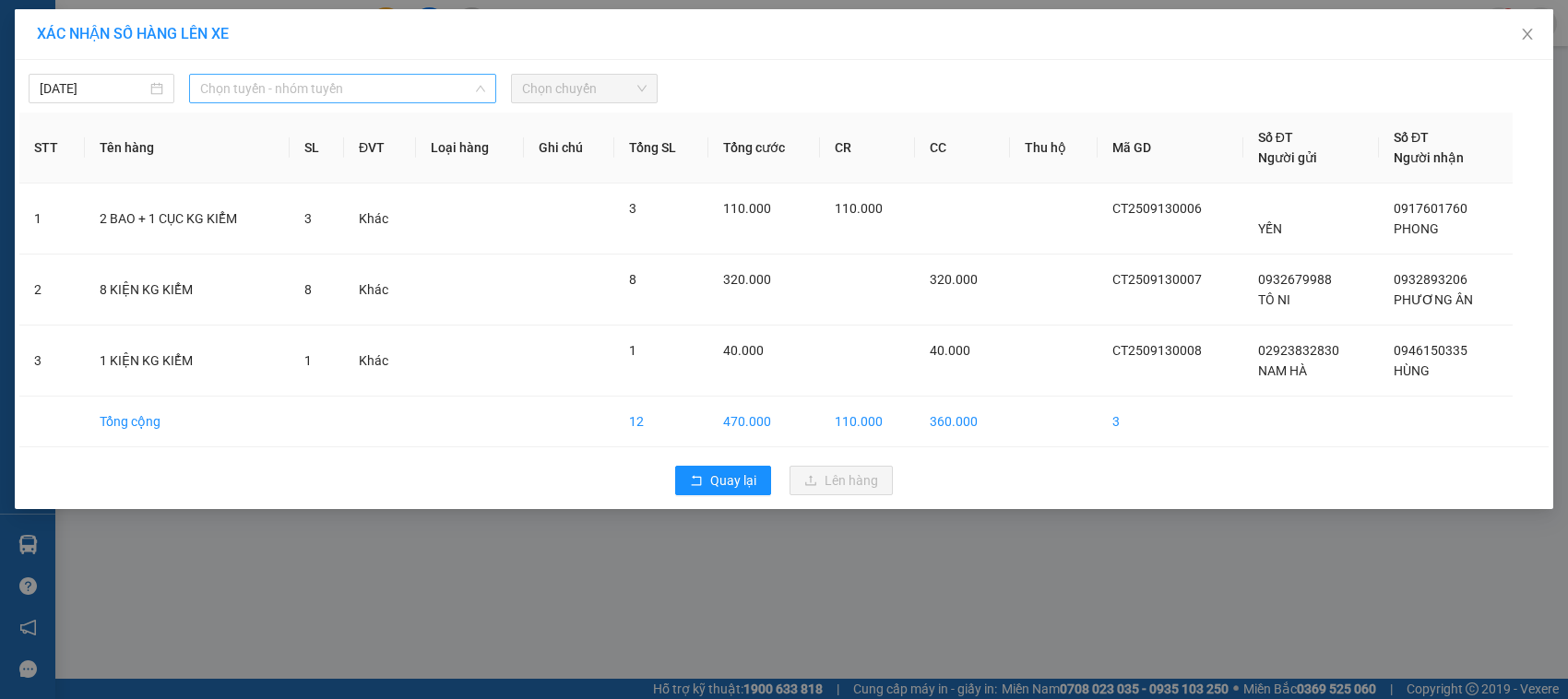
click at [357, 97] on span "Chọn tuyến - nhóm tuyến" at bounding box center [343, 89] width 285 height 28
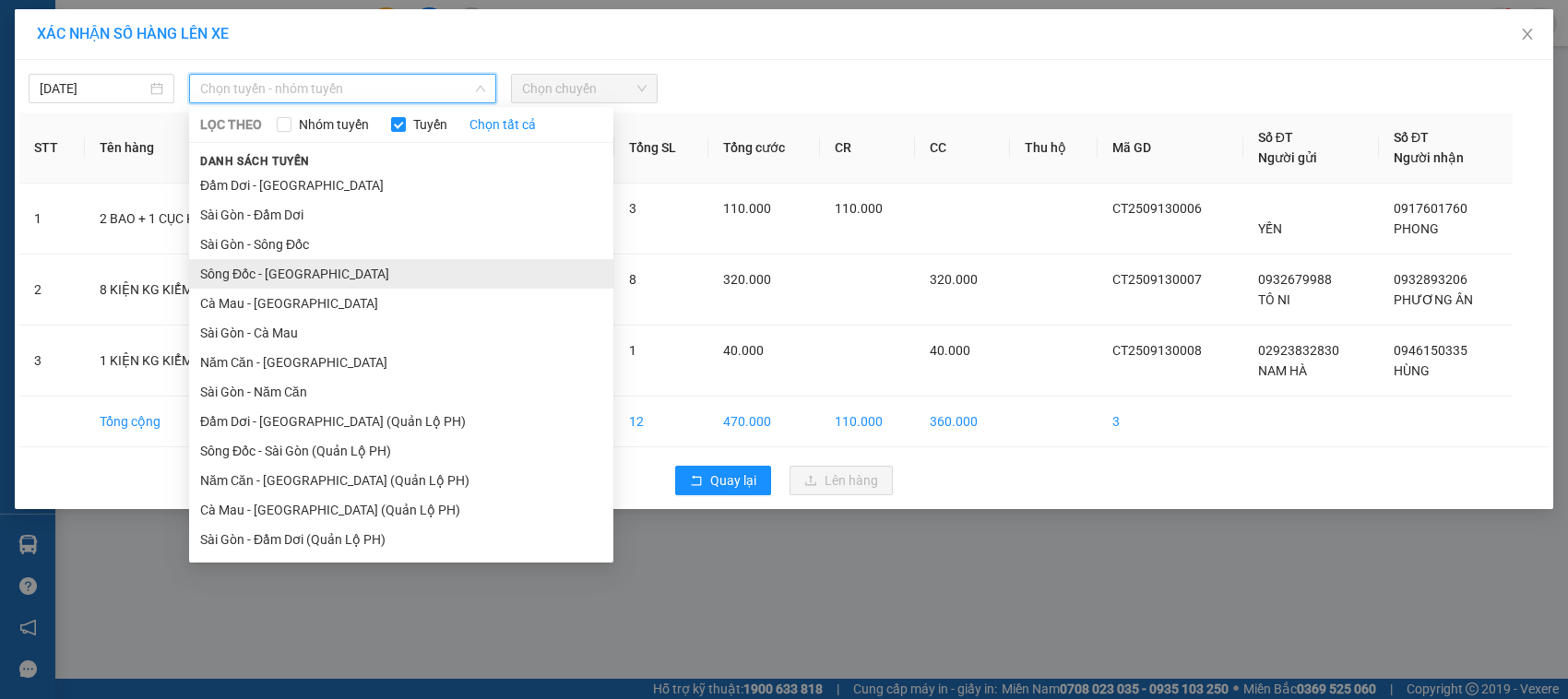
scroll to position [88, 0]
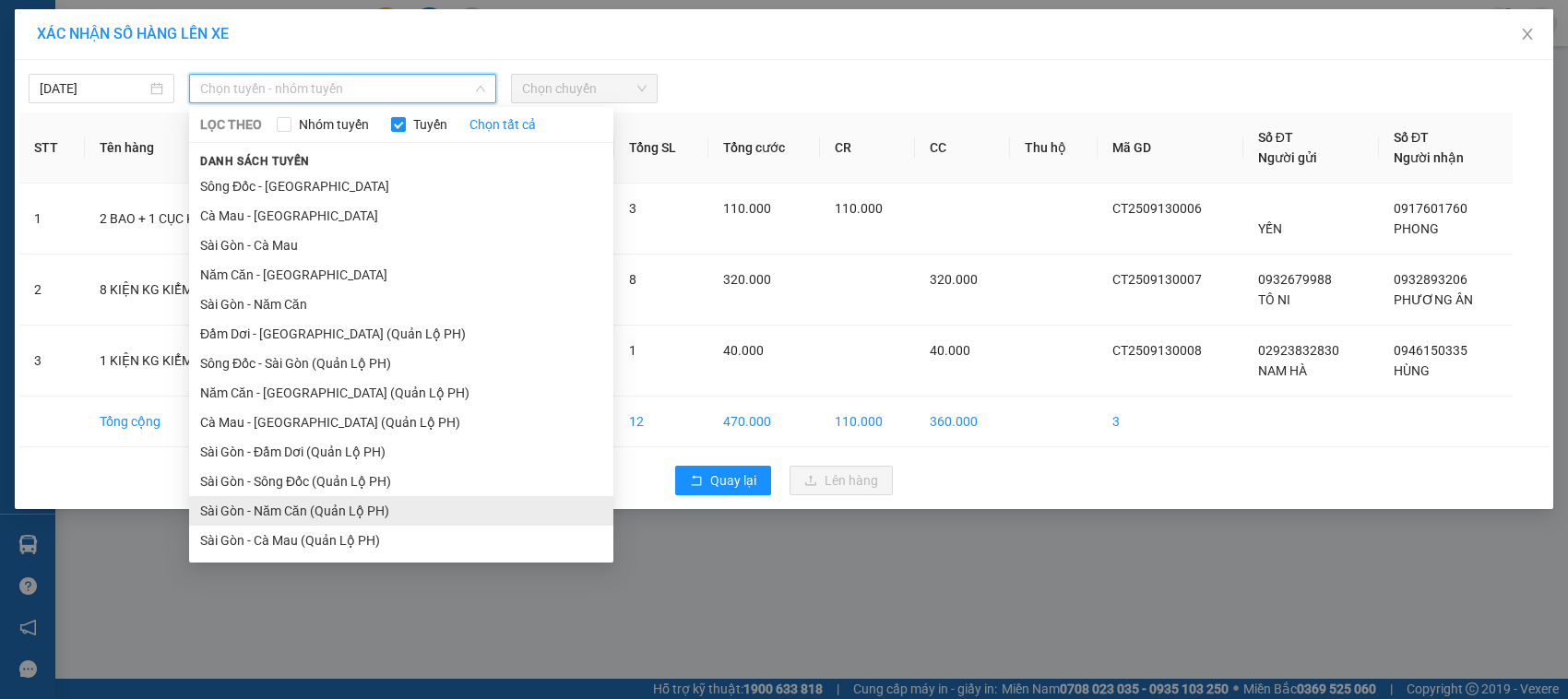
click at [353, 515] on li "Sài Gòn - Năm Căn (Quản Lộ PH)" at bounding box center [401, 511] width 424 height 30
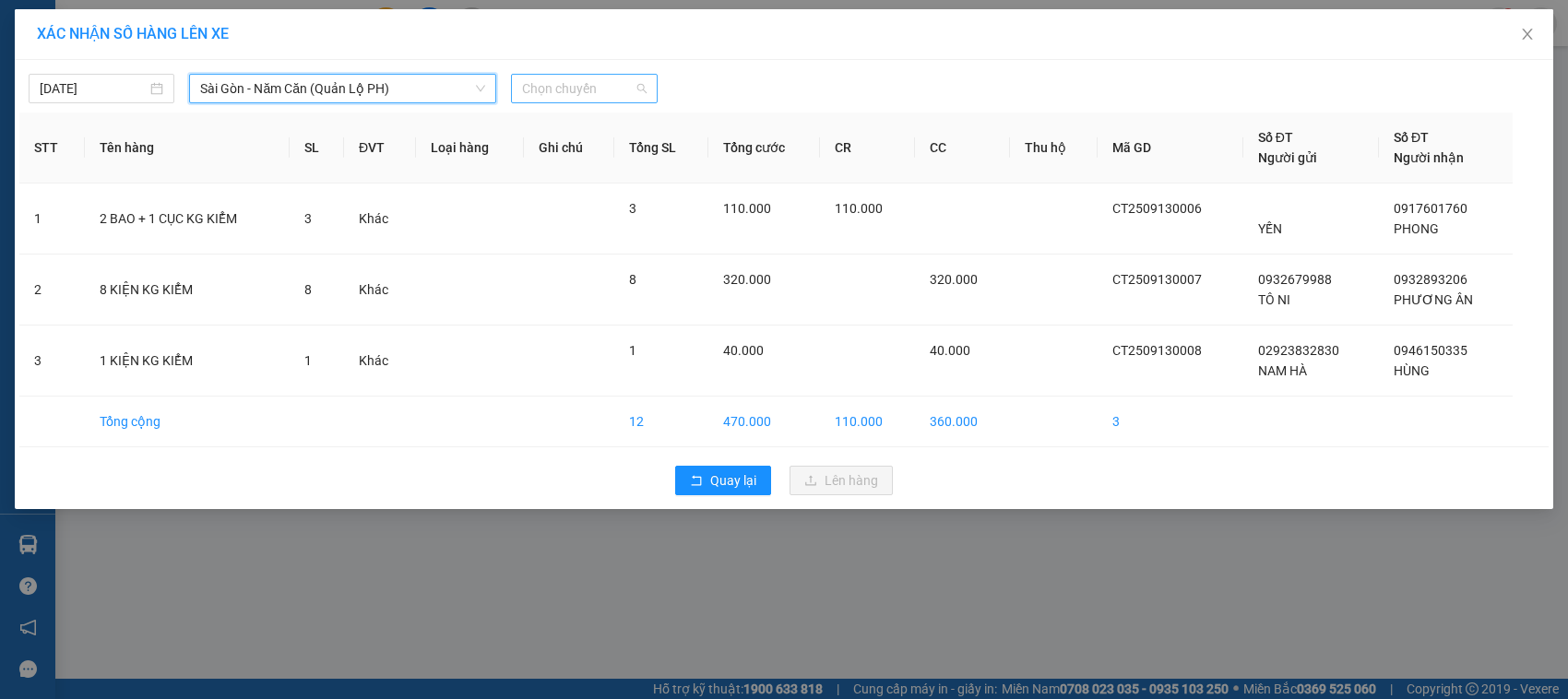
click at [608, 95] on span "Chọn chuyến" at bounding box center [583, 89] width 123 height 28
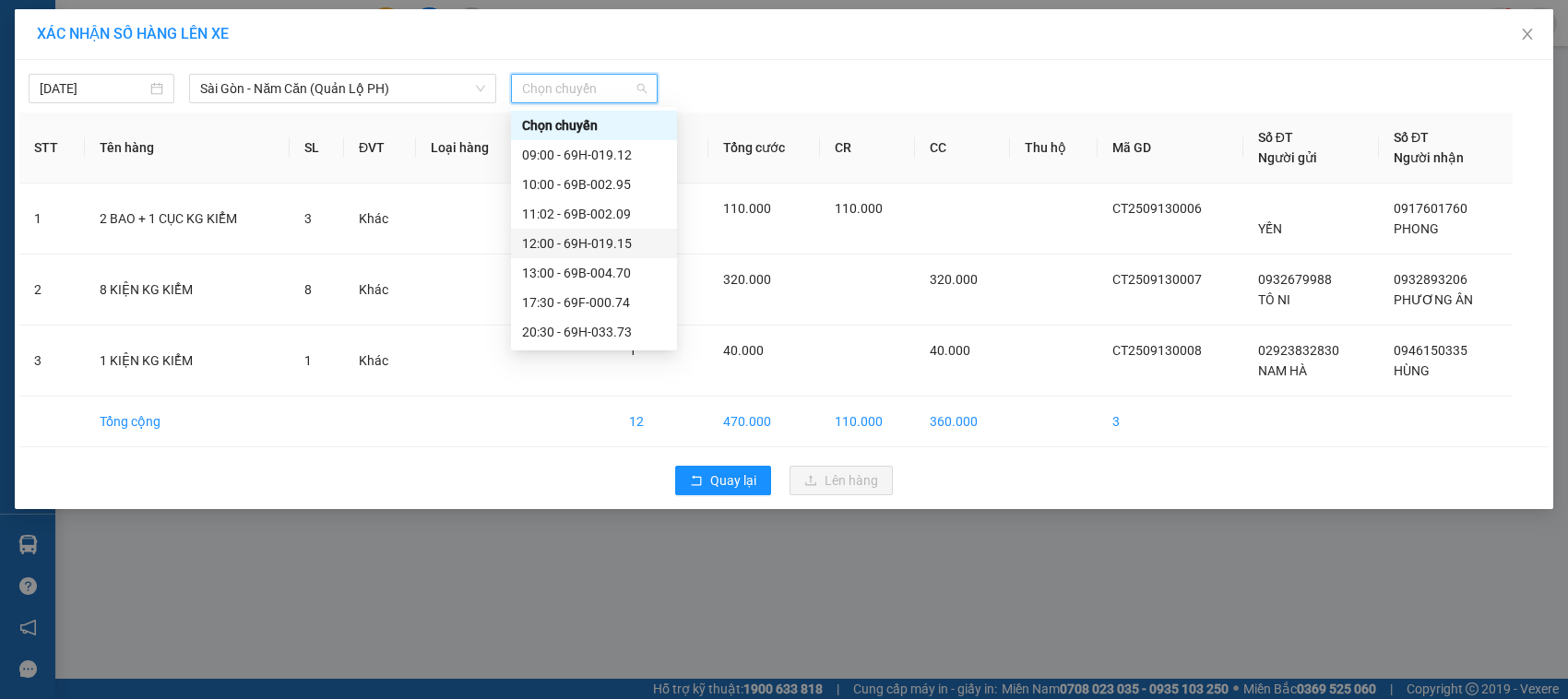
click at [607, 244] on div "12:00 - 69H-019.15" at bounding box center [594, 243] width 144 height 20
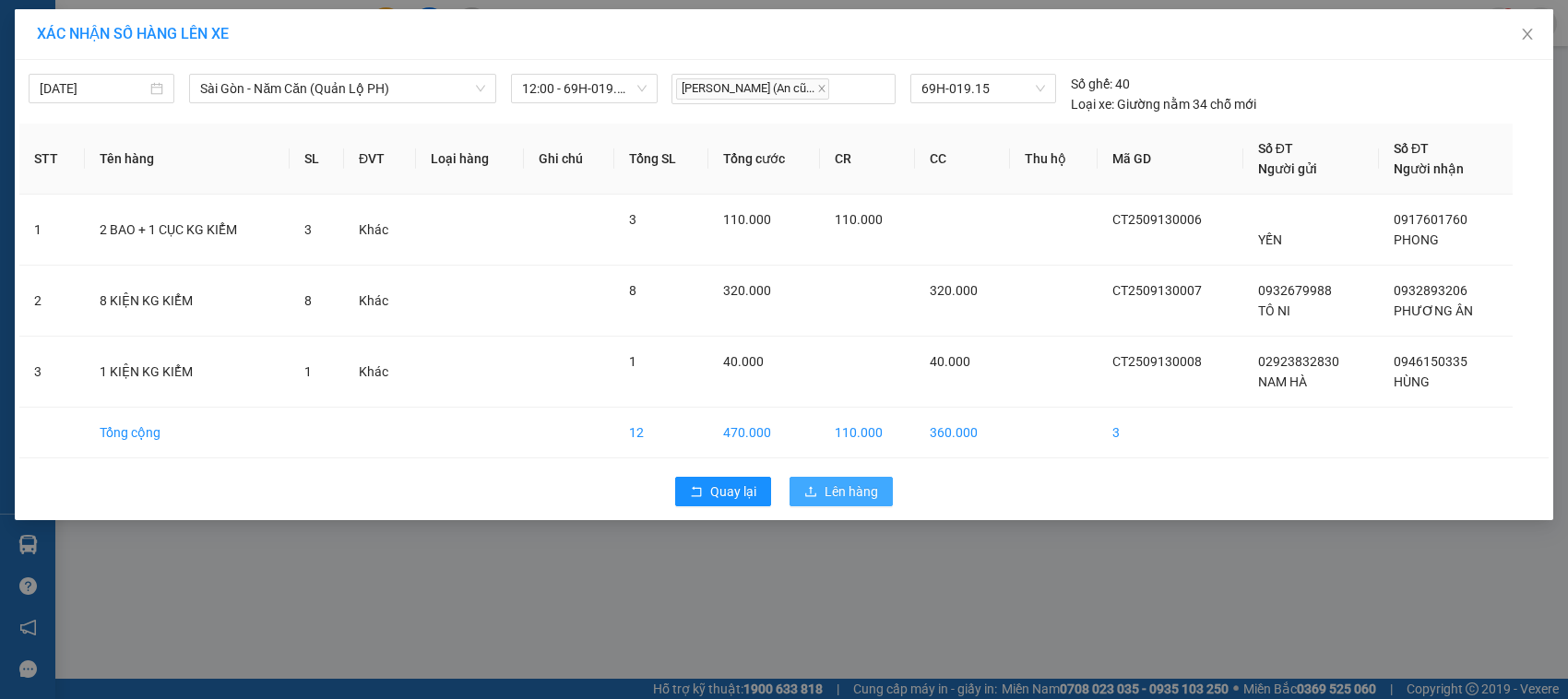
click at [835, 490] on span "Lên hàng" at bounding box center [851, 492] width 54 height 20
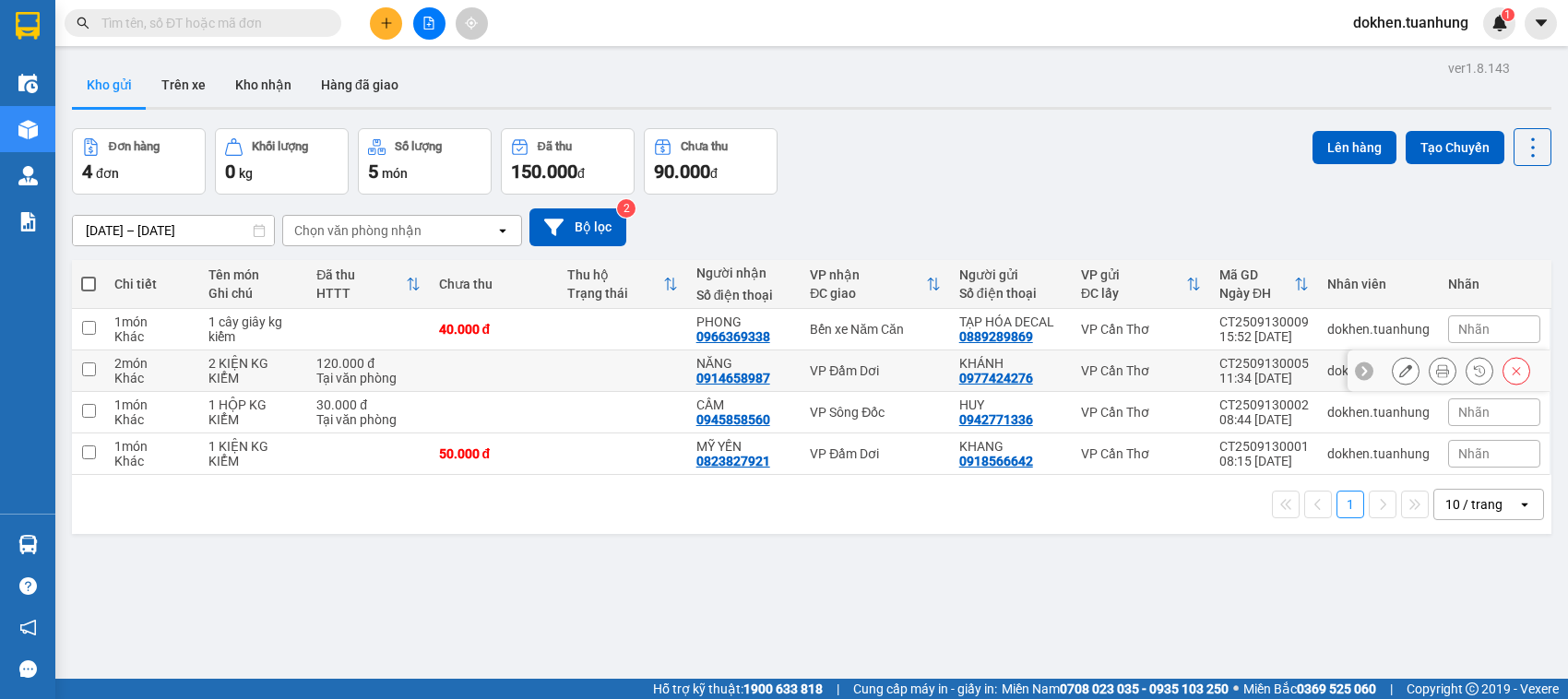
click at [86, 368] on input "checkbox" at bounding box center [89, 368] width 14 height 14
checkbox input "true"
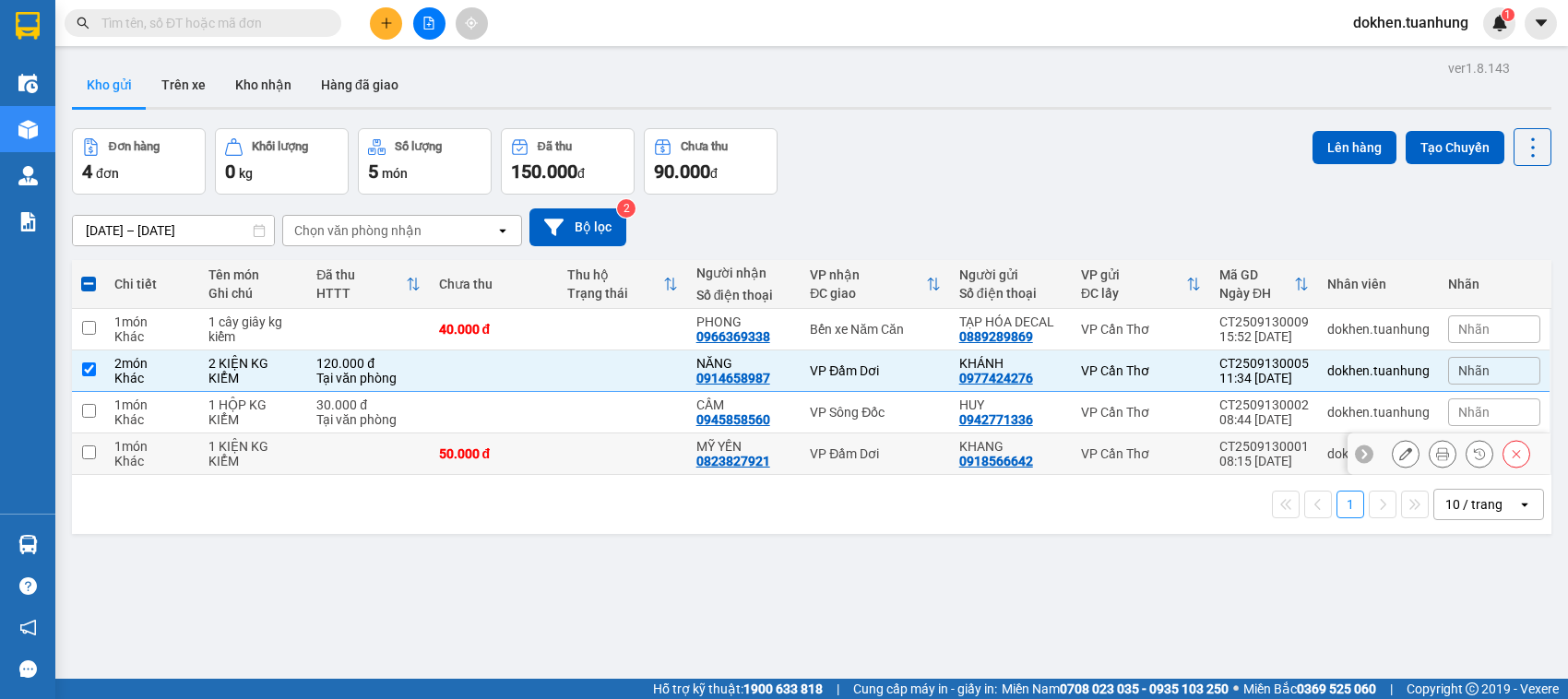
click at [88, 455] on input "checkbox" at bounding box center [89, 452] width 14 height 14
checkbox input "true"
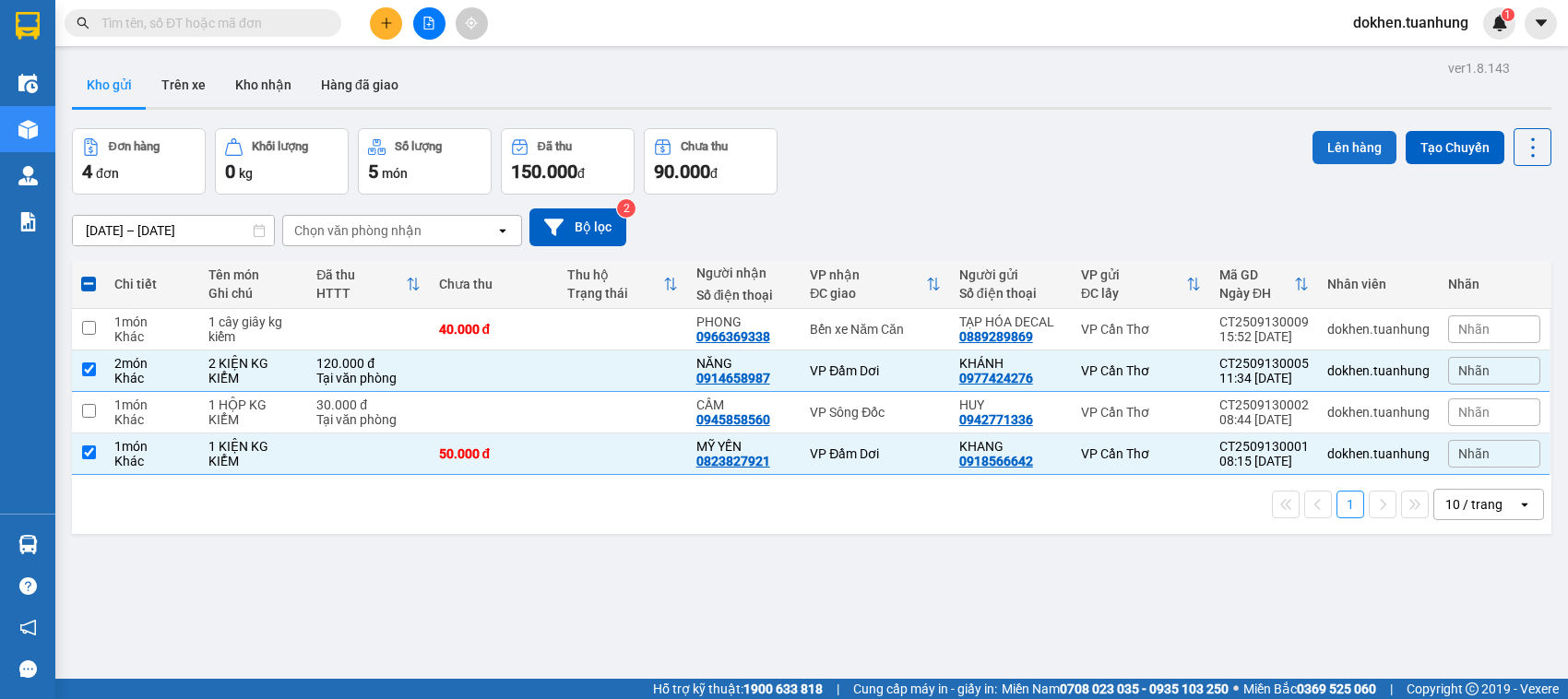
click at [1343, 140] on button "Lên hàng" at bounding box center [1354, 147] width 84 height 33
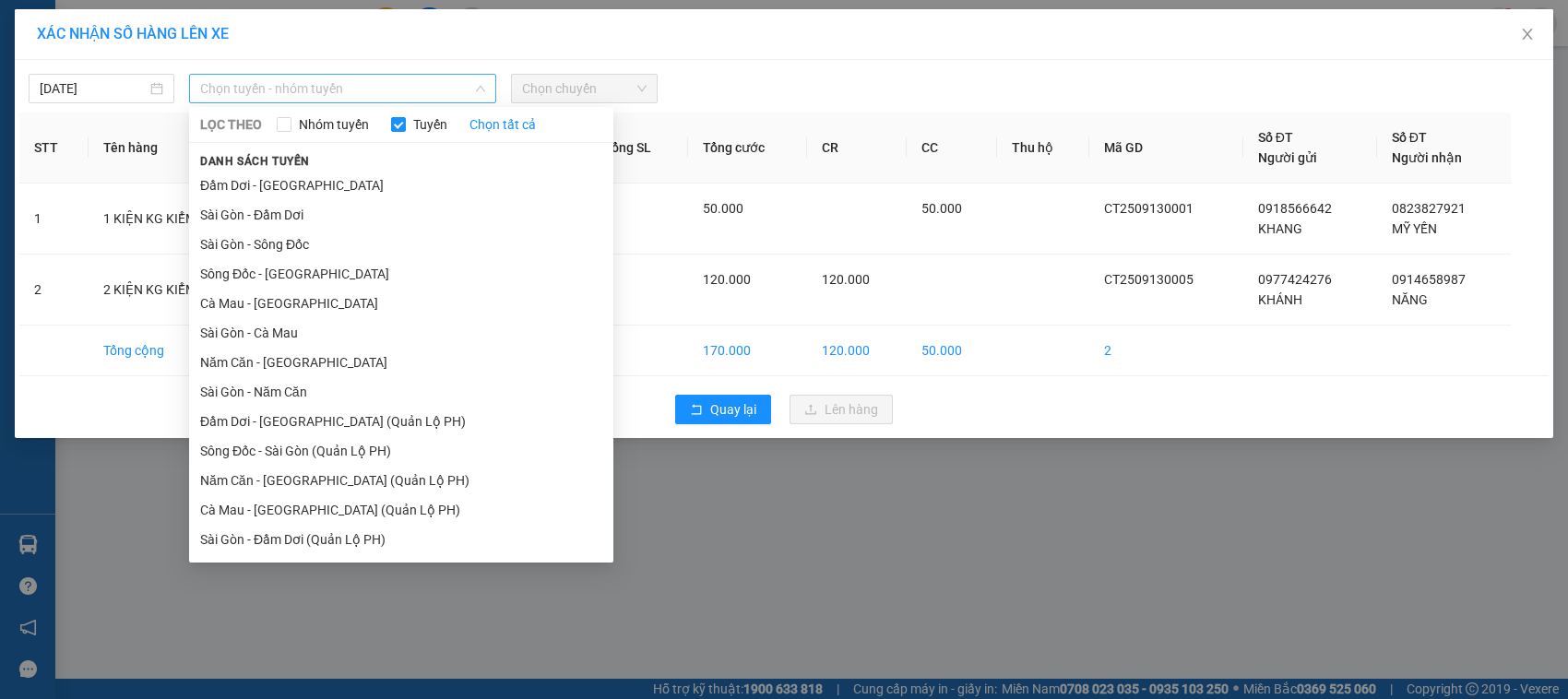
click at [301, 88] on span "Chọn tuyến - nhóm tuyến" at bounding box center [343, 89] width 285 height 28
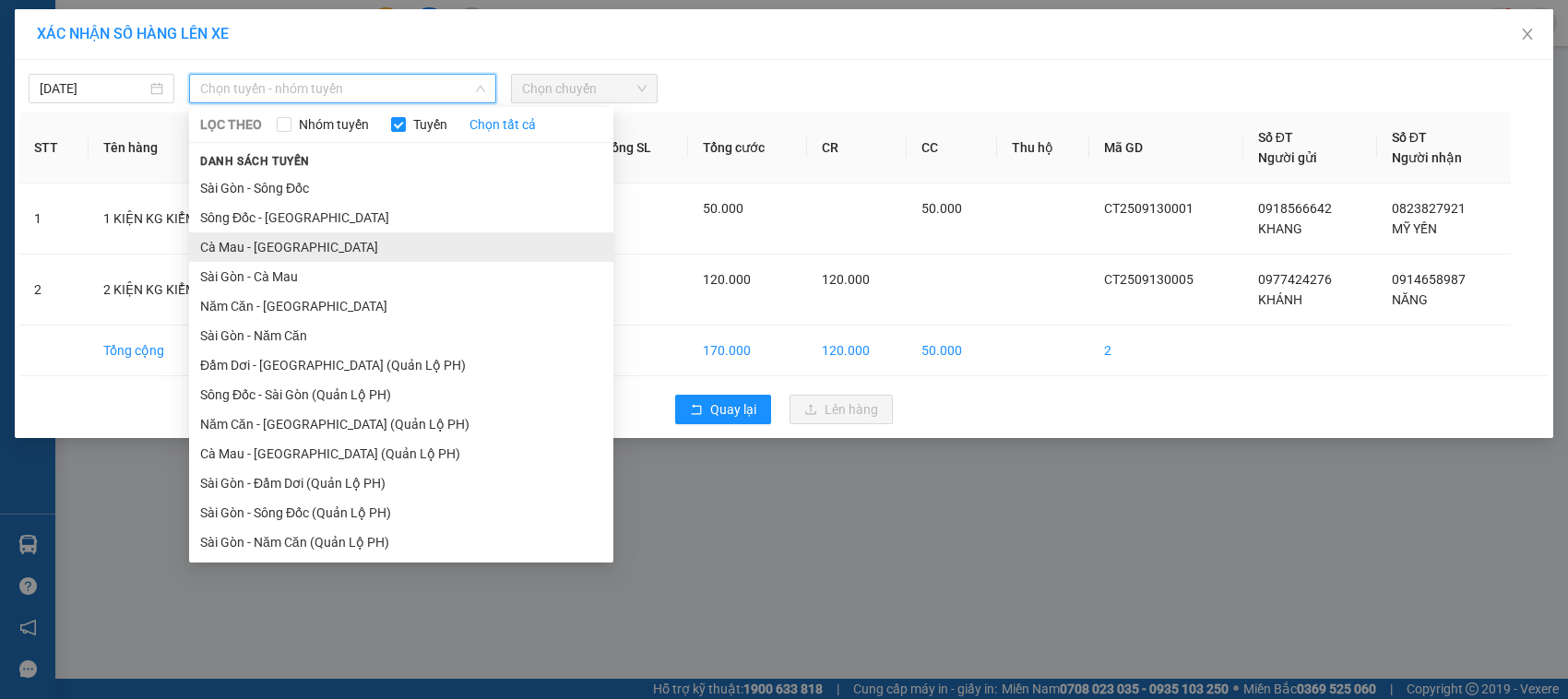
scroll to position [88, 0]
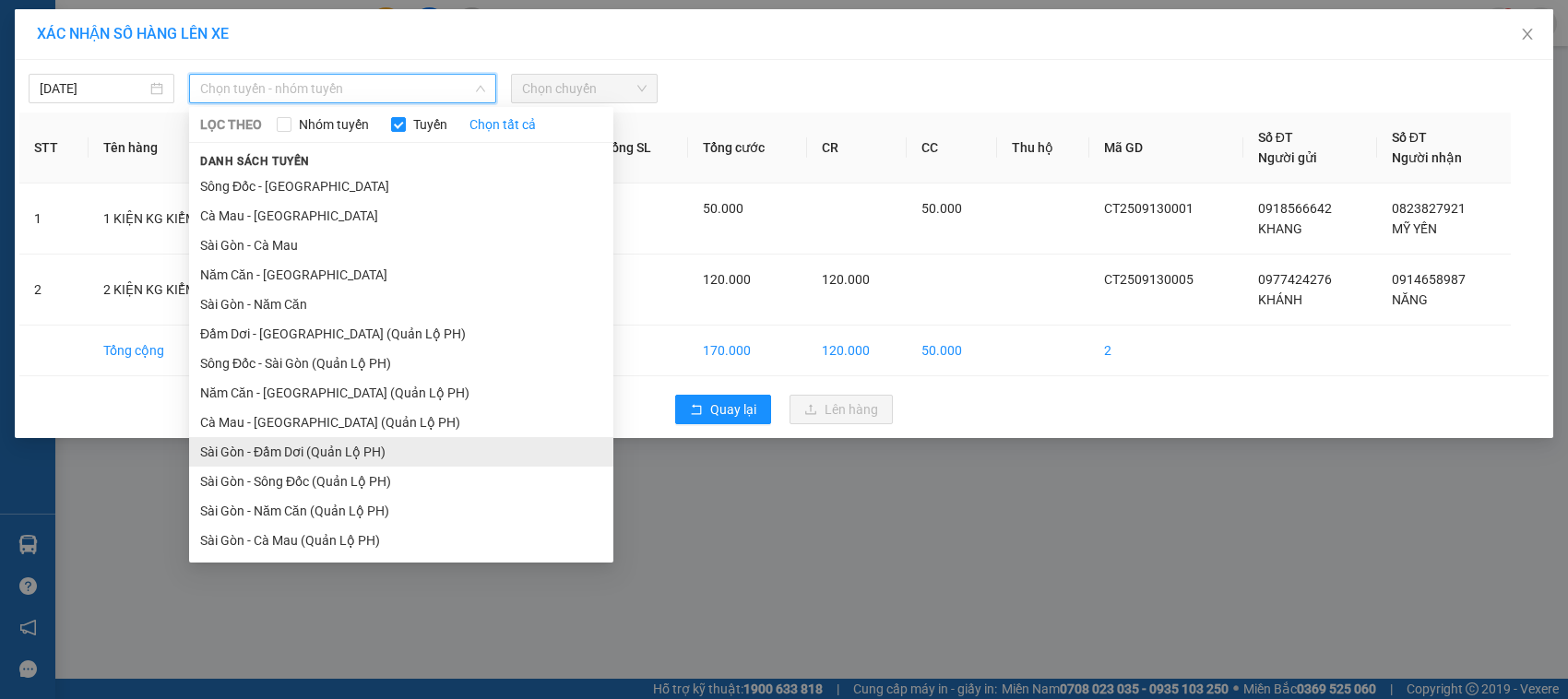
click at [374, 448] on li "Sài Gòn - Đầm Dơi (Quản Lộ PH)" at bounding box center [401, 452] width 424 height 30
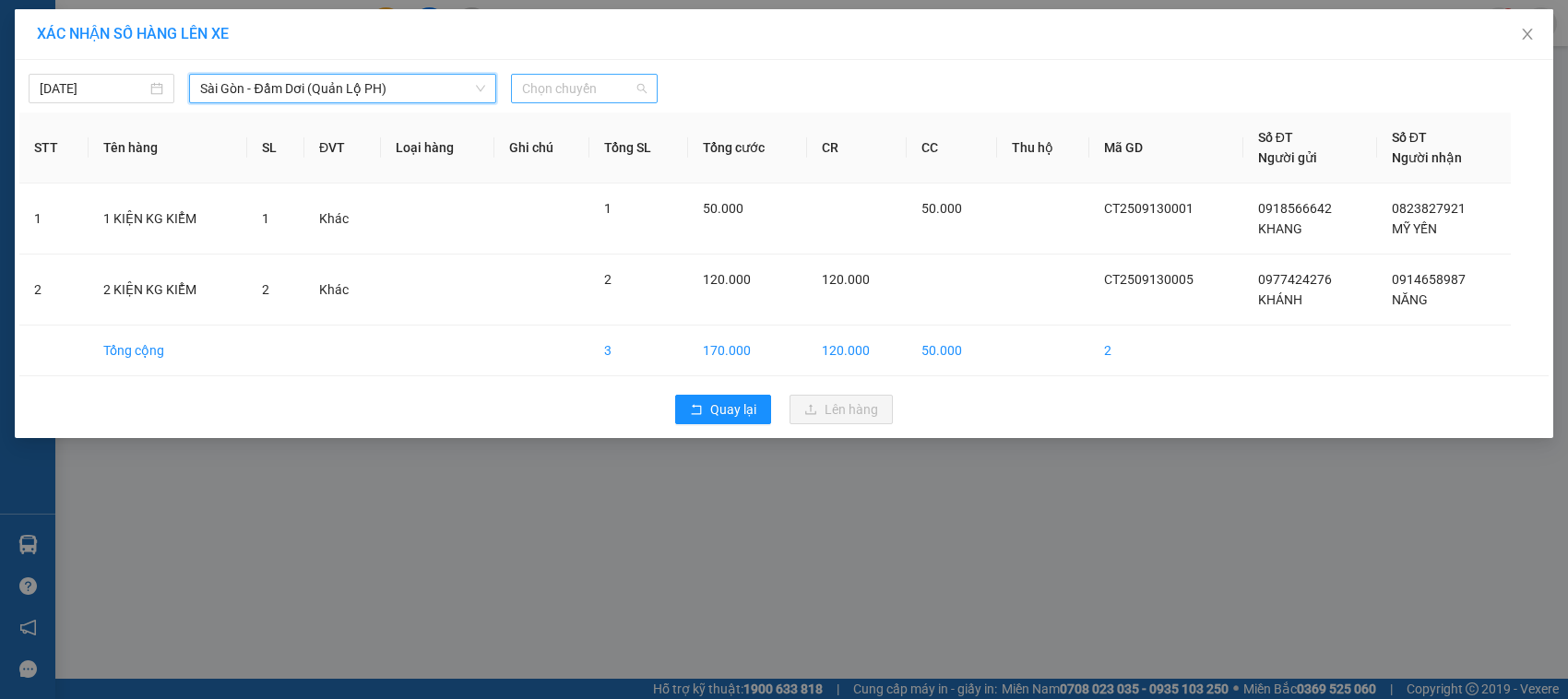
click at [568, 90] on span "Chọn chuyến" at bounding box center [583, 89] width 123 height 28
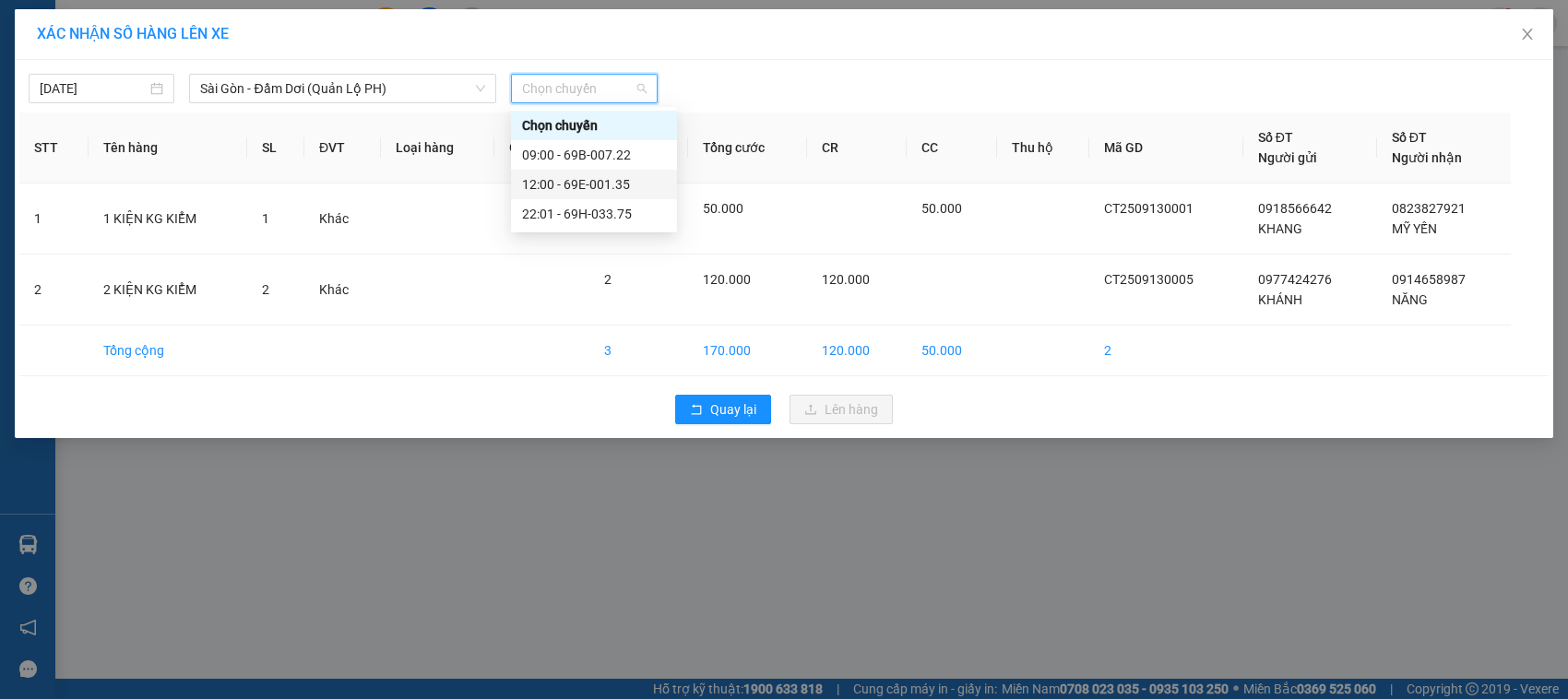
click at [634, 185] on div "12:00 - 69E-001.35" at bounding box center [594, 184] width 144 height 20
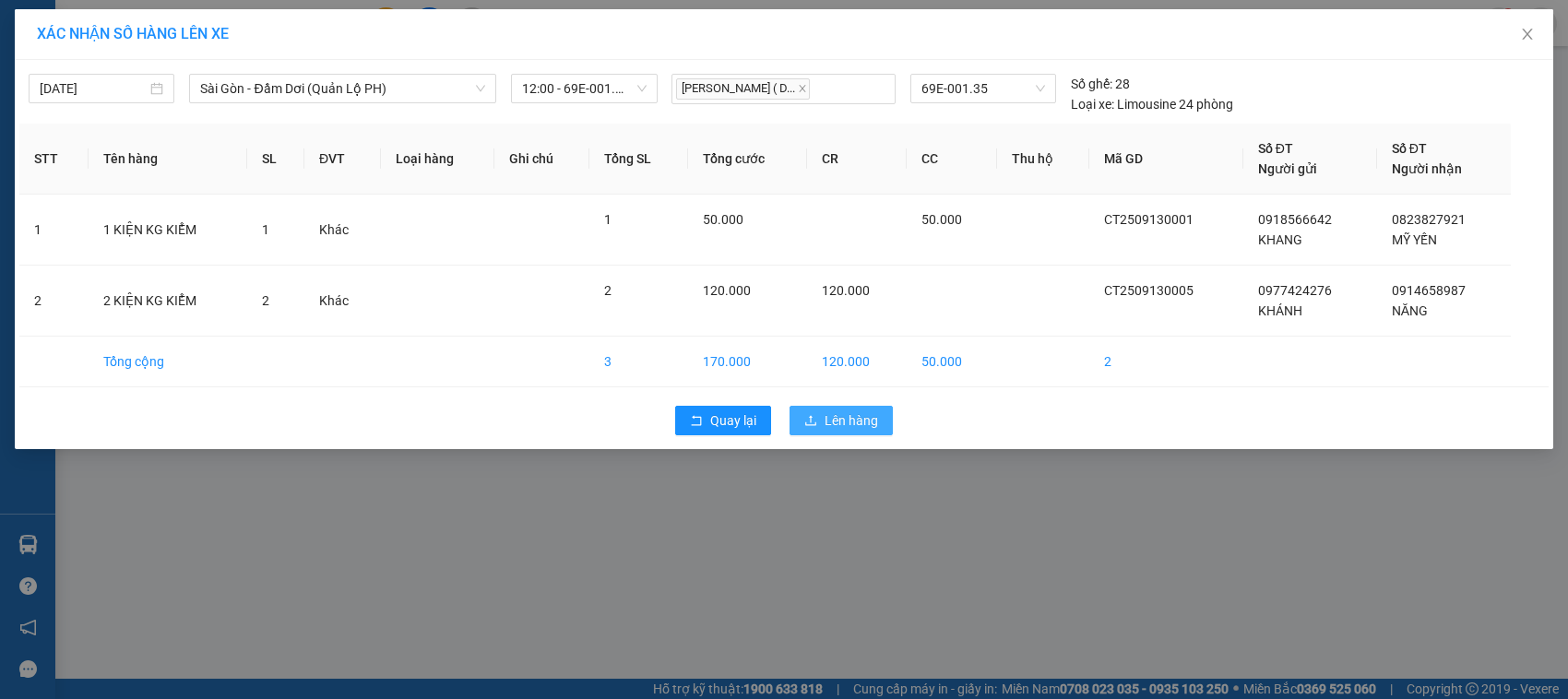
click at [819, 418] on button "Lên hàng" at bounding box center [841, 420] width 104 height 30
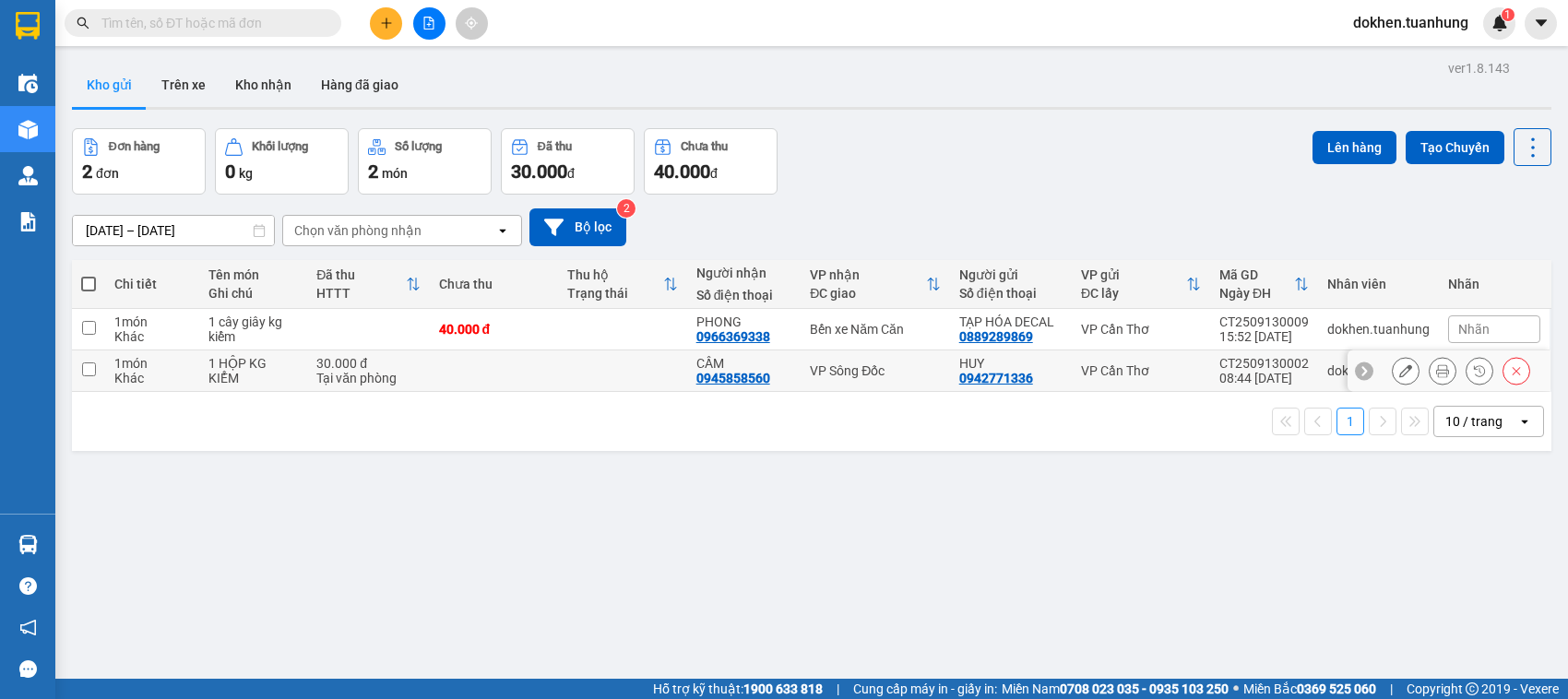
click at [90, 368] on input "checkbox" at bounding box center [89, 368] width 14 height 14
checkbox input "true"
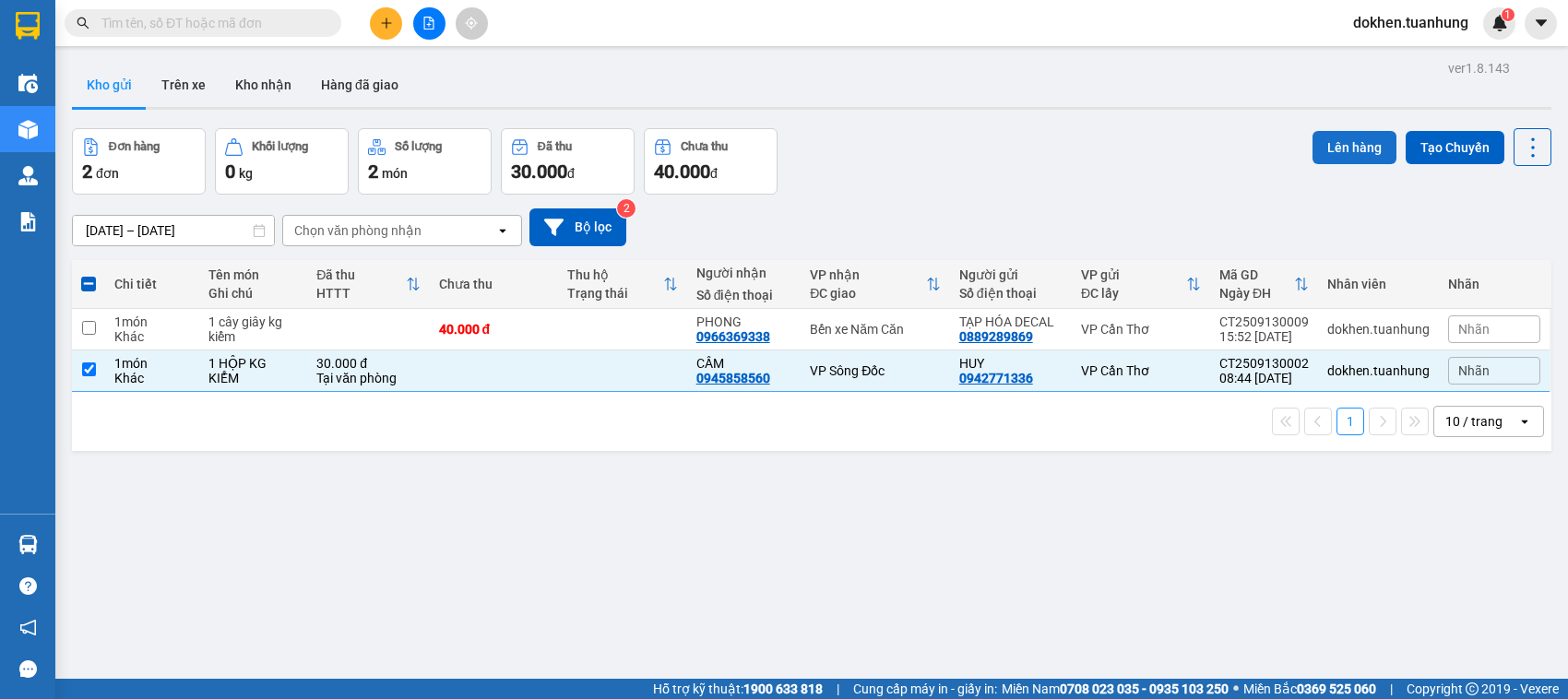
click at [1336, 143] on button "Lên hàng" at bounding box center [1354, 147] width 84 height 33
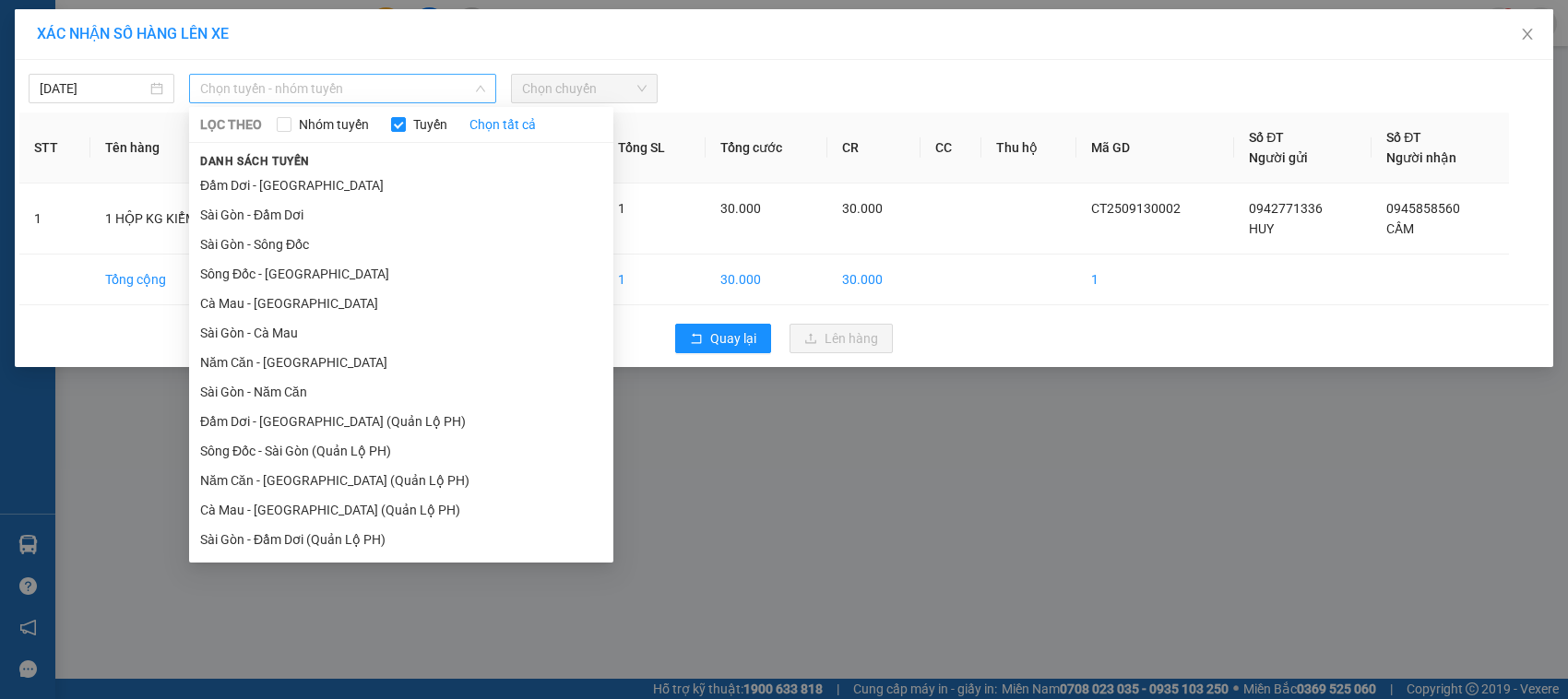
click at [270, 90] on span "Chọn tuyến - nhóm tuyến" at bounding box center [343, 89] width 285 height 28
click at [379, 237] on li "Sài Gòn - Sông Đốc" at bounding box center [401, 244] width 424 height 30
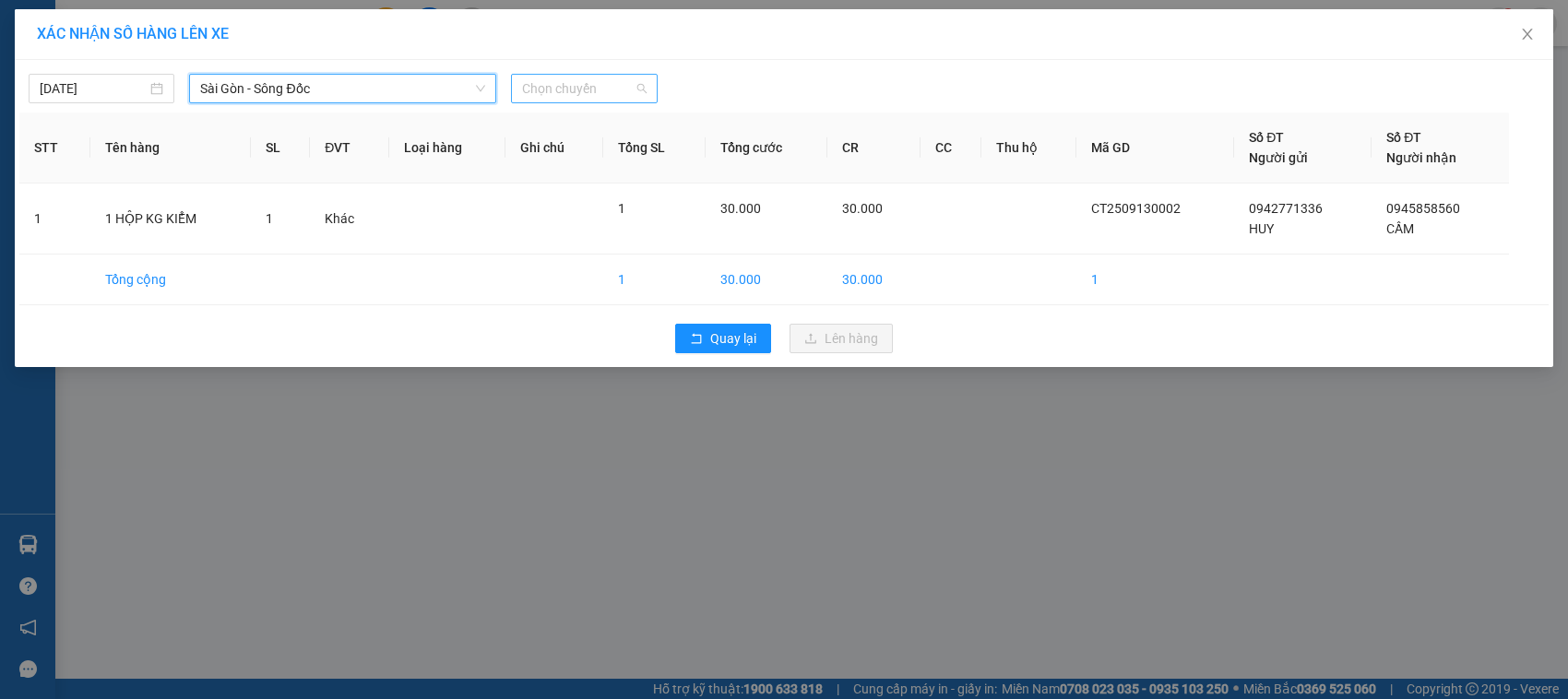
click at [618, 90] on span "Chọn chuyến" at bounding box center [583, 89] width 123 height 28
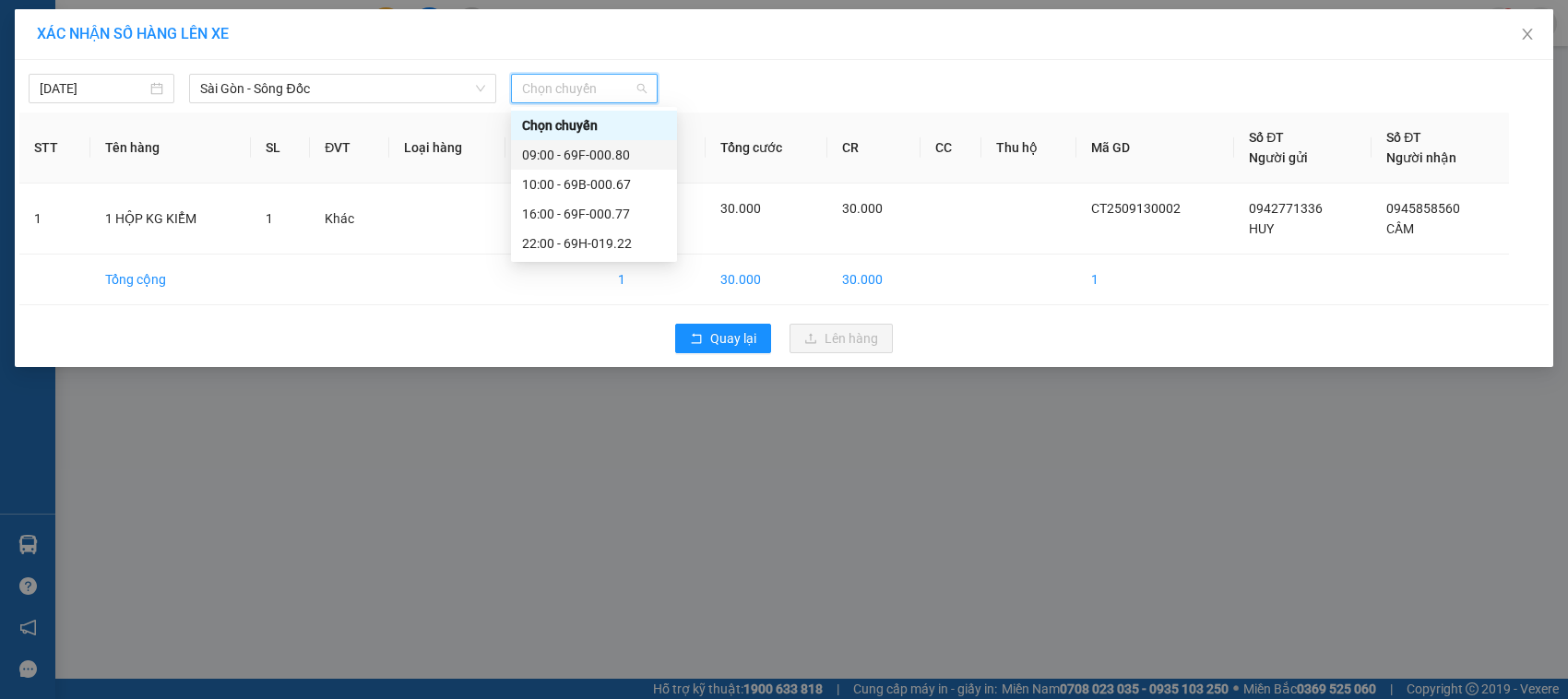
click at [621, 149] on div "09:00 - 69F-000.80" at bounding box center [594, 155] width 144 height 20
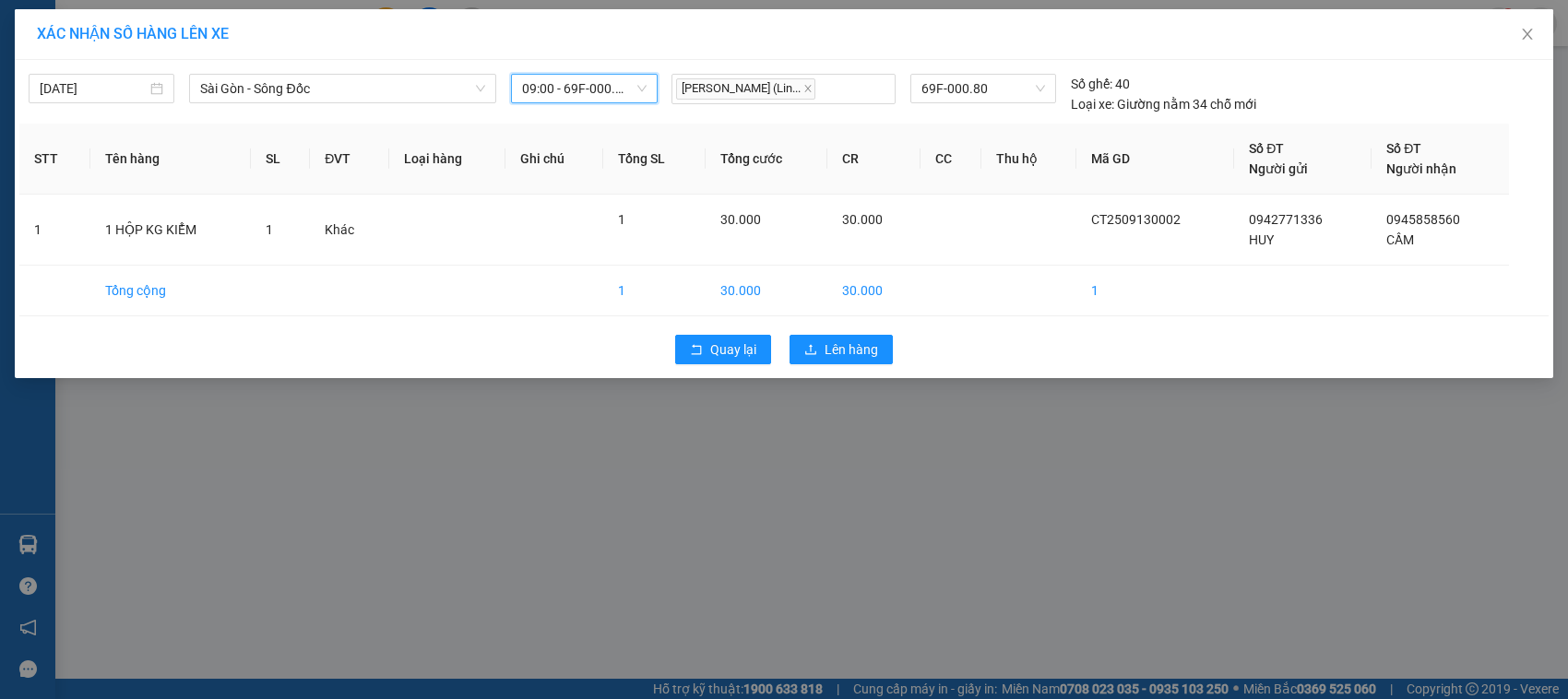
click at [619, 508] on div "XÁC NHẬN SỐ HÀNG LÊN XE [DATE] [GEOGRAPHIC_DATA] - [GEOGRAPHIC_DATA] LỌC THEO N…" at bounding box center [784, 349] width 1568 height 699
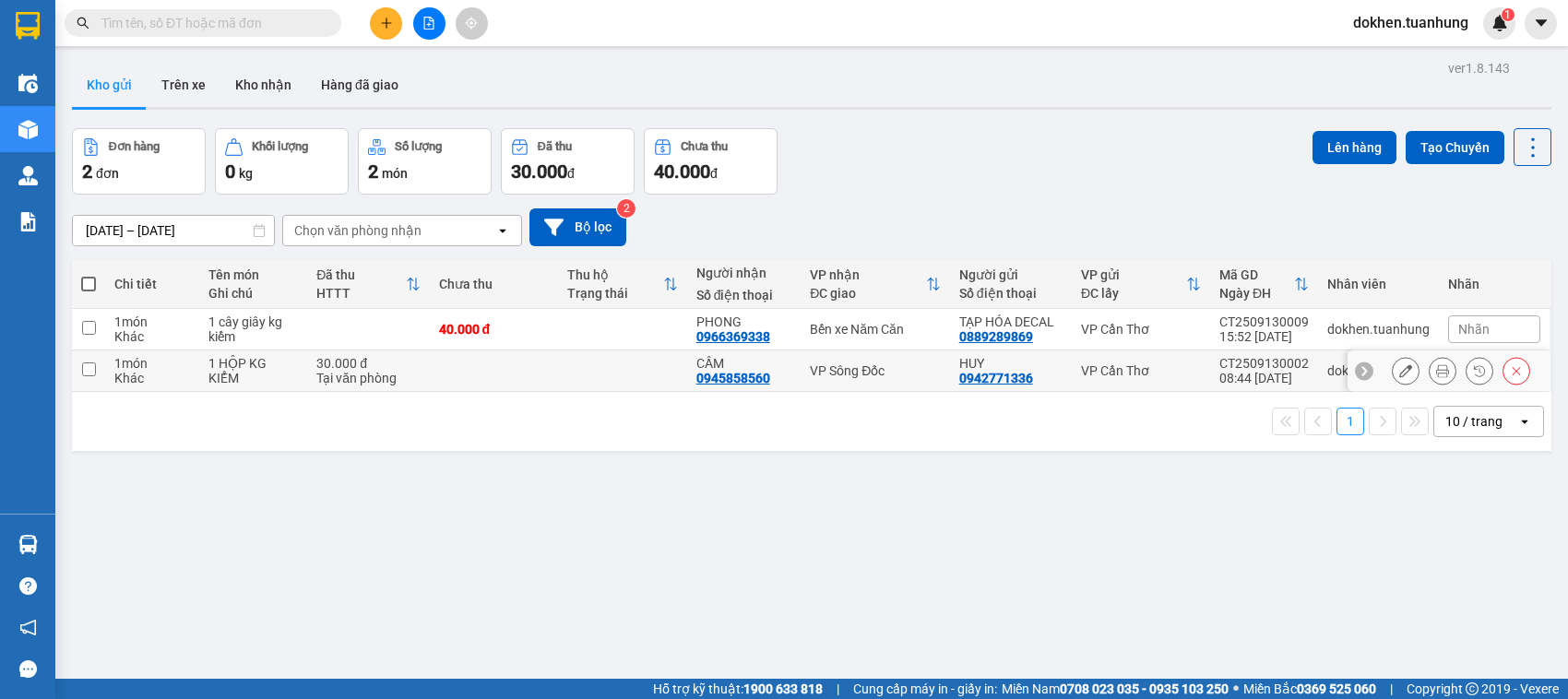
click at [90, 368] on input "checkbox" at bounding box center [89, 368] width 14 height 14
checkbox input "true"
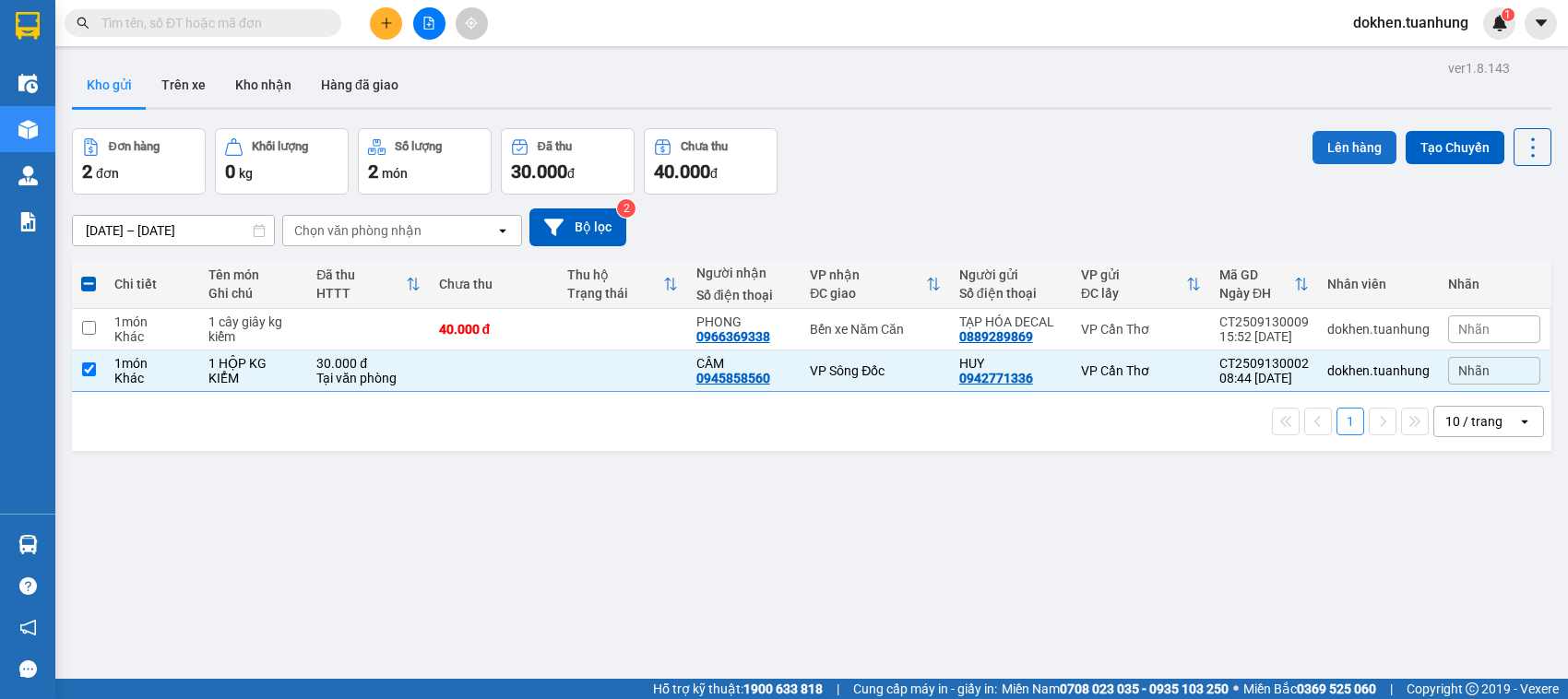
click at [1336, 148] on button "Lên hàng" at bounding box center [1354, 147] width 84 height 33
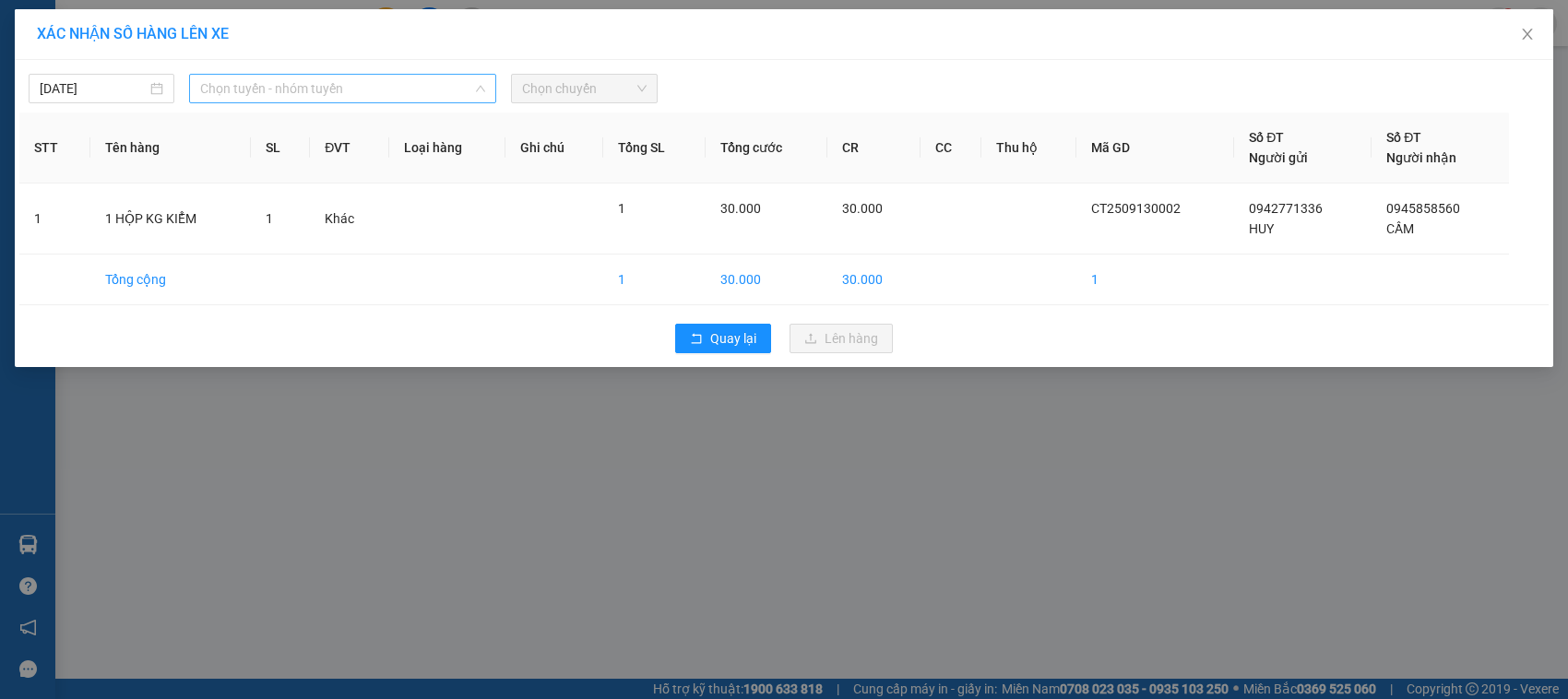
click at [316, 88] on span "Chọn tuyến - nhóm tuyến" at bounding box center [343, 89] width 285 height 28
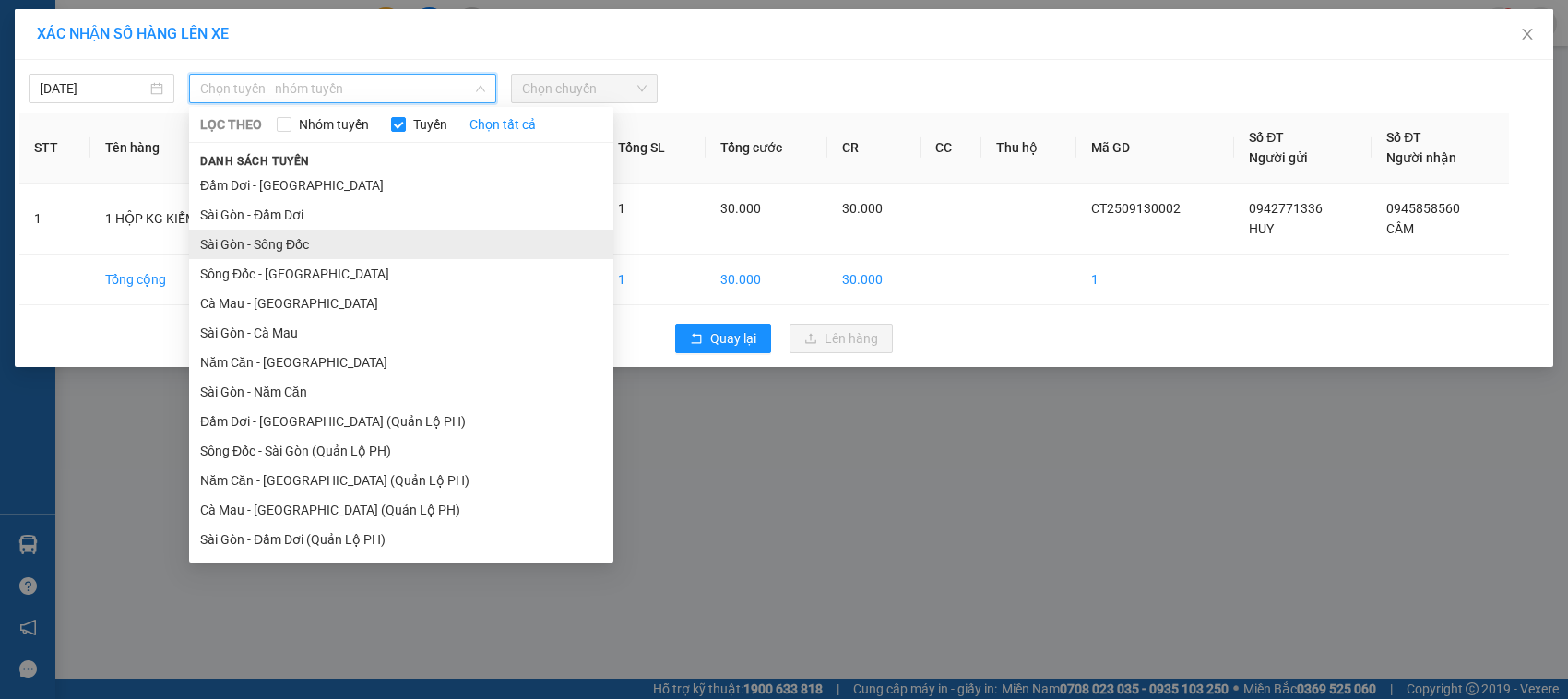
click at [314, 240] on li "Sài Gòn - Sông Đốc" at bounding box center [401, 244] width 424 height 30
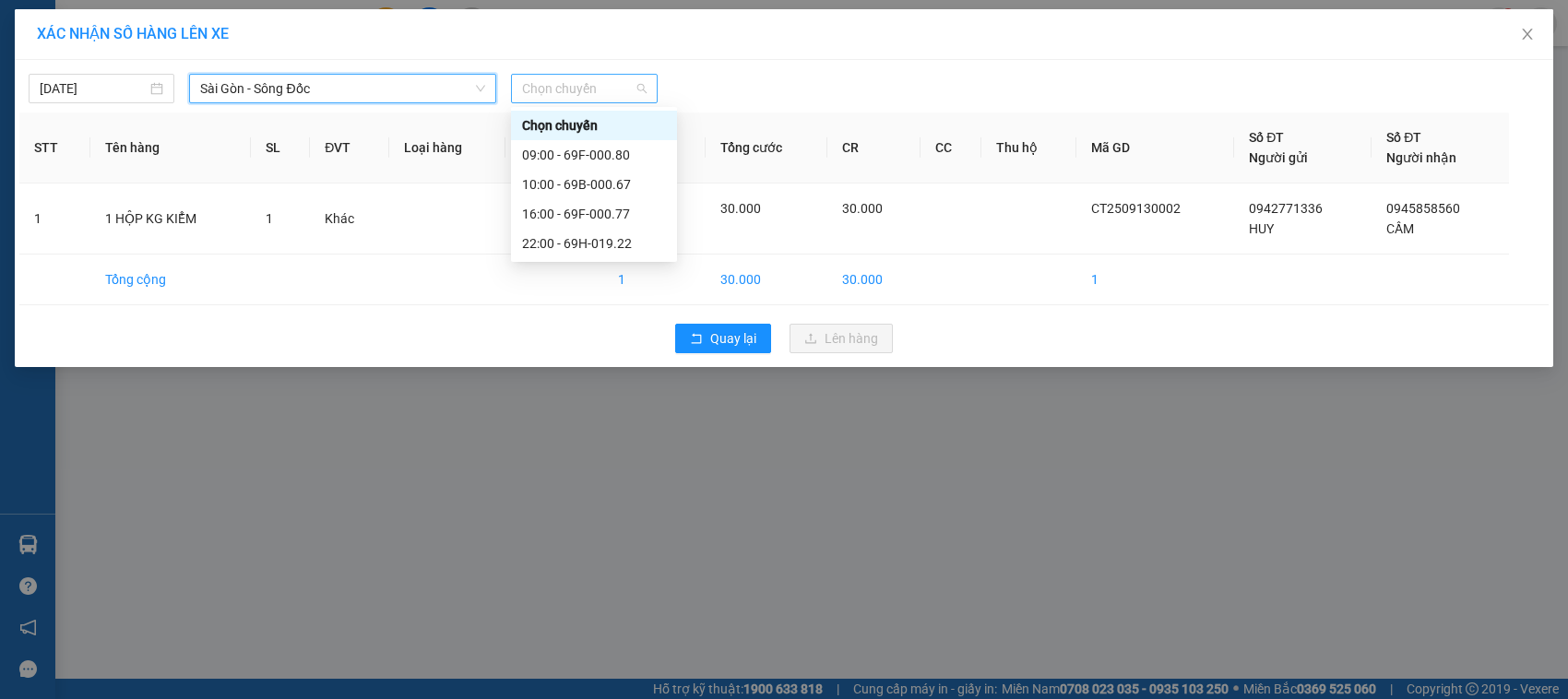
click at [607, 83] on span "Chọn chuyến" at bounding box center [583, 89] width 123 height 28
click at [616, 154] on div "09:00 - 69F-000.80" at bounding box center [594, 155] width 144 height 20
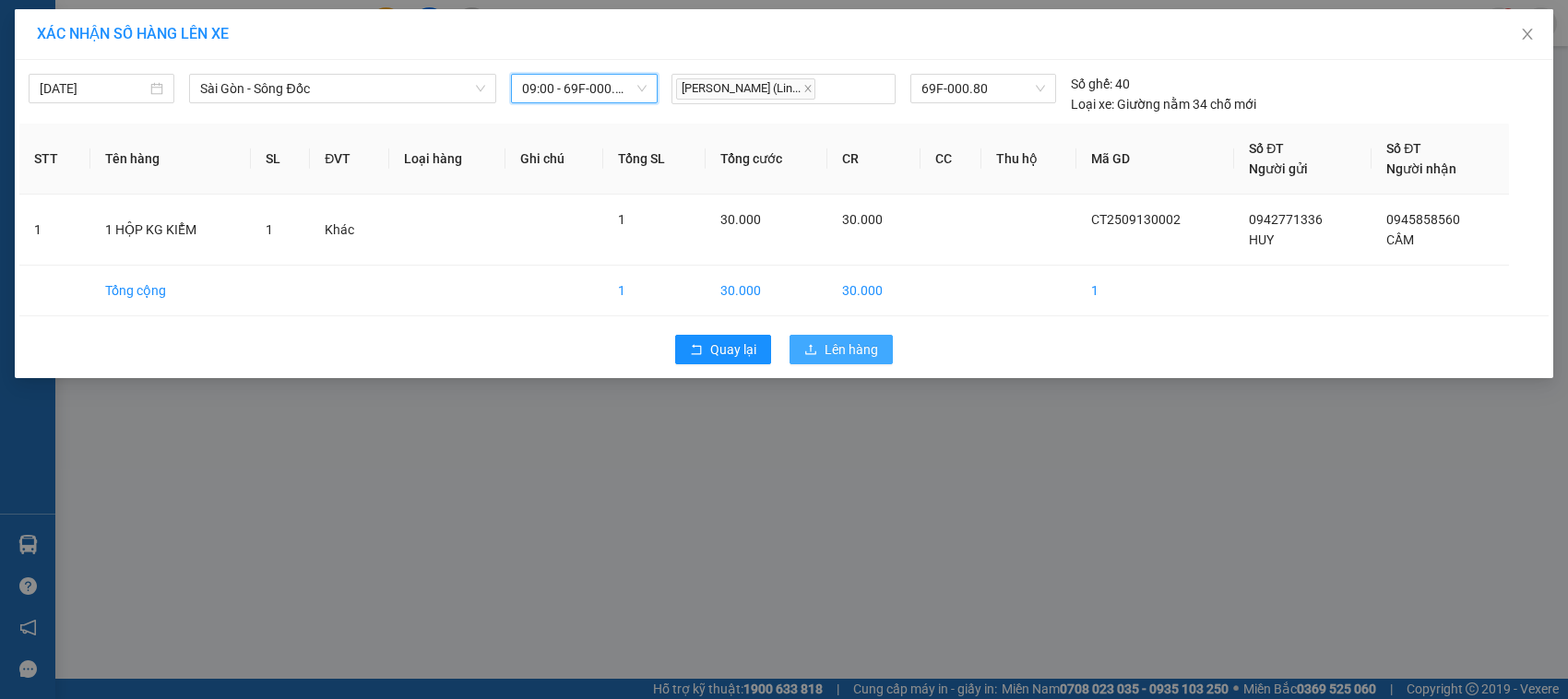
click at [848, 355] on span "Lên hàng" at bounding box center [851, 349] width 54 height 20
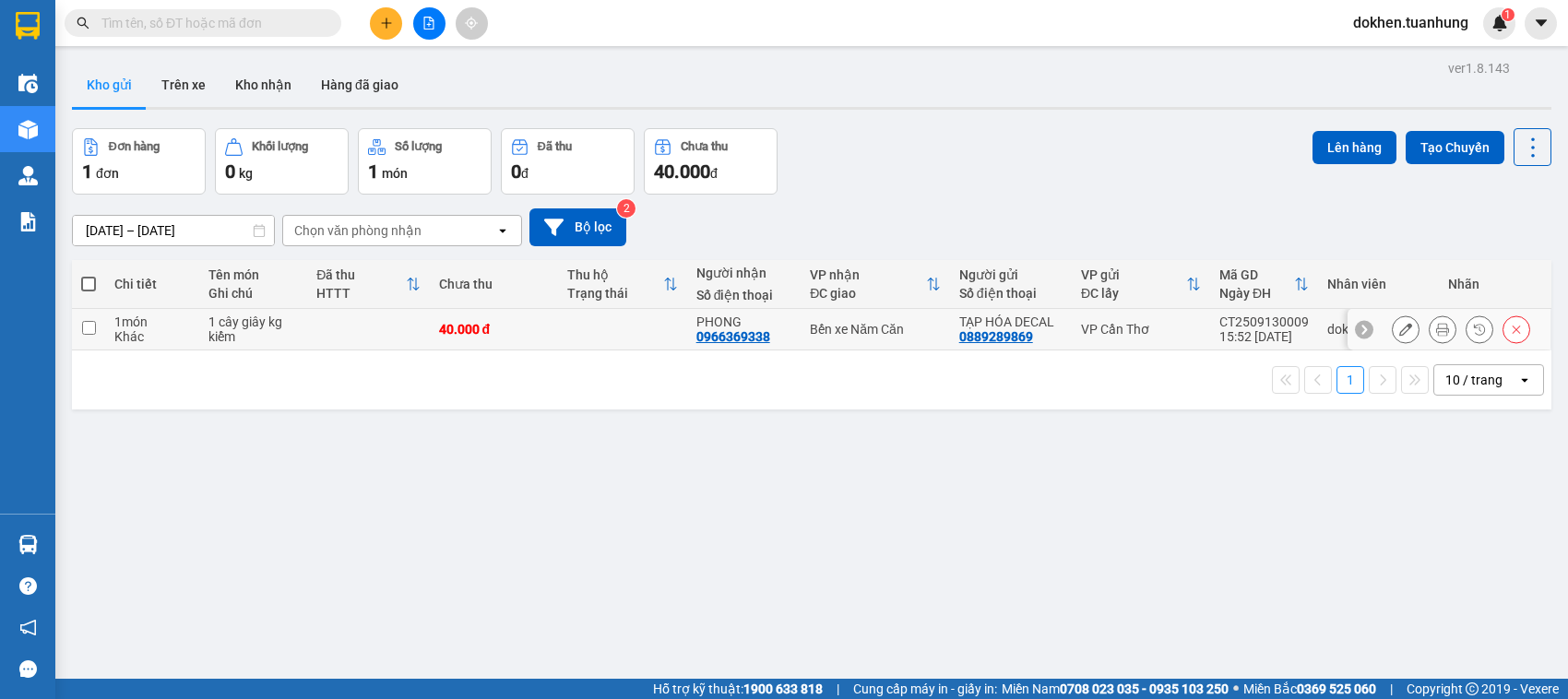
click at [90, 328] on input "checkbox" at bounding box center [89, 328] width 14 height 14
checkbox input "true"
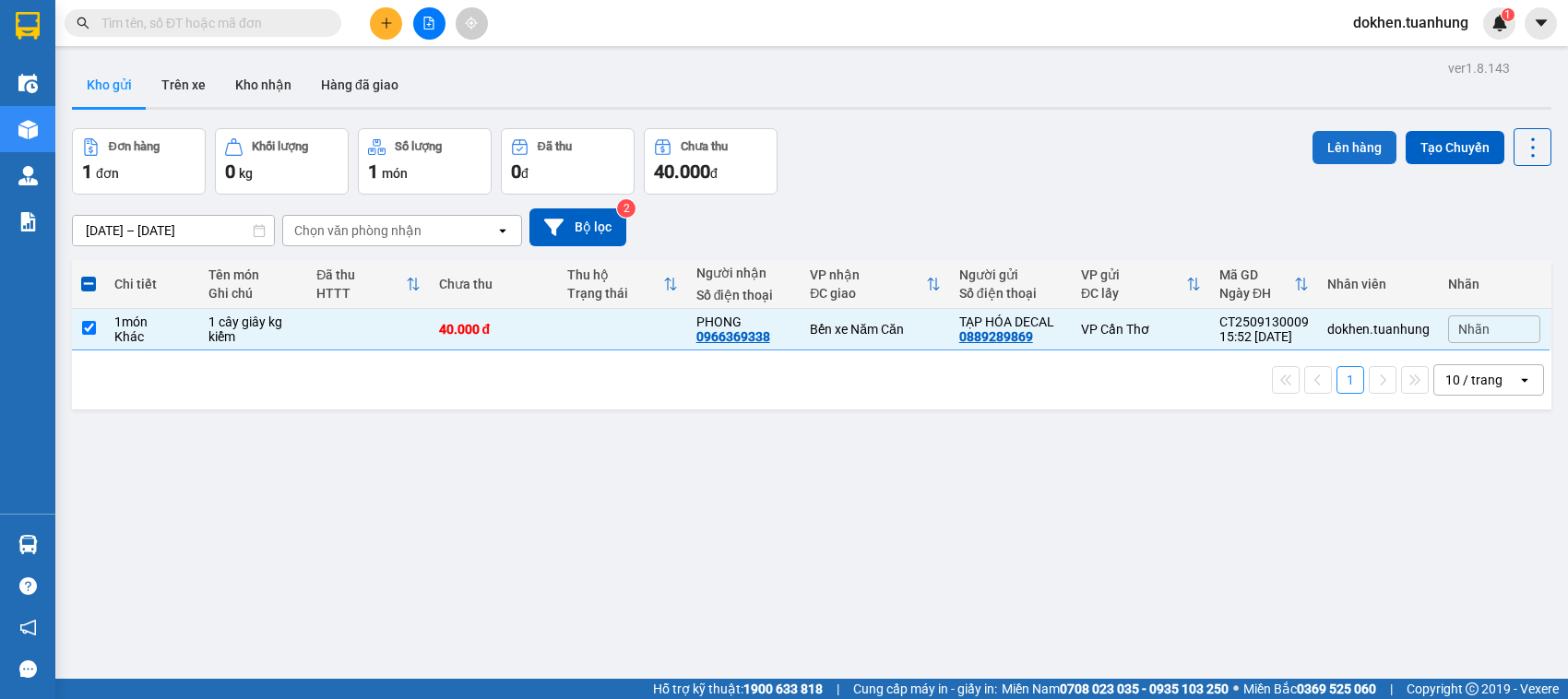
click at [1337, 144] on button "Lên hàng" at bounding box center [1354, 147] width 84 height 33
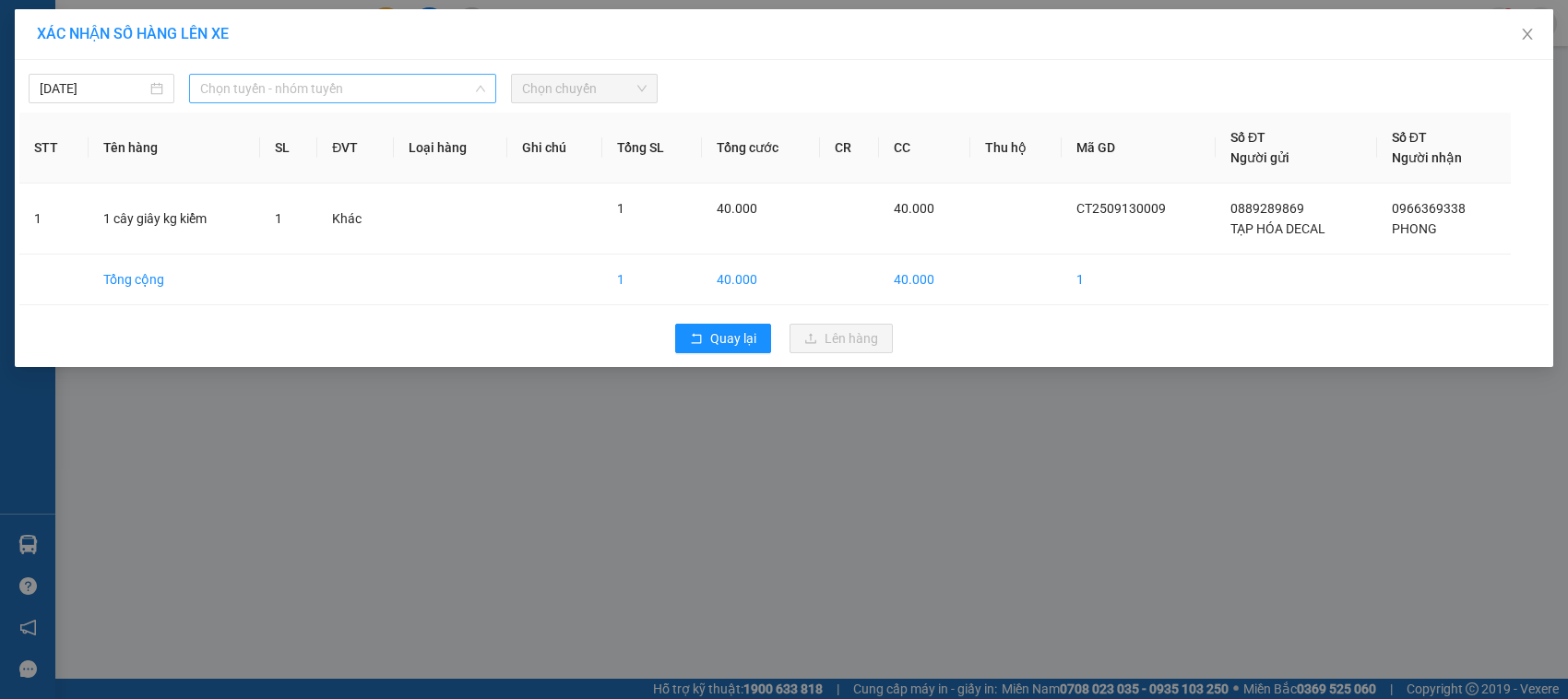
click at [406, 94] on span "Chọn tuyến - nhóm tuyến" at bounding box center [343, 89] width 285 height 28
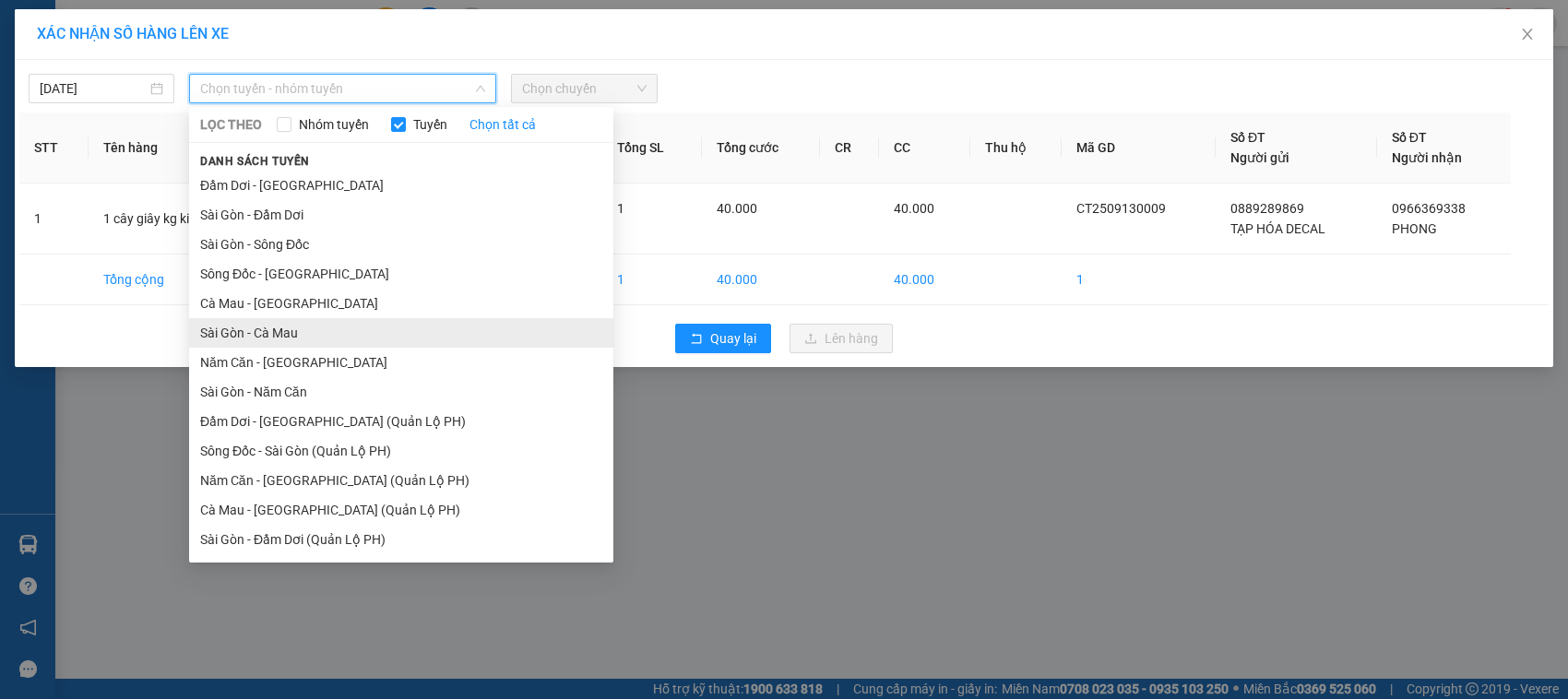
click at [366, 331] on li "Sài Gòn - Cà Mau" at bounding box center [401, 333] width 424 height 30
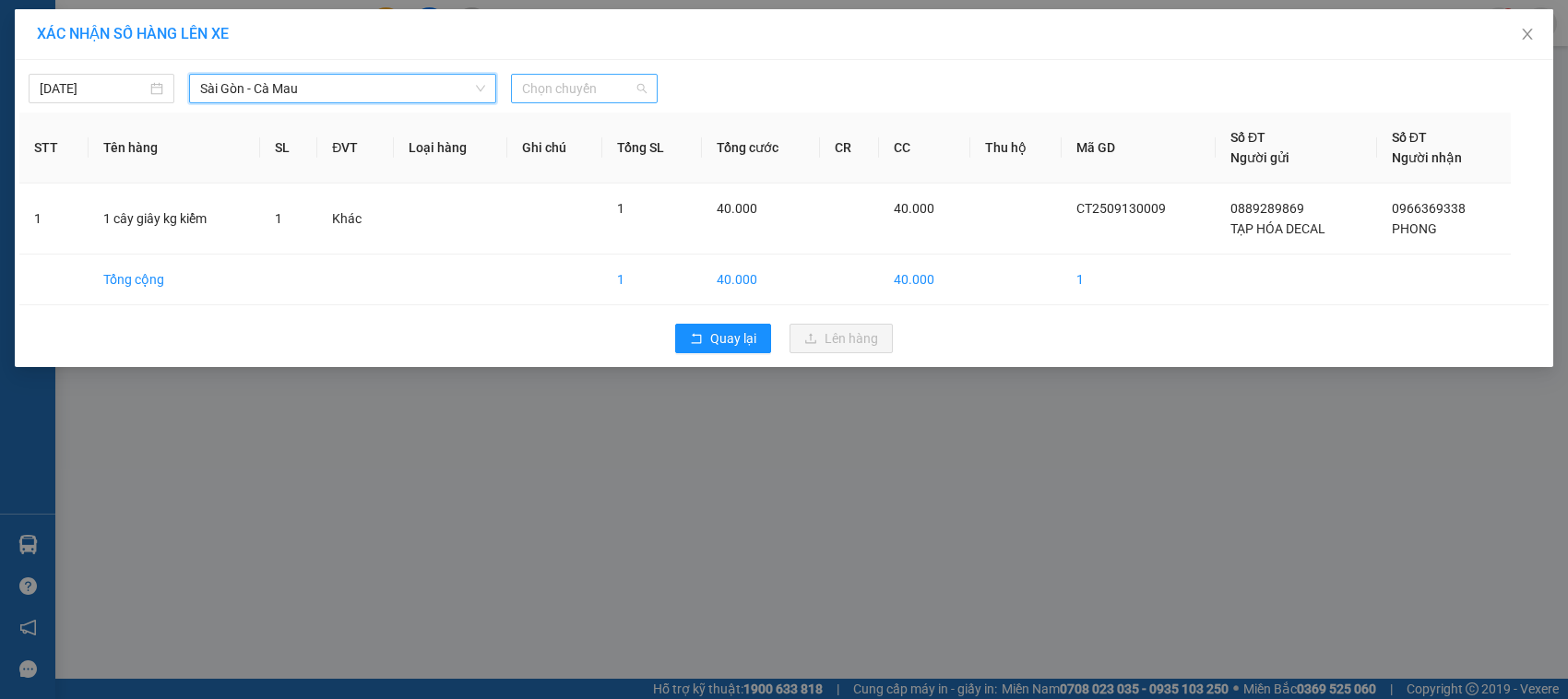
click at [567, 86] on span "Chọn chuyến" at bounding box center [583, 89] width 123 height 28
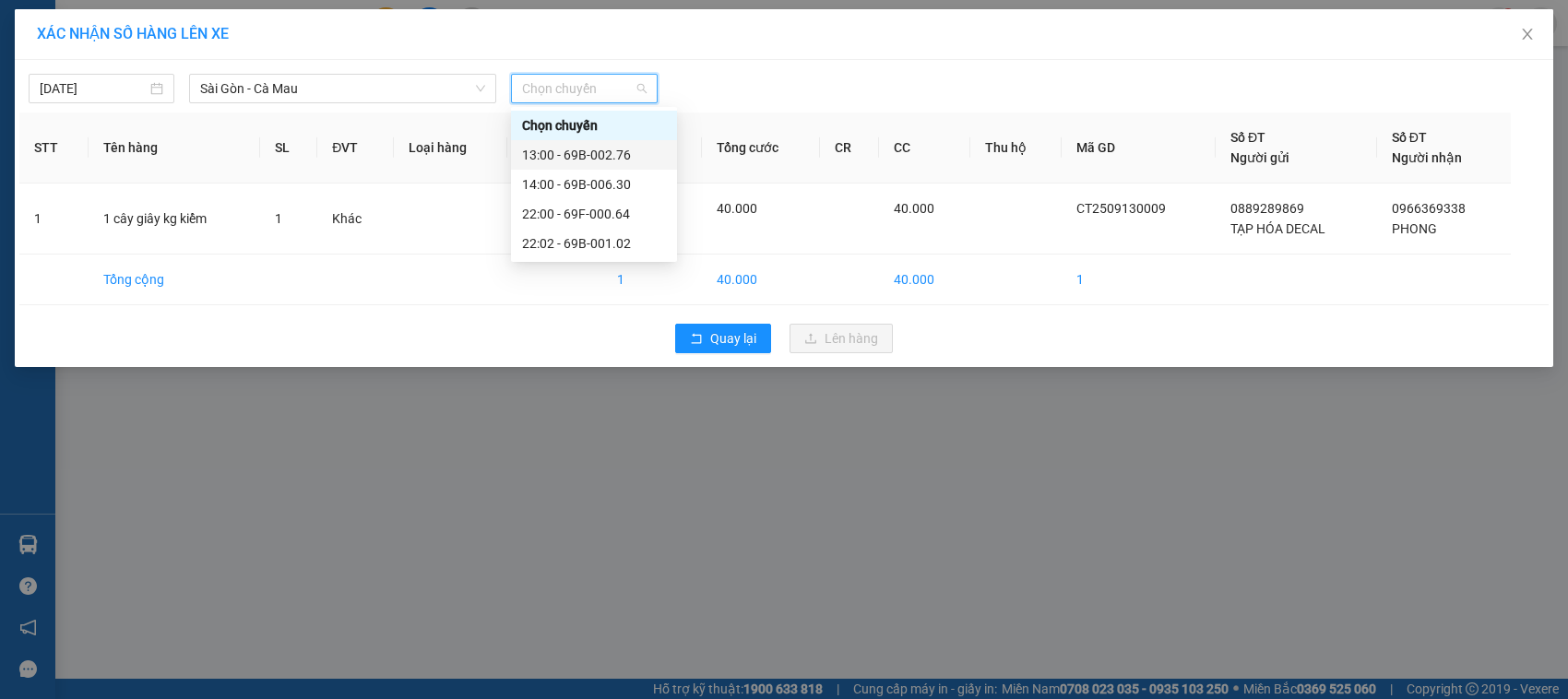
click at [609, 154] on div "13:00 - 69B-002.76" at bounding box center [594, 155] width 144 height 20
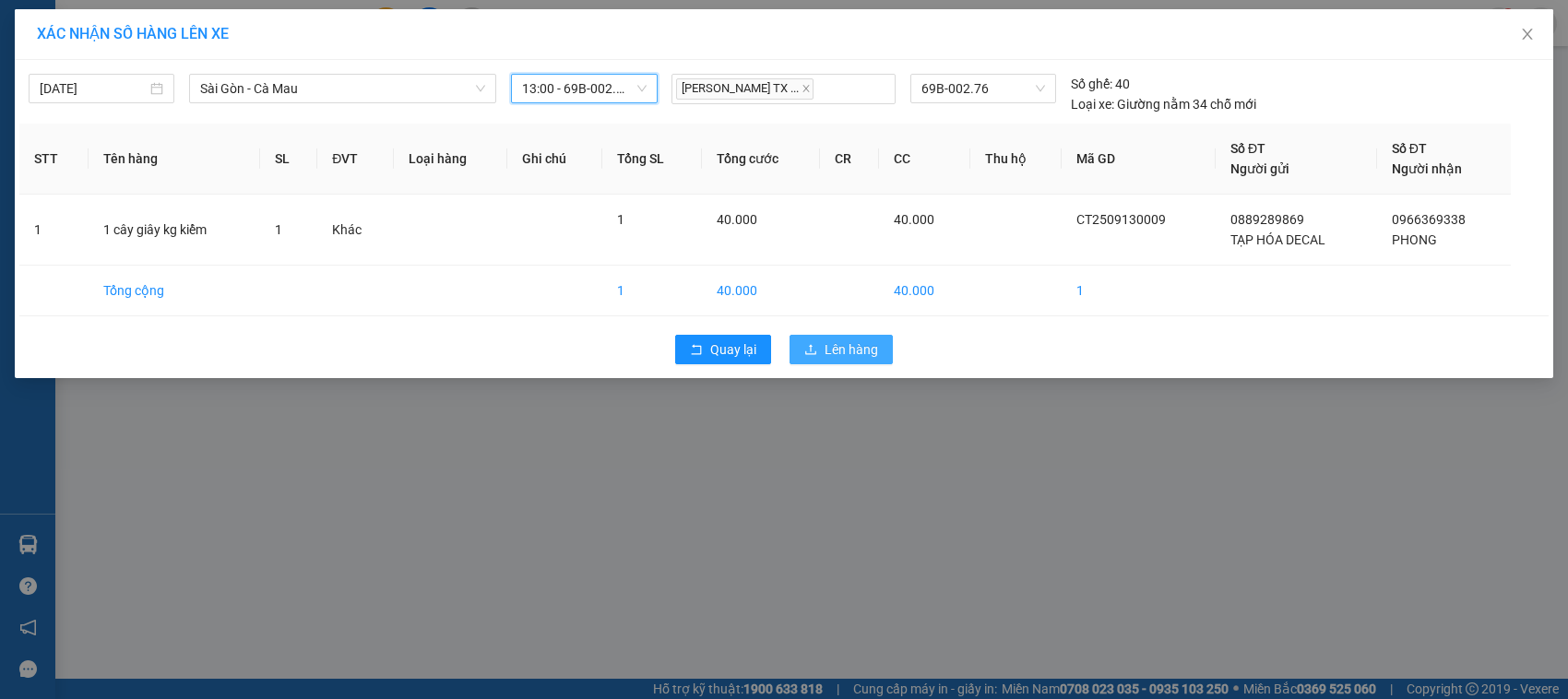
click at [825, 350] on button "Lên hàng" at bounding box center [841, 349] width 104 height 30
